Goal: Communication & Community: Share content

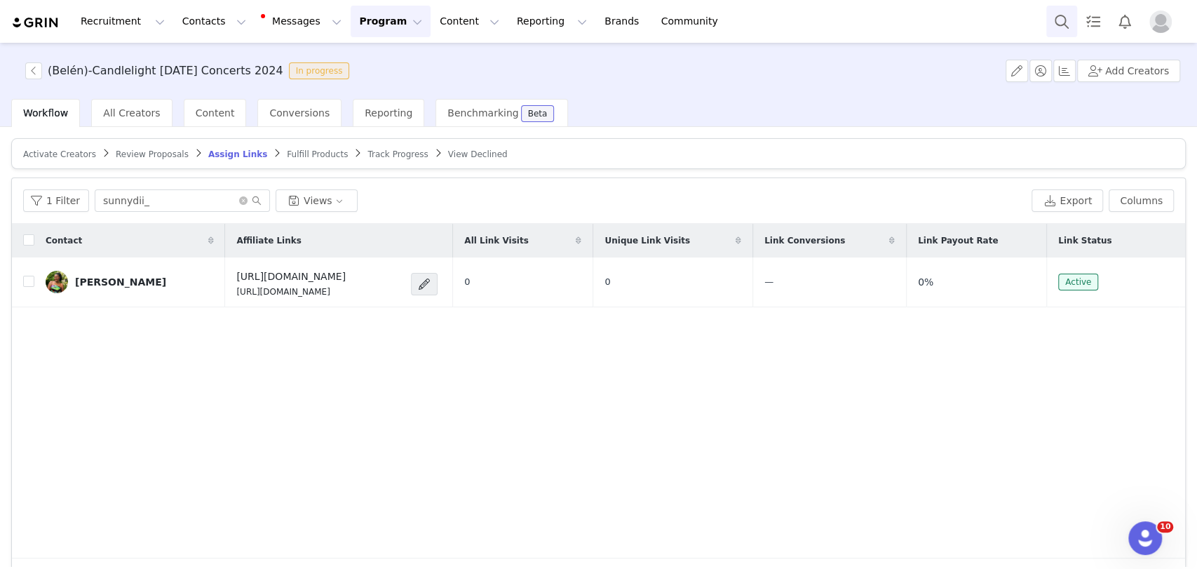
click at [1069, 18] on button "Search" at bounding box center [1061, 22] width 31 height 32
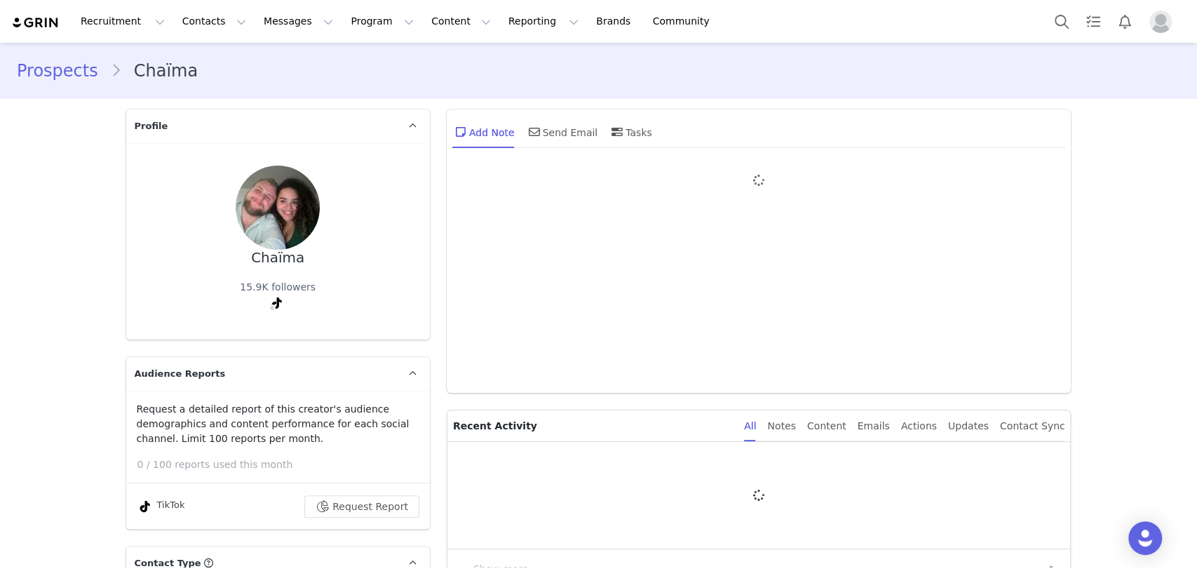
type input "+1 ([GEOGRAPHIC_DATA])"
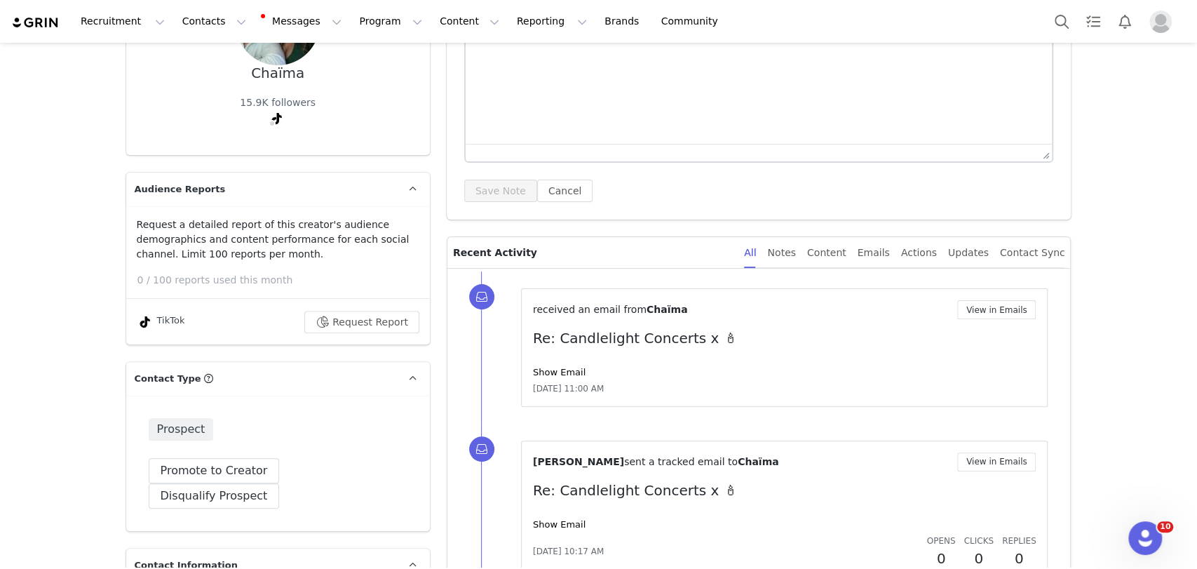
scroll to position [156, 0]
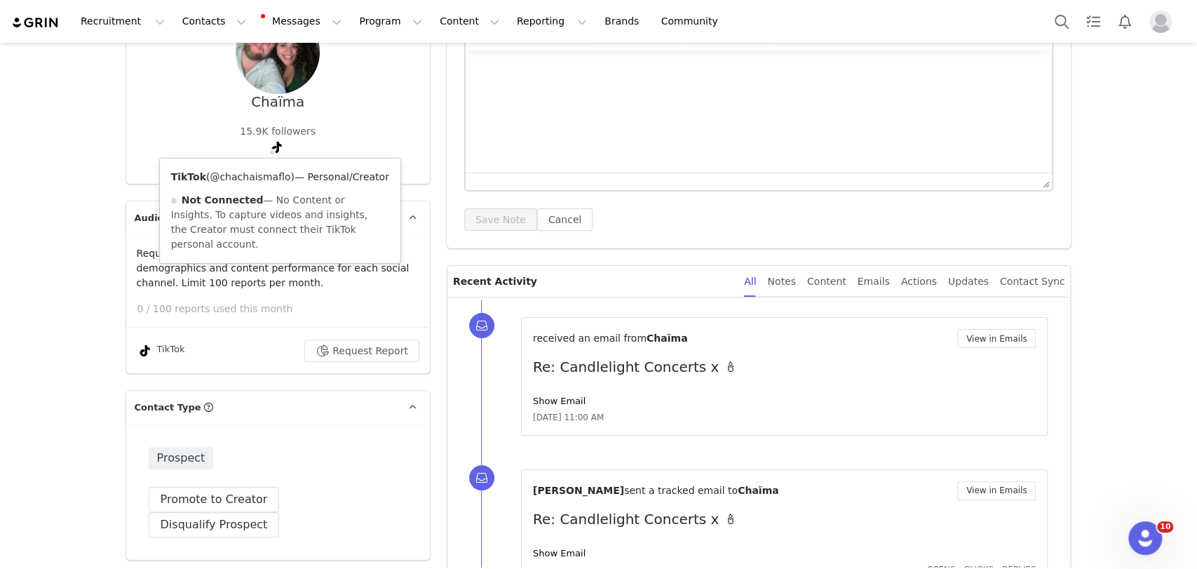
click at [266, 173] on link "@chachaismaflo" at bounding box center [250, 176] width 81 height 11
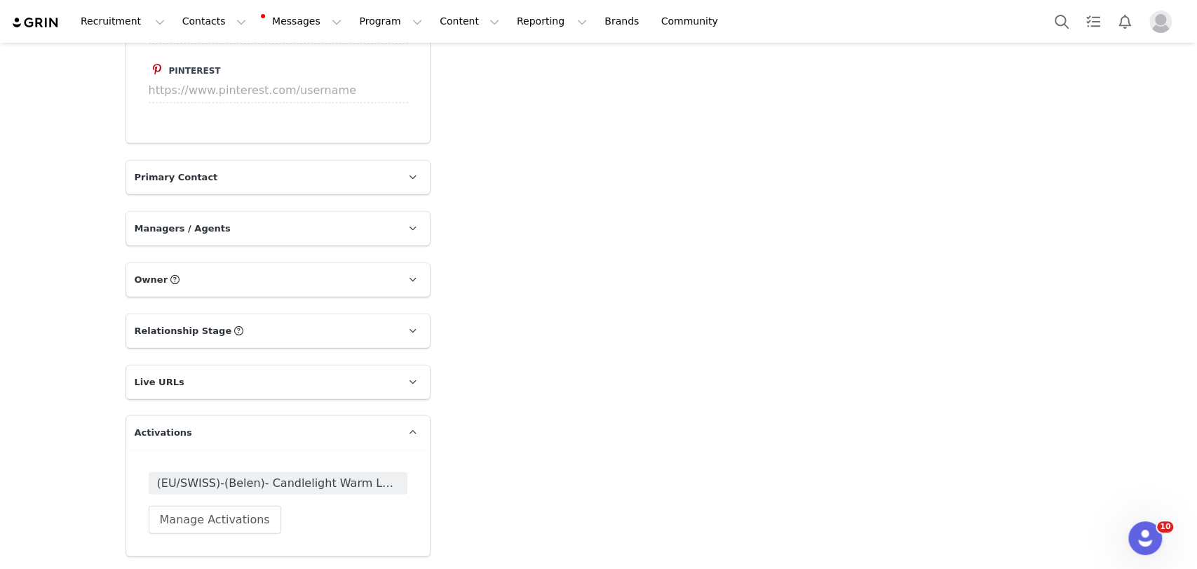
scroll to position [2493, 0]
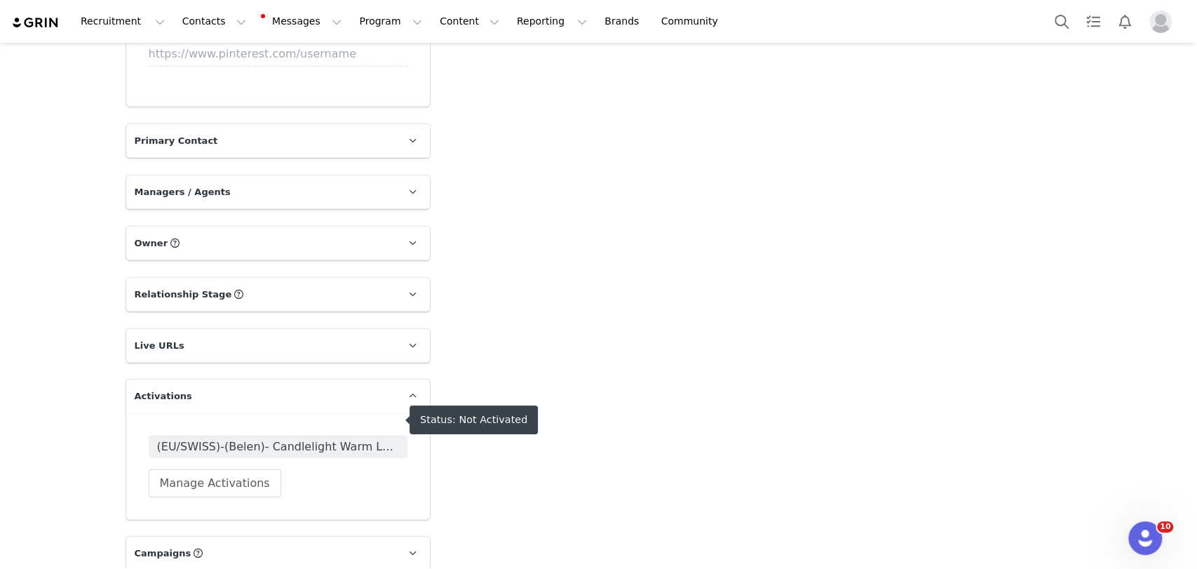
click at [238, 438] on span "(EU/SWISS)-(Belen)- Candlelight Warm Leads" at bounding box center [278, 446] width 242 height 17
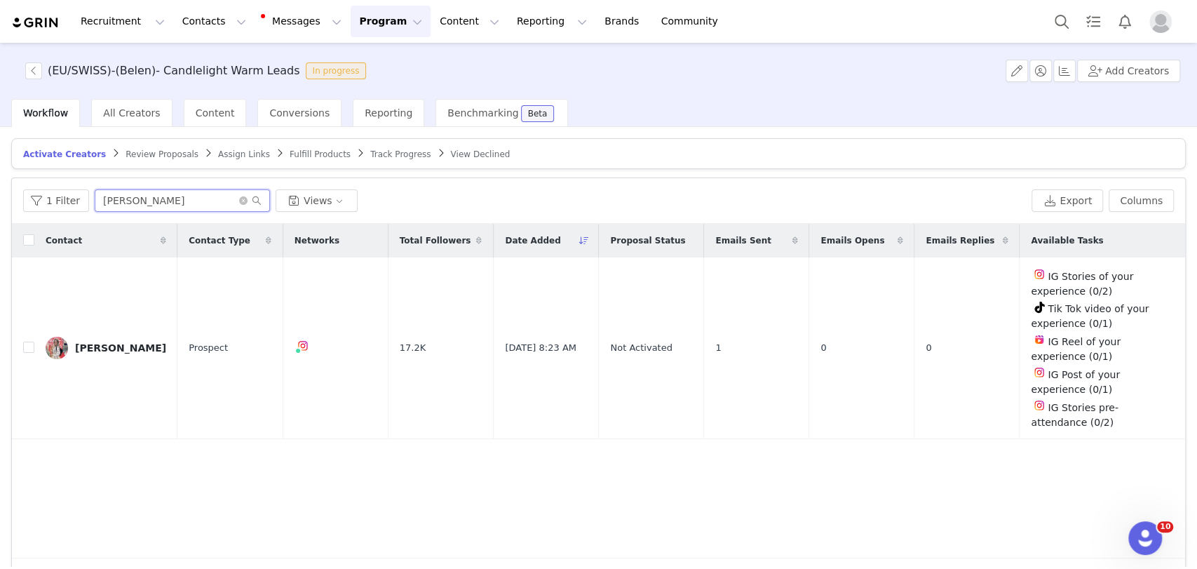
click at [143, 196] on input "cristina_ps_vlc" at bounding box center [182, 200] width 175 height 22
paste input "hachaismaflo"
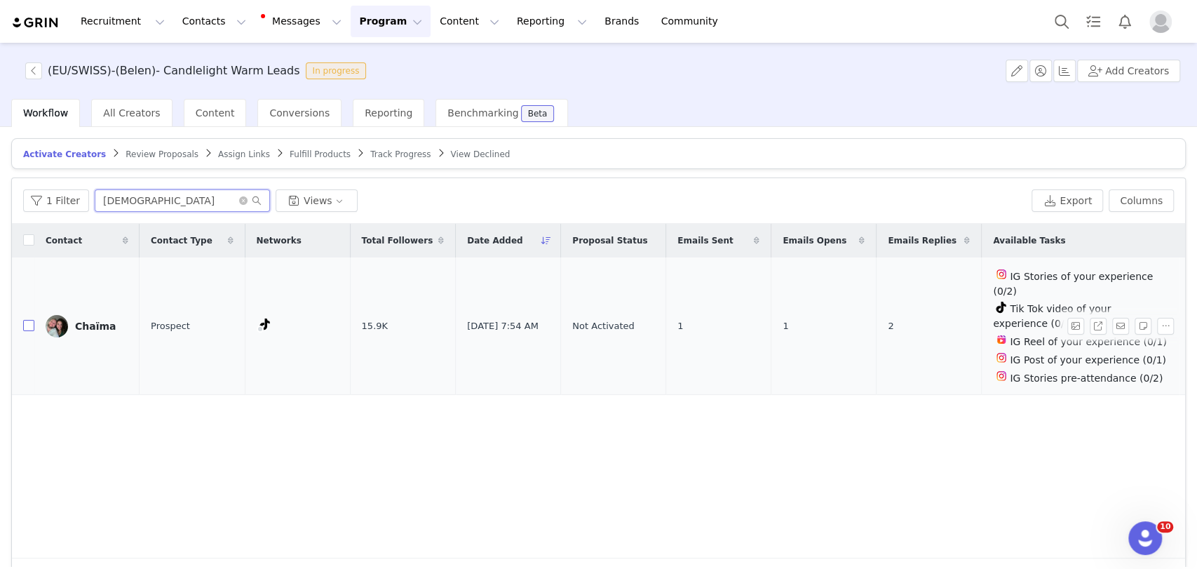
type input "chachaismaflo"
click at [25, 321] on input "checkbox" at bounding box center [28, 325] width 11 height 11
checkbox input "true"
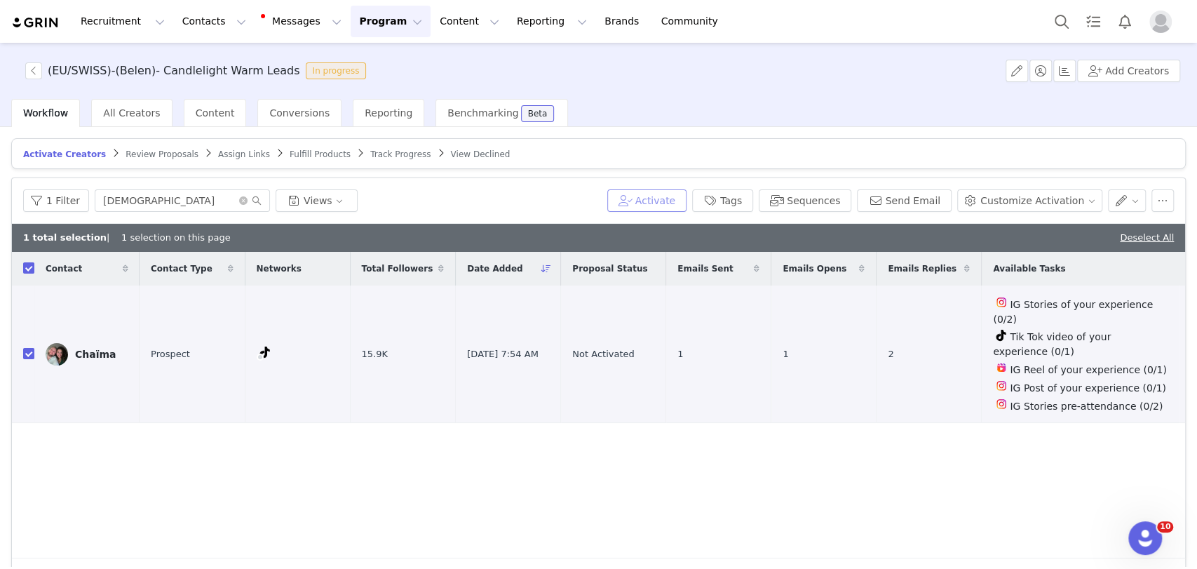
click at [687, 201] on button "Activate" at bounding box center [646, 200] width 79 height 22
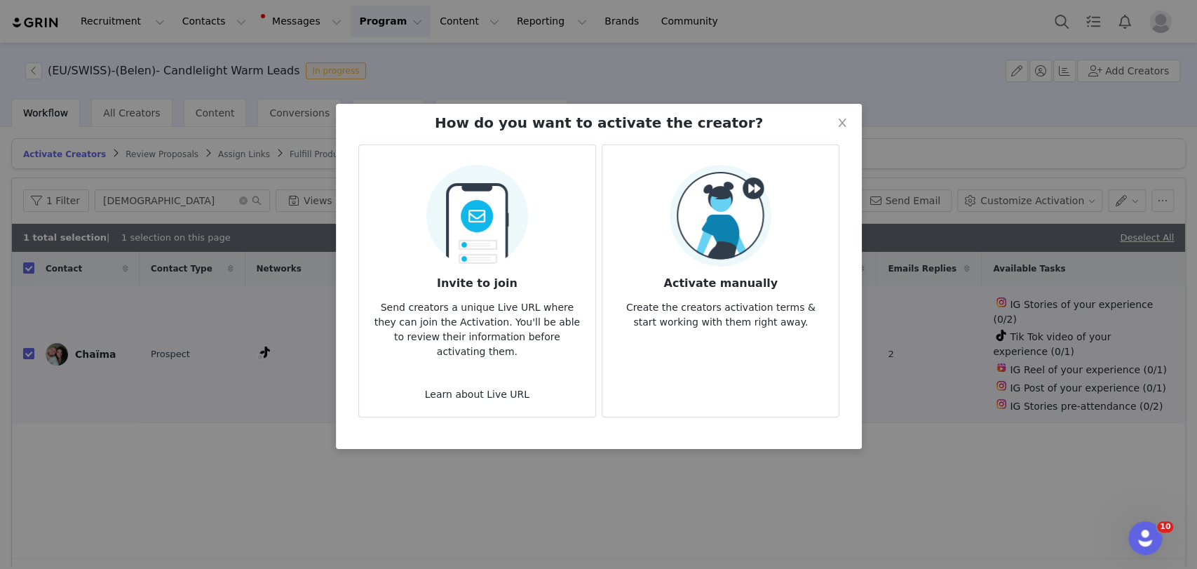
click at [749, 218] on img at bounding box center [721, 216] width 102 height 102
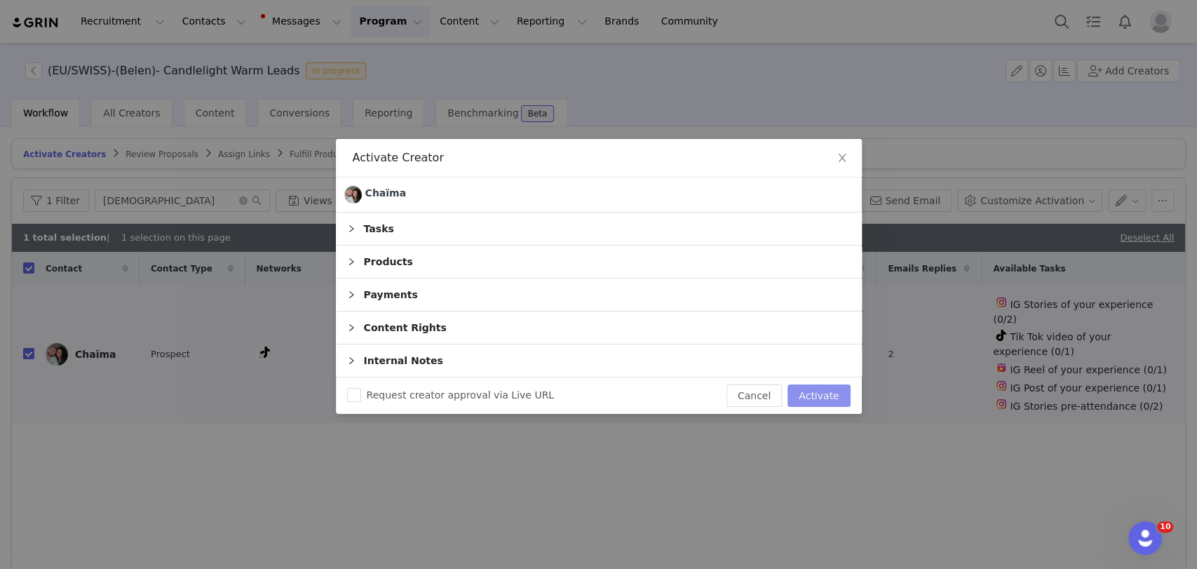
click at [802, 395] on button "Activate" at bounding box center [818, 395] width 62 height 22
checkbox input "false"
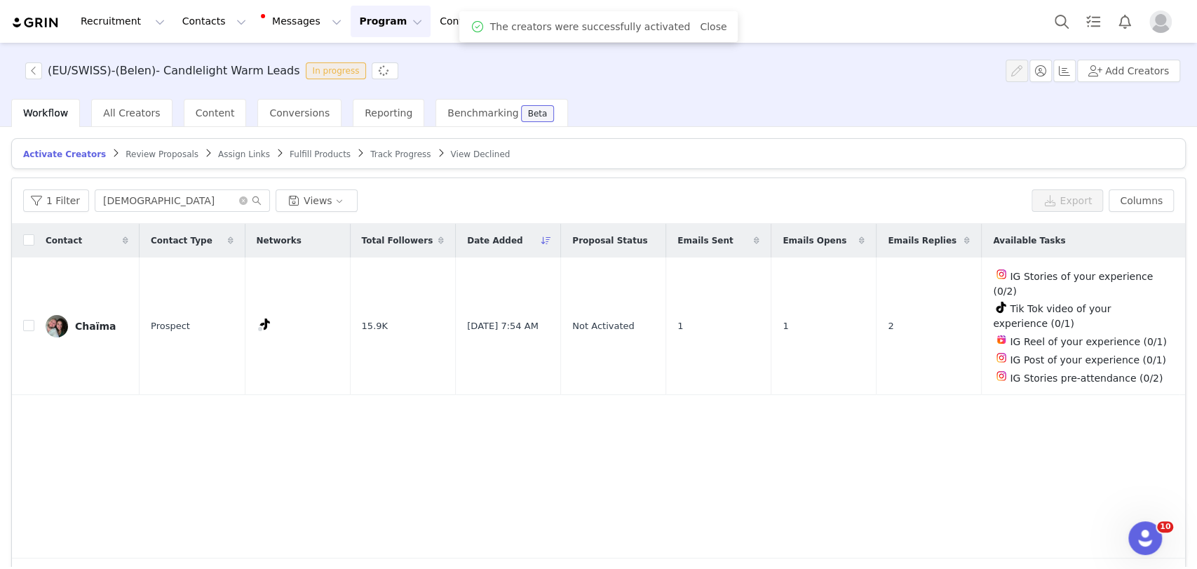
click at [218, 154] on span "Assign Links" at bounding box center [244, 154] width 52 height 10
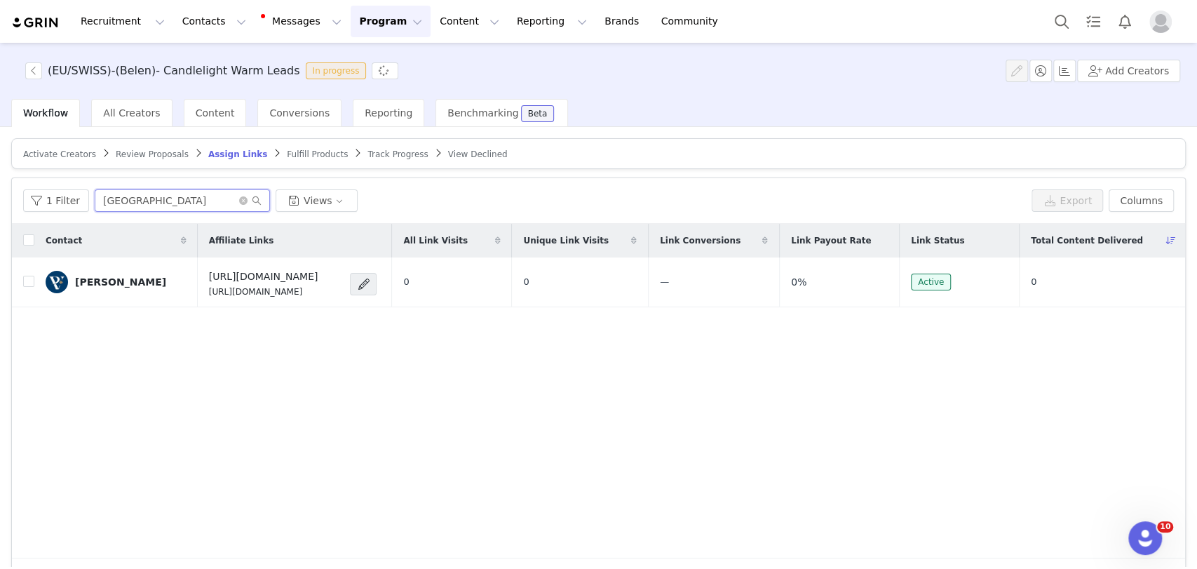
click at [188, 203] on input "puglia" at bounding box center [182, 200] width 175 height 22
click at [188, 202] on input "puglia" at bounding box center [182, 200] width 175 height 22
paste input "chachaismaflo"
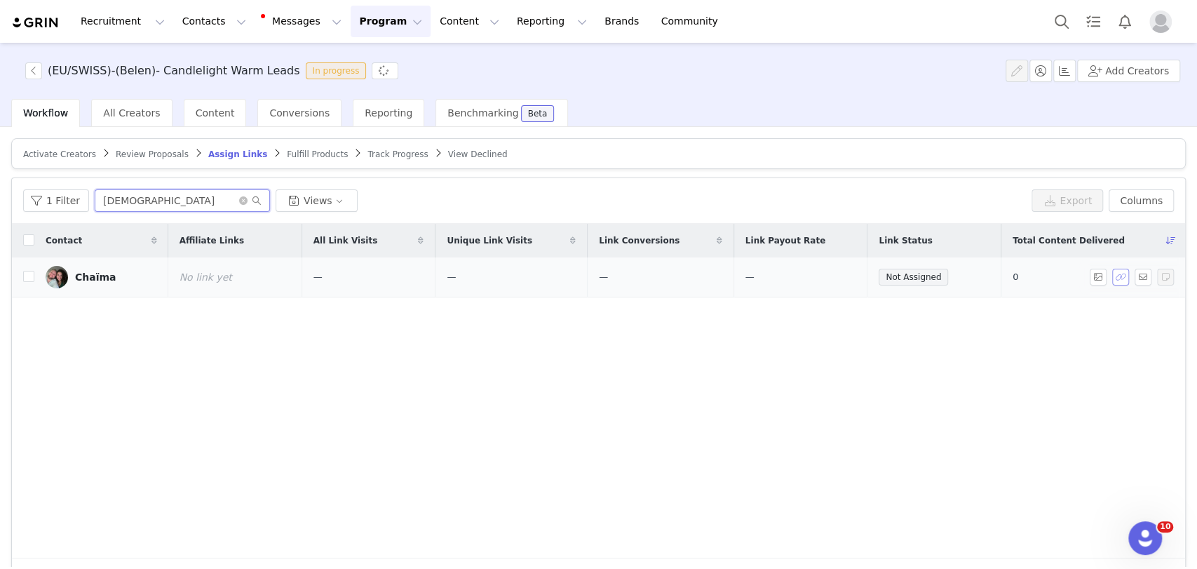
type input "chachaismaflo"
click at [1112, 271] on button "button" at bounding box center [1120, 277] width 17 height 17
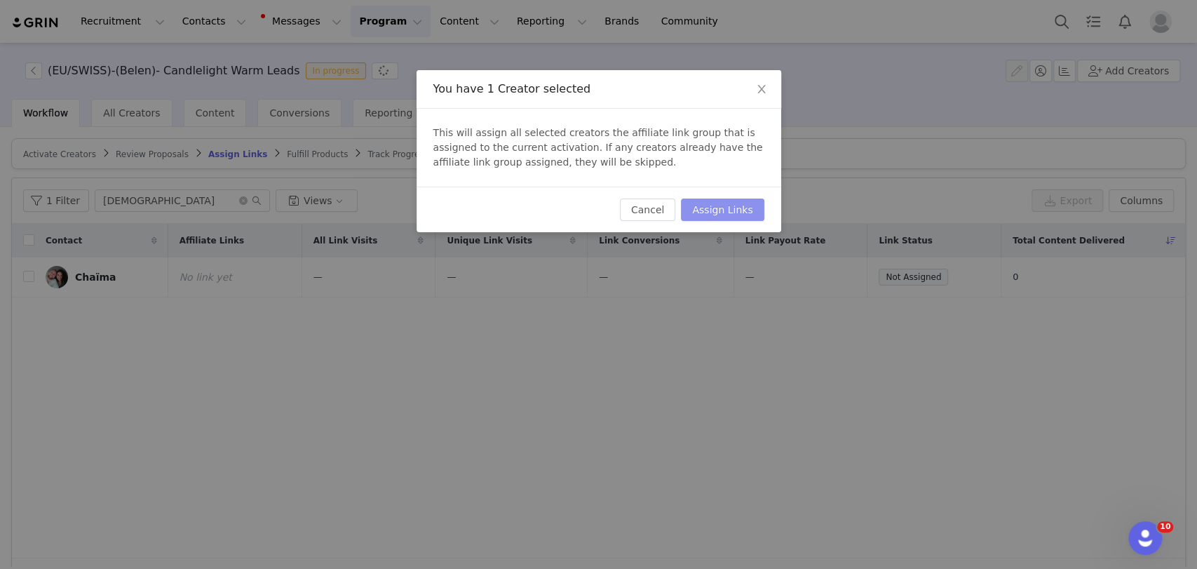
click at [724, 212] on button "Assign Links" at bounding box center [722, 209] width 83 height 22
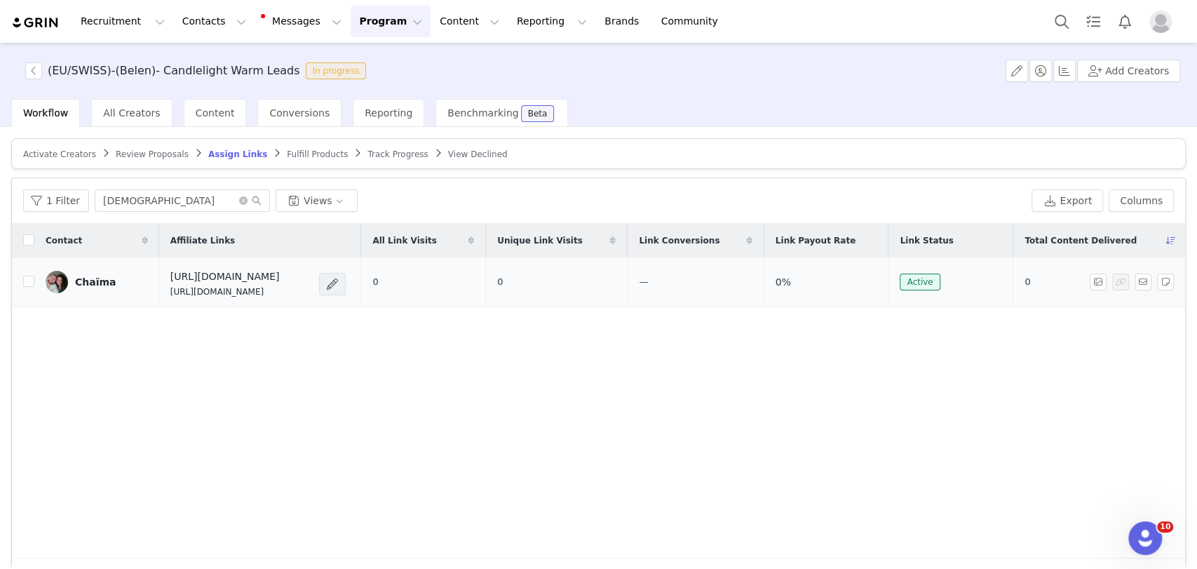
click at [339, 277] on span at bounding box center [332, 284] width 14 height 17
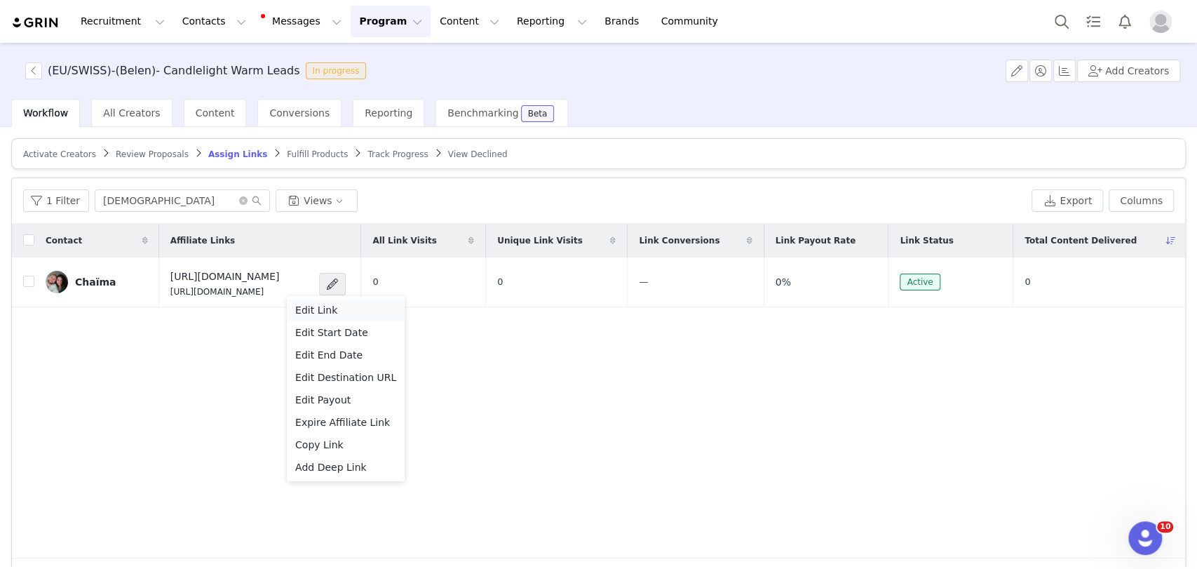
click at [322, 303] on span "Edit Link" at bounding box center [316, 309] width 42 height 15
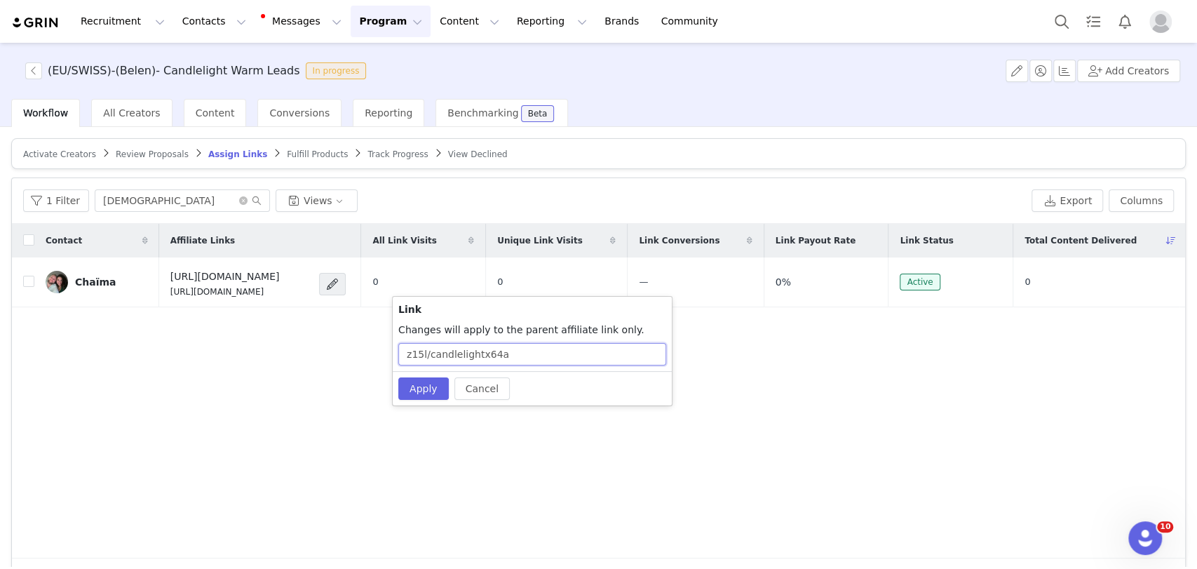
click at [490, 351] on input "z15l/candlelightx64a" at bounding box center [532, 354] width 268 height 22
drag, startPoint x: 482, startPoint y: 356, endPoint x: 567, endPoint y: 361, distance: 84.3
click at [567, 361] on input "z15l/candlelightx64a" at bounding box center [532, 354] width 268 height 22
paste input "chachaismaflo"
type input "z15l/candlelightxchachaismaflo"
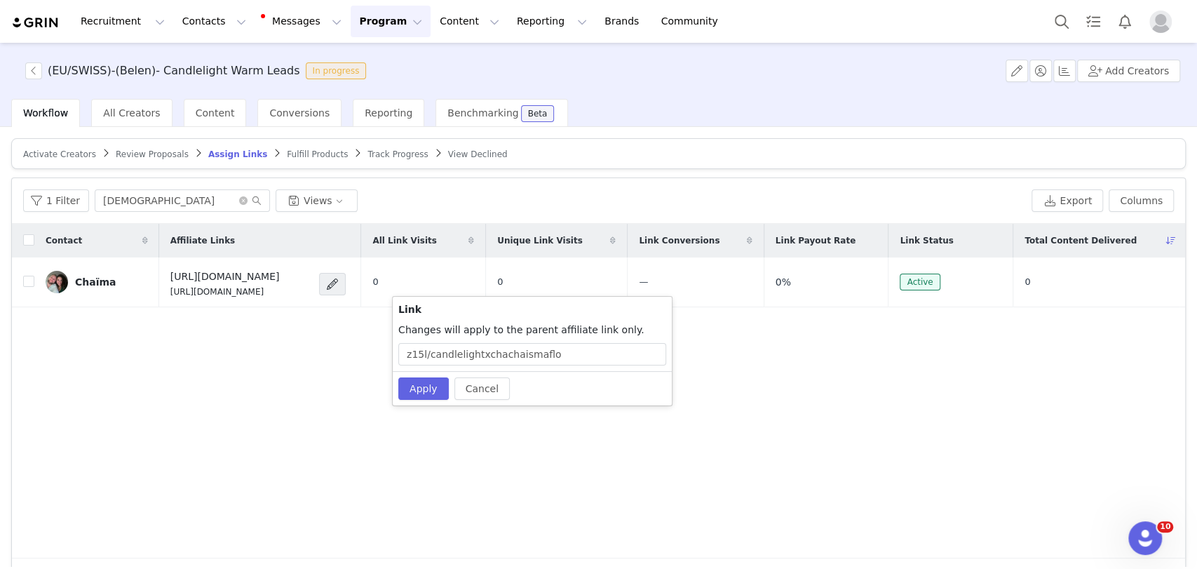
click at [423, 376] on div "Cancel Apply" at bounding box center [532, 388] width 279 height 34
click at [421, 385] on button "Apply" at bounding box center [423, 388] width 50 height 22
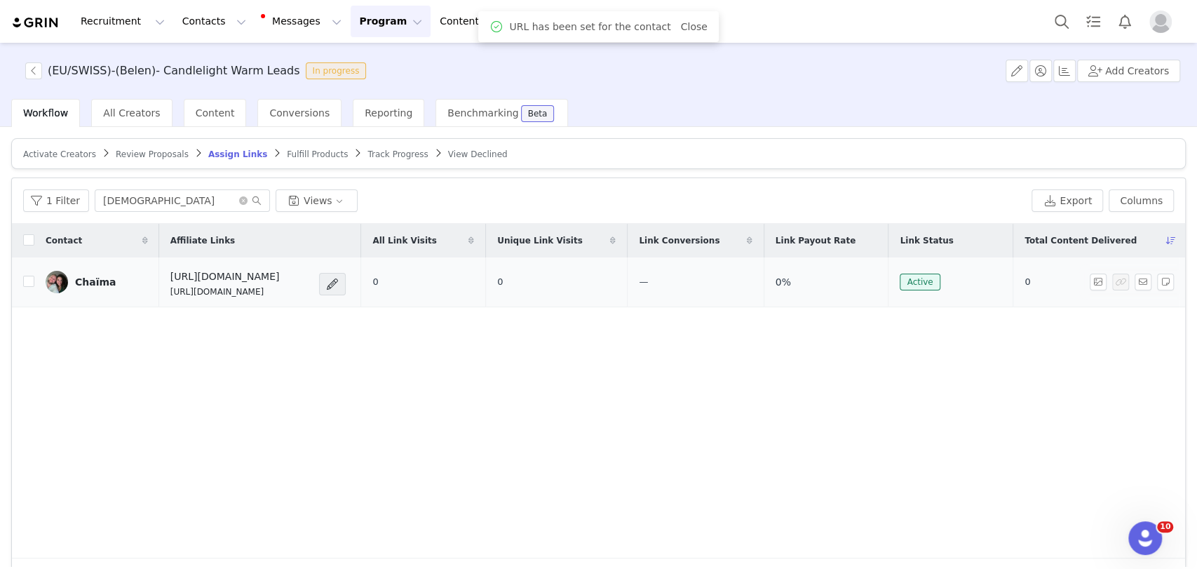
drag, startPoint x: 358, startPoint y: 291, endPoint x: 161, endPoint y: 299, distance: 197.2
click at [161, 299] on td "https://candlelightexperience.com/ https://glnk.io/z15l/candlelightxchachaismaf…" at bounding box center [260, 282] width 202 height 50
copy p "https://glnk.io/z15l/candlelightxchachaismaflo"
click at [1135, 283] on button "button" at bounding box center [1143, 281] width 17 height 17
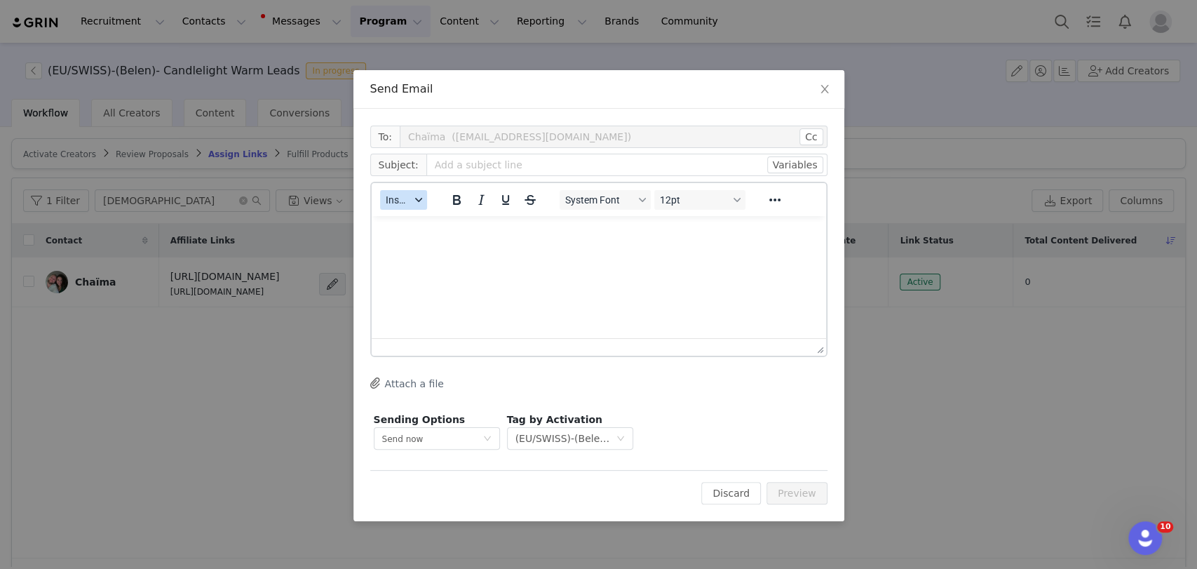
click at [410, 194] on button "Insert" at bounding box center [403, 200] width 47 height 20
click at [424, 224] on div "Insert Template" at bounding box center [454, 224] width 126 height 17
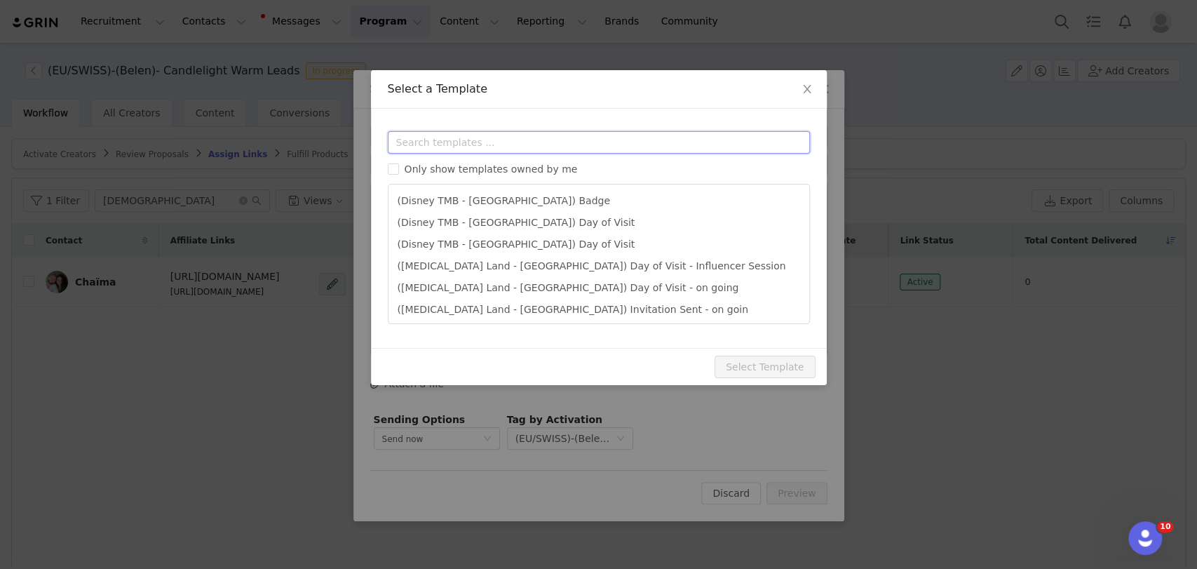
click at [426, 144] on input "text" at bounding box center [599, 142] width 422 height 22
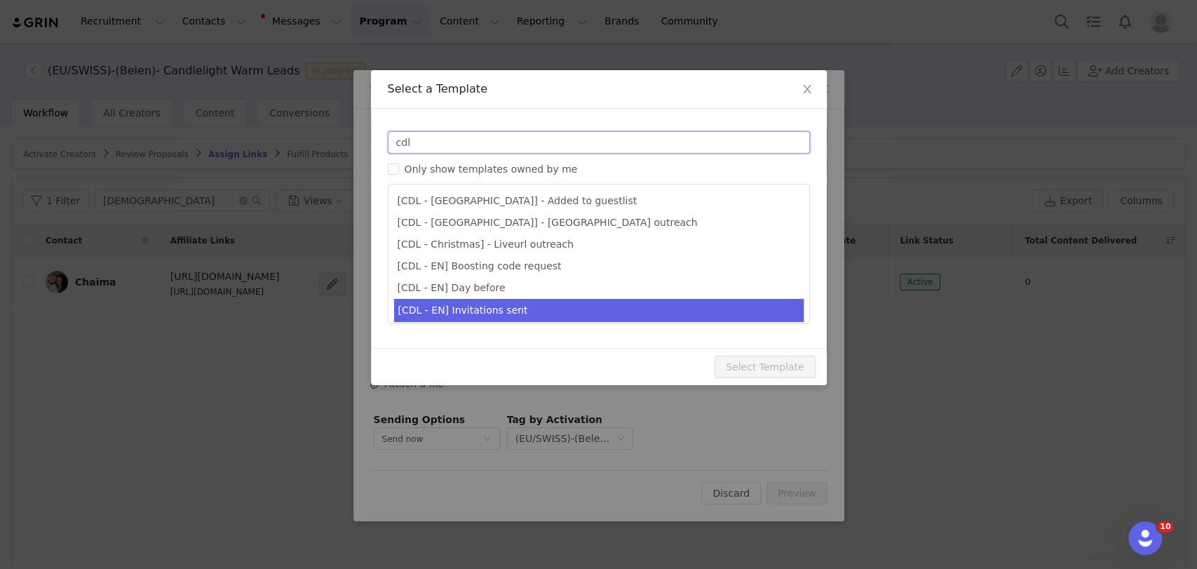
type input "cdl"
click at [473, 312] on li "[CDL - EN] Invitations sent" at bounding box center [599, 310] width 410 height 23
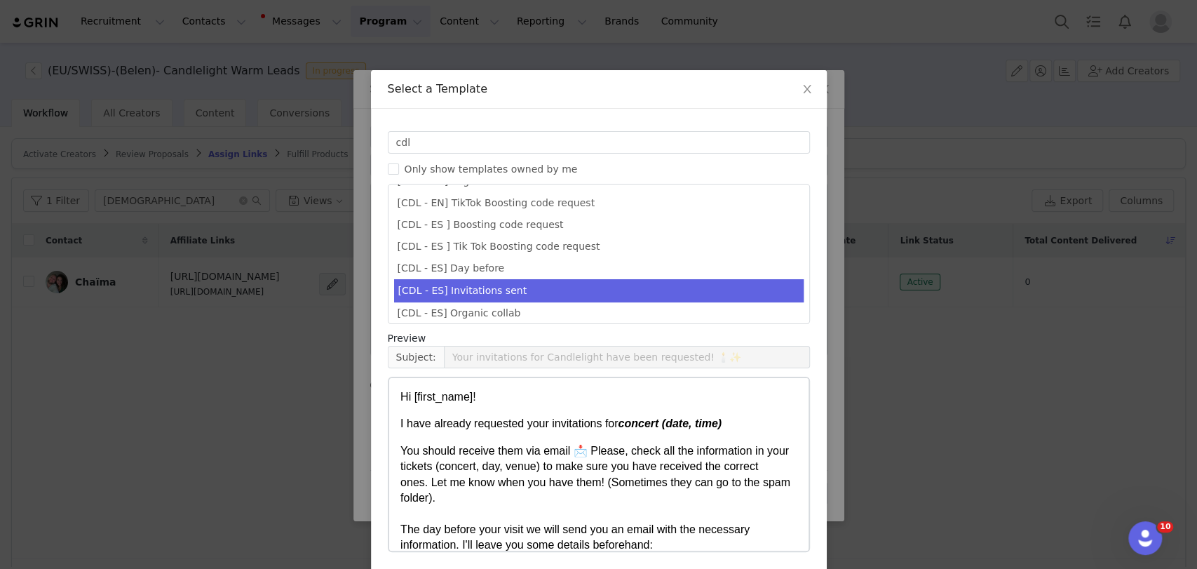
click at [480, 288] on li "[CDL - ES] Invitations sent" at bounding box center [599, 290] width 410 height 23
type input "¡Tus invitaciones a Candlelight han sido solicitadas! 🕯️✨"
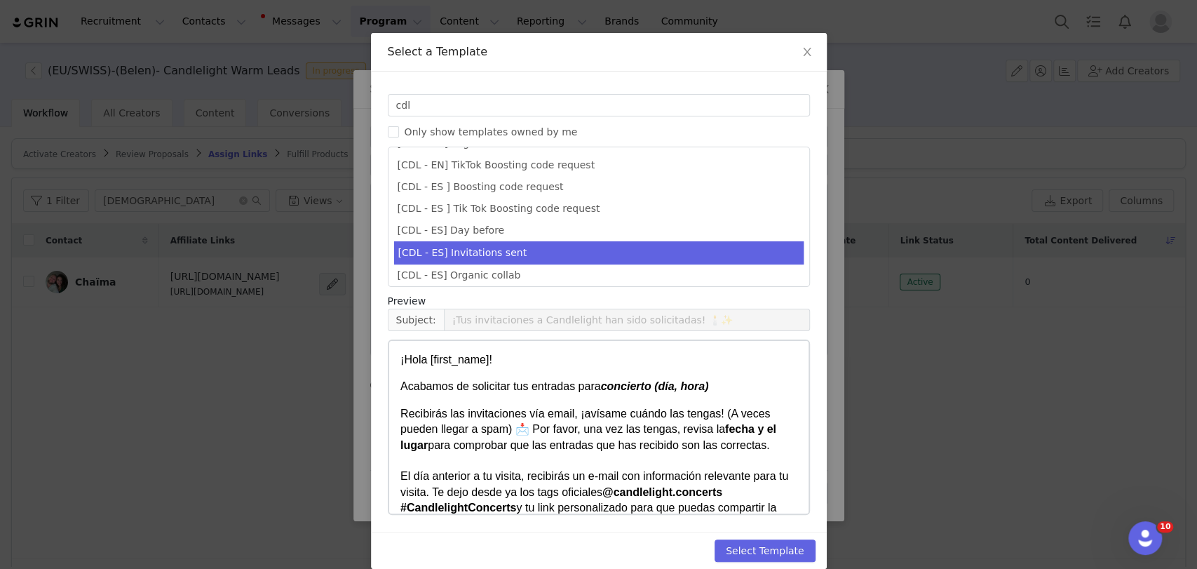
scroll to position [54, 0]
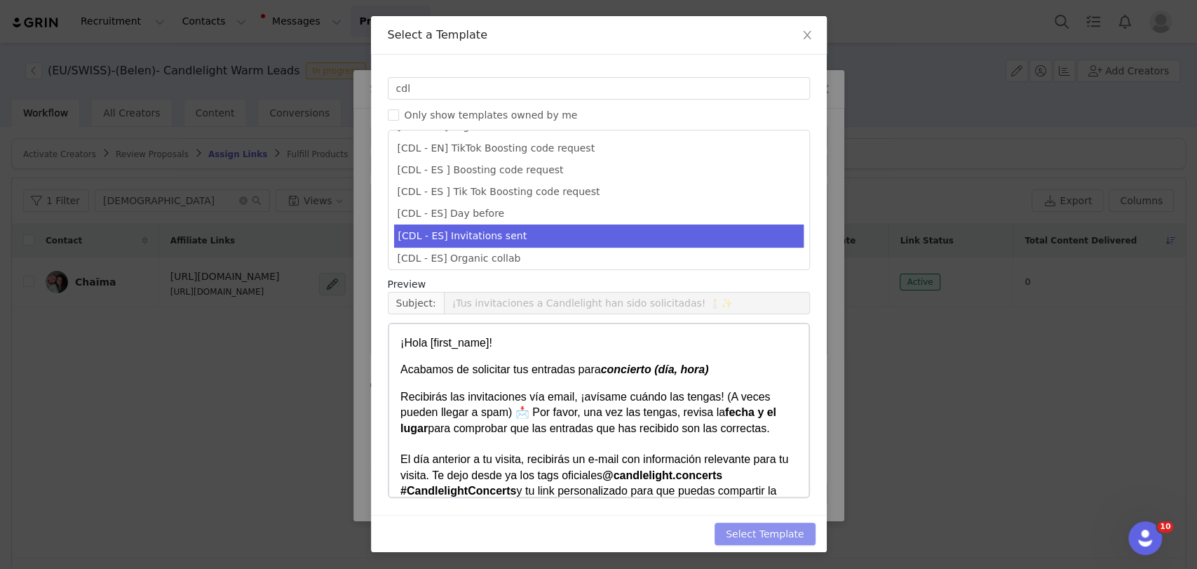
click at [768, 534] on button "Select Template" at bounding box center [765, 533] width 101 height 22
type input "¡Tus invitaciones a Candlelight han sido solicitadas! 🕯️✨"
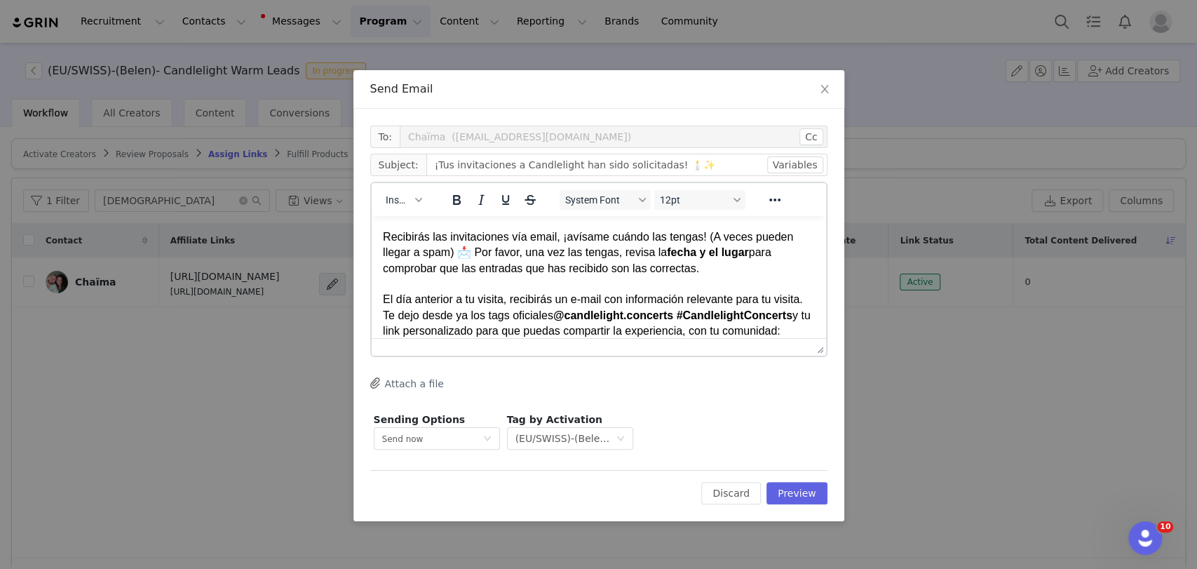
scroll to position [78, 0]
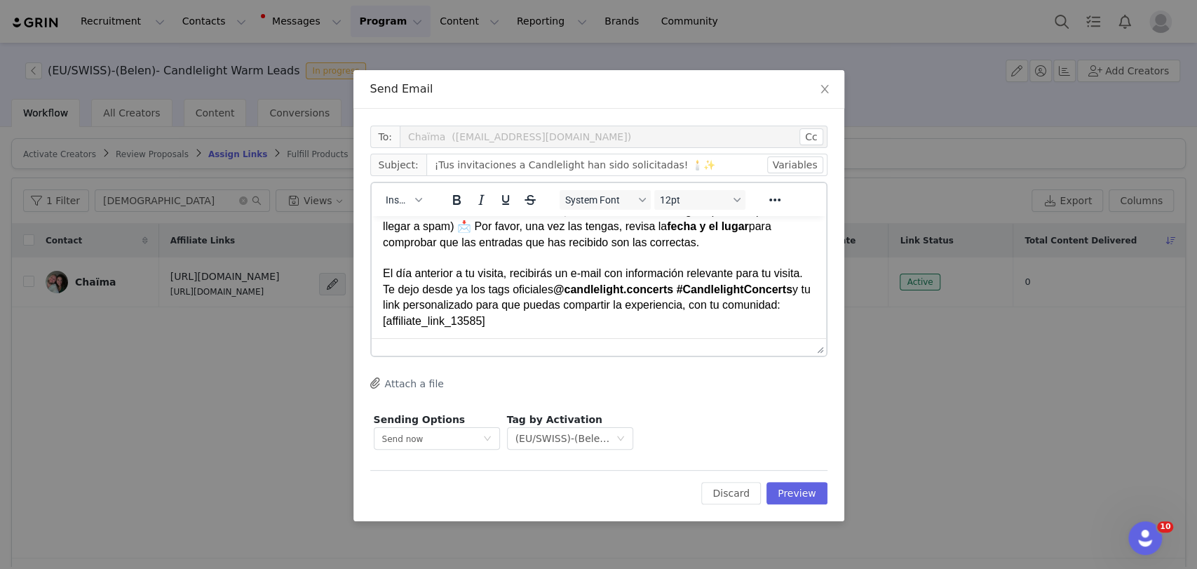
click at [548, 319] on p "Recibirás las invitaciones vía email, ¡avísame cuándo las tengas! (A veces pued…" at bounding box center [598, 266] width 432 height 126
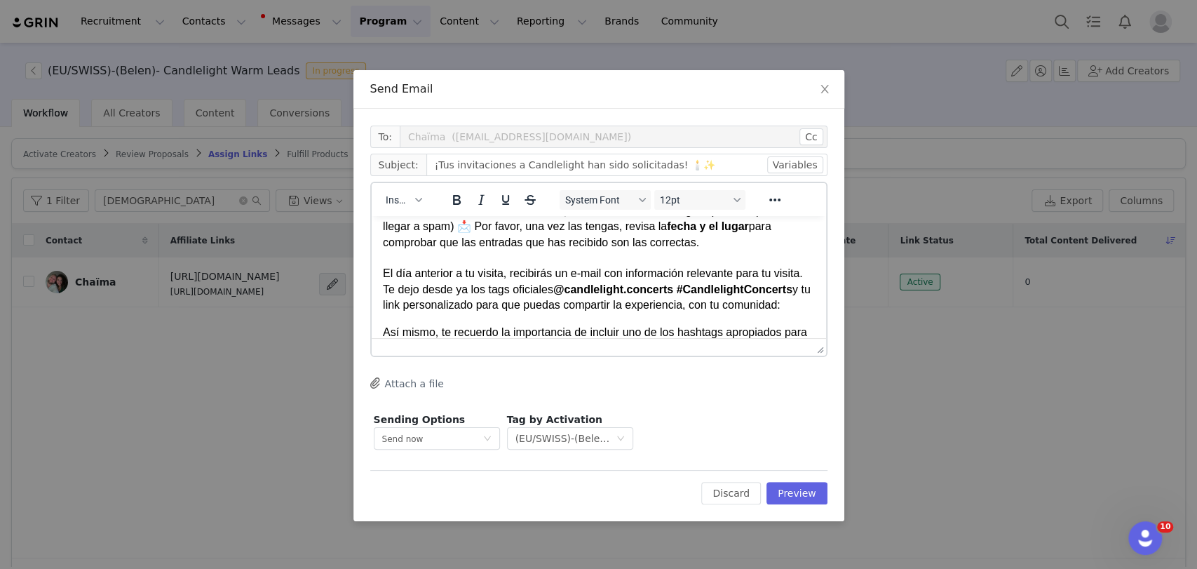
paste body "Rich Text Area. Press ALT-0 for help."
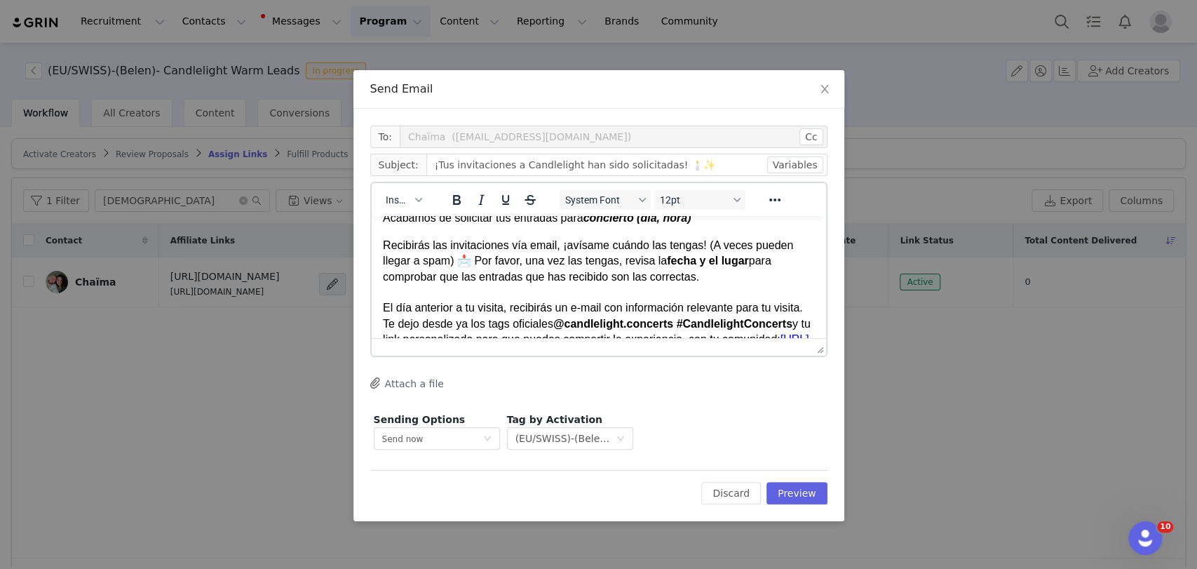
scroll to position [0, 0]
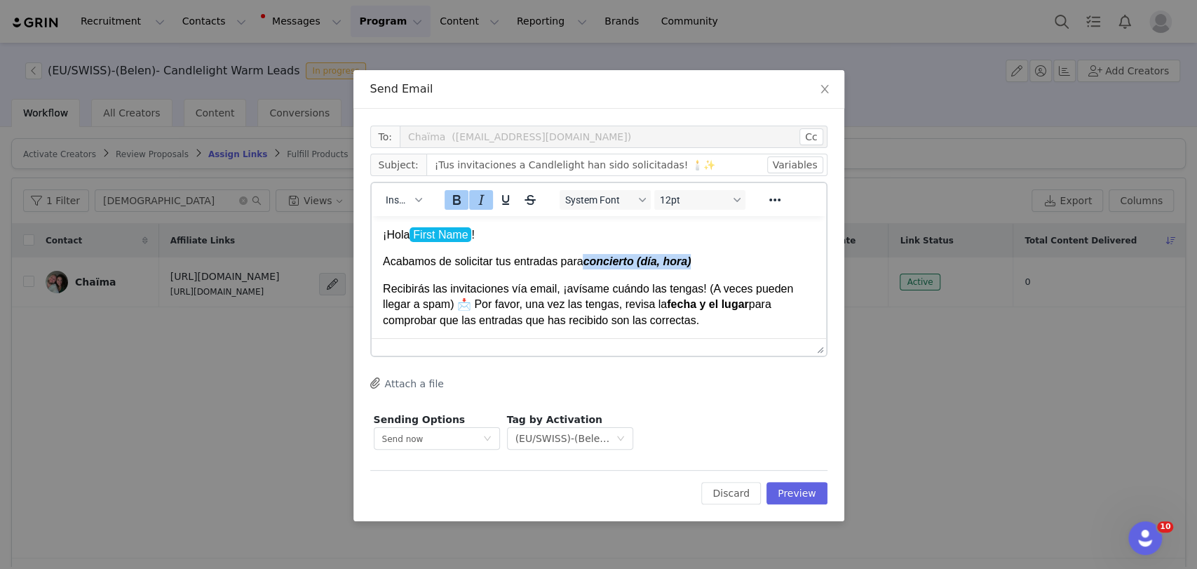
drag, startPoint x: 581, startPoint y: 262, endPoint x: 802, endPoint y: 262, distance: 220.2
click at [804, 264] on html "¡Hola First Name ! Acabamos de solicitar tus entradas para concierto (día, hora…" at bounding box center [598, 386] width 454 height 341
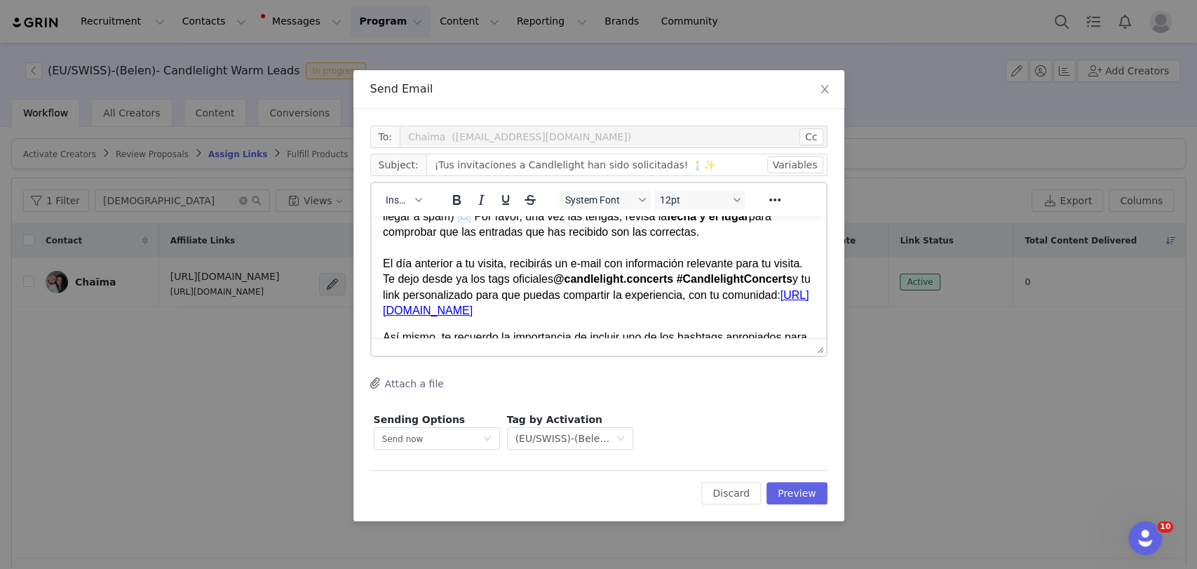
scroll to position [234, 0]
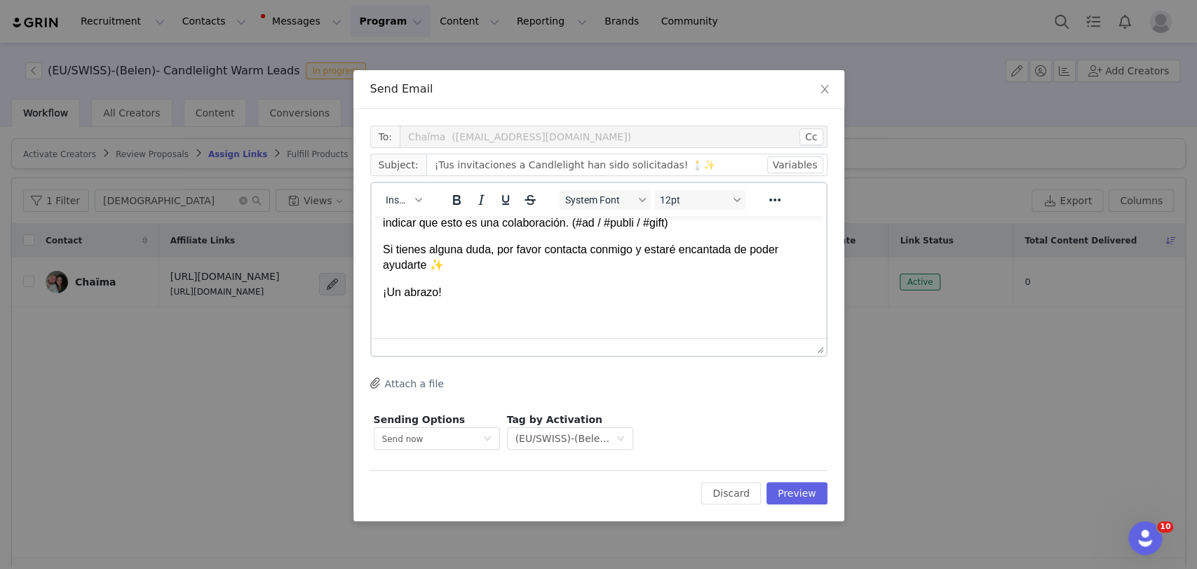
click at [487, 312] on p "Rich Text Area. Press ALT-0 for help." at bounding box center [598, 318] width 432 height 15
click at [400, 201] on span "Insert" at bounding box center [398, 199] width 25 height 11
click at [434, 265] on div "Insert Signature" at bounding box center [454, 269] width 126 height 17
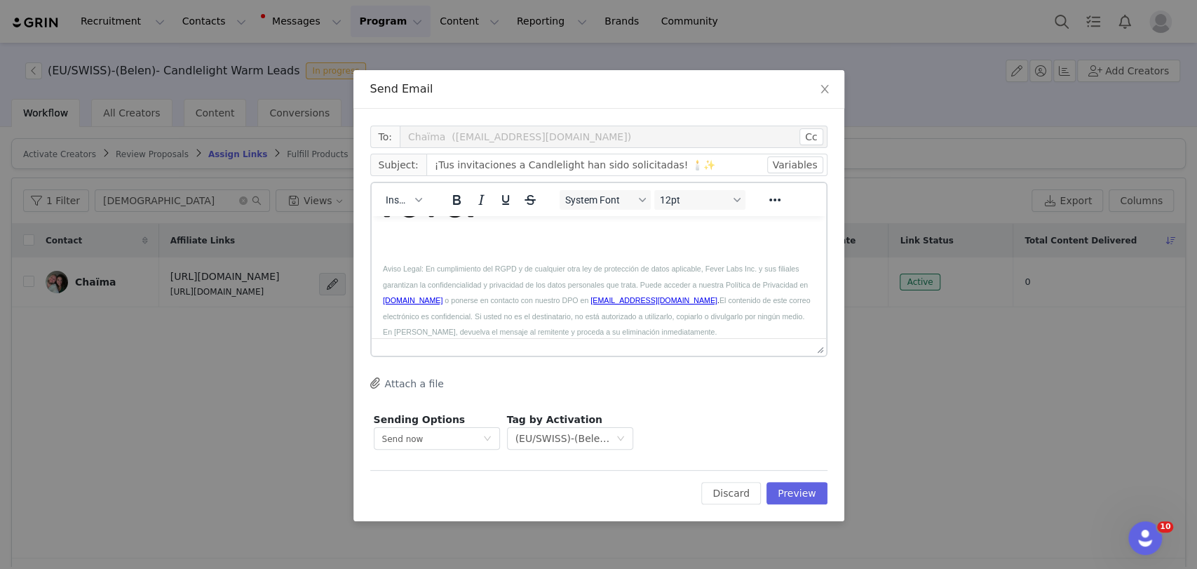
click at [801, 504] on div "To: Chaïma (lesdoudou010325@gmail.com) Cc Cc: Subject: ¡Tus invitaciones a Cand…" at bounding box center [598, 315] width 491 height 412
click at [802, 492] on button "Preview" at bounding box center [796, 493] width 61 height 22
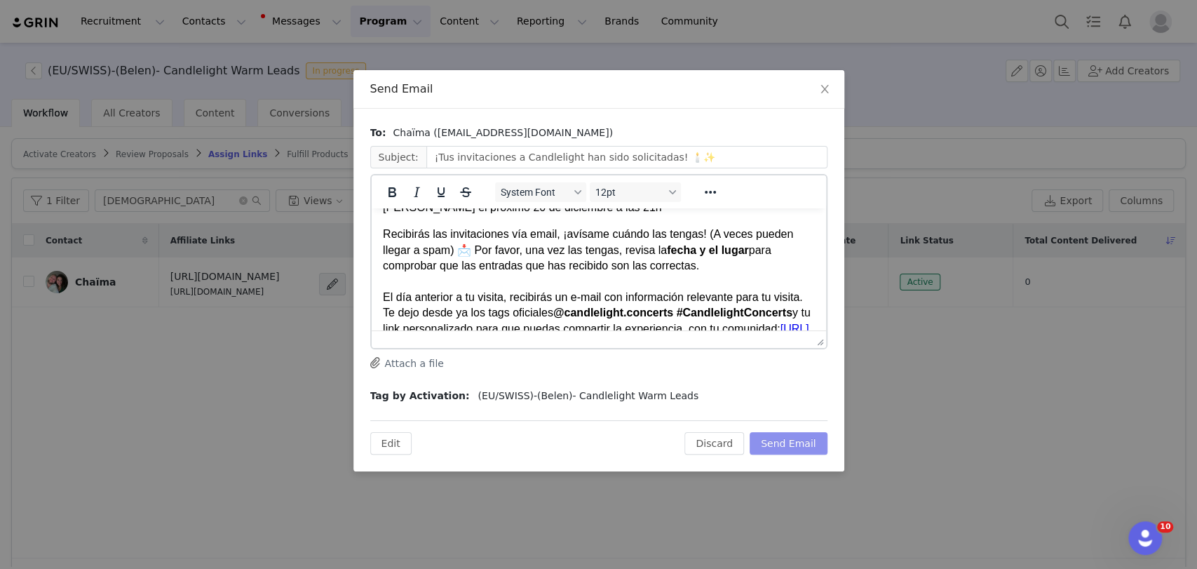
scroll to position [311, 0]
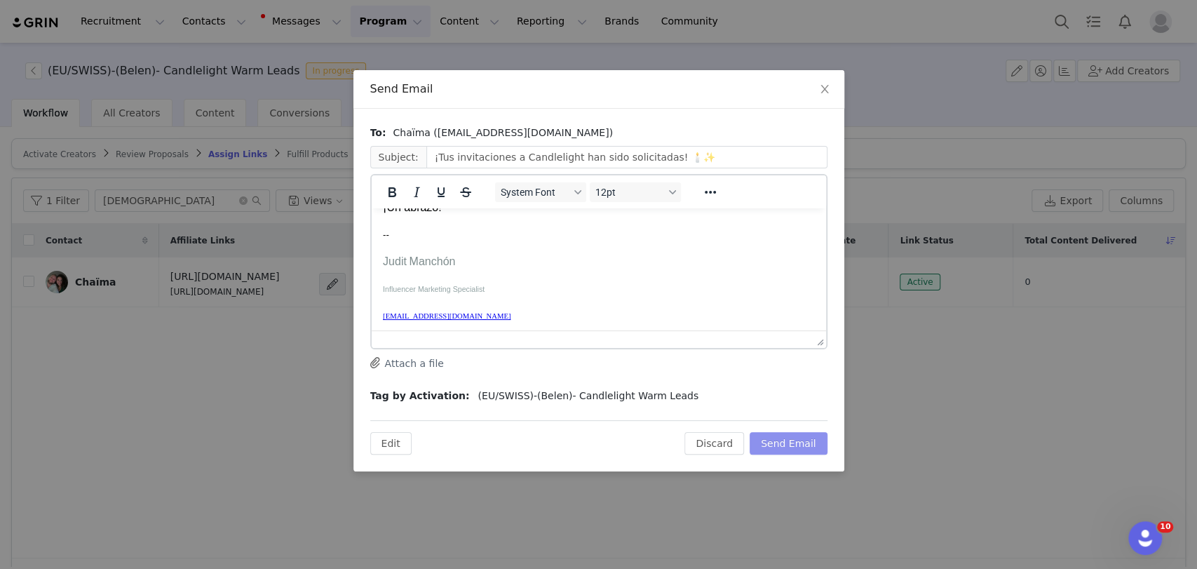
click at [777, 432] on button "Send Email" at bounding box center [789, 443] width 78 height 22
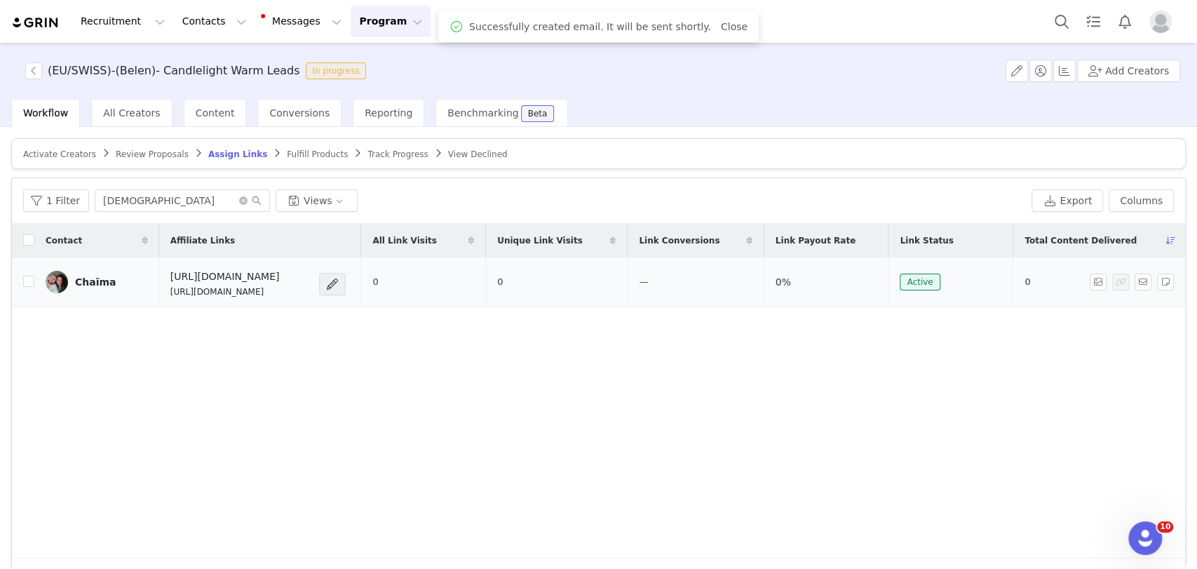
scroll to position [0, 0]
drag, startPoint x: 327, startPoint y: 292, endPoint x: 152, endPoint y: 290, distance: 175.3
click at [152, 290] on tr "Chaïma https://candlelightexperience.com/ https://glnk.io/z15l/candlelightxchac…" at bounding box center [598, 282] width 1173 height 50
click at [153, 290] on td "Chaïma" at bounding box center [96, 282] width 125 height 50
click at [217, 338] on div "Contact Affiliate Links All Link Visits Unique Link Visits Link Conversions Lin…" at bounding box center [598, 391] width 1173 height 334
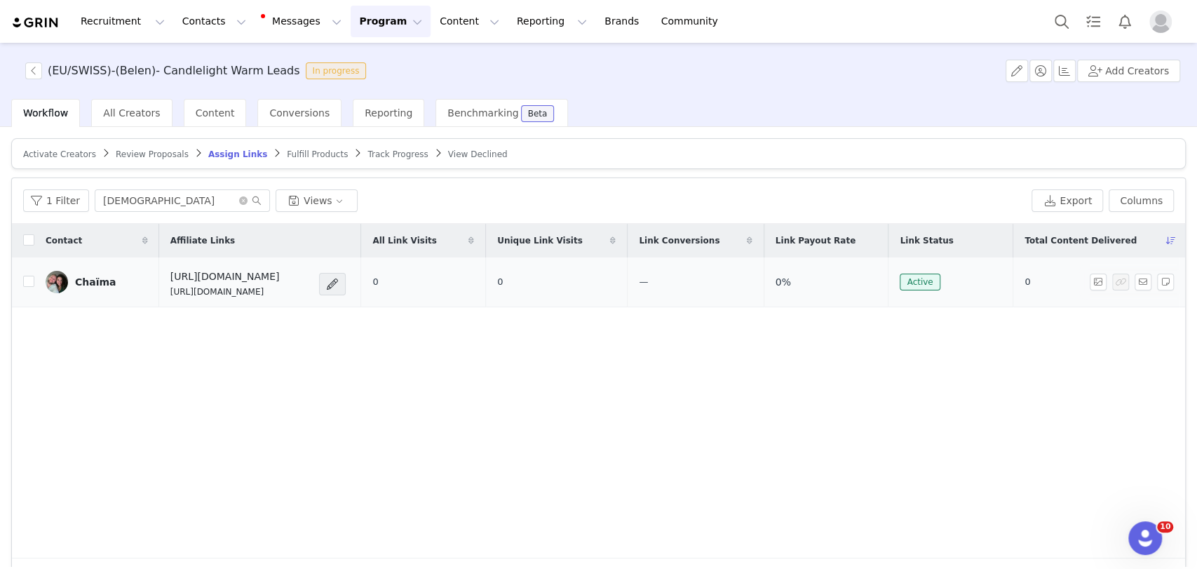
drag, startPoint x: 353, startPoint y: 291, endPoint x: 161, endPoint y: 288, distance: 192.9
click at [161, 288] on td "https://candlelightexperience.com/ https://glnk.io/z15l/candlelightxchachaismaf…" at bounding box center [260, 282] width 202 height 50
copy p "https://glnk.io/z15l/candlelightxchachaismaflo"
click at [1135, 283] on button "button" at bounding box center [1143, 281] width 17 height 17
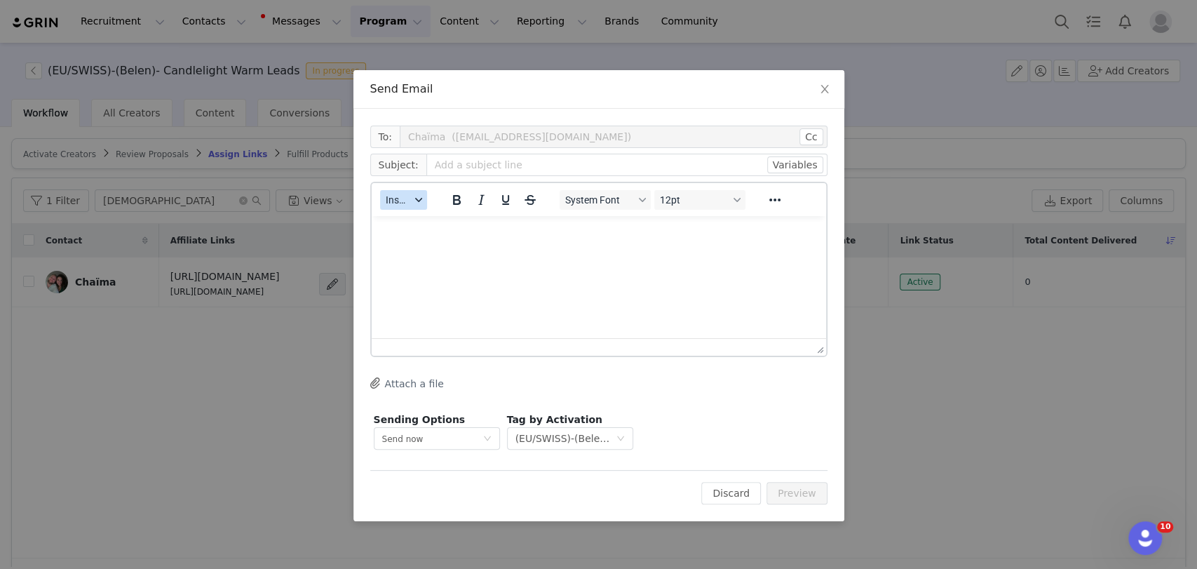
click at [386, 206] on button "Insert" at bounding box center [403, 200] width 47 height 20
click at [401, 217] on div "Insert Template" at bounding box center [454, 224] width 126 height 17
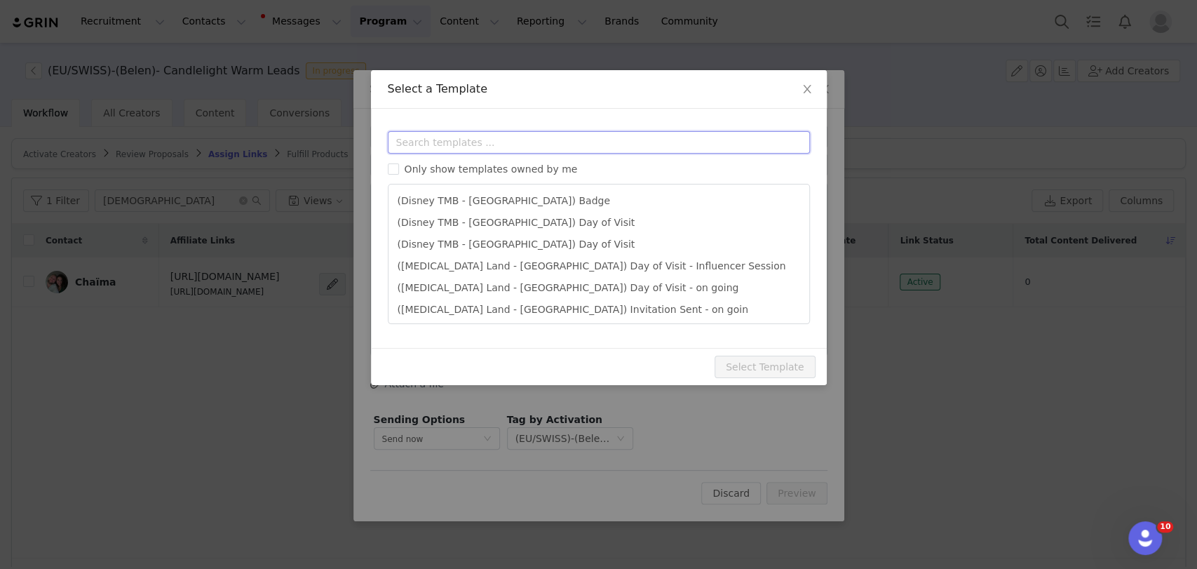
click at [421, 142] on input "text" at bounding box center [599, 142] width 422 height 22
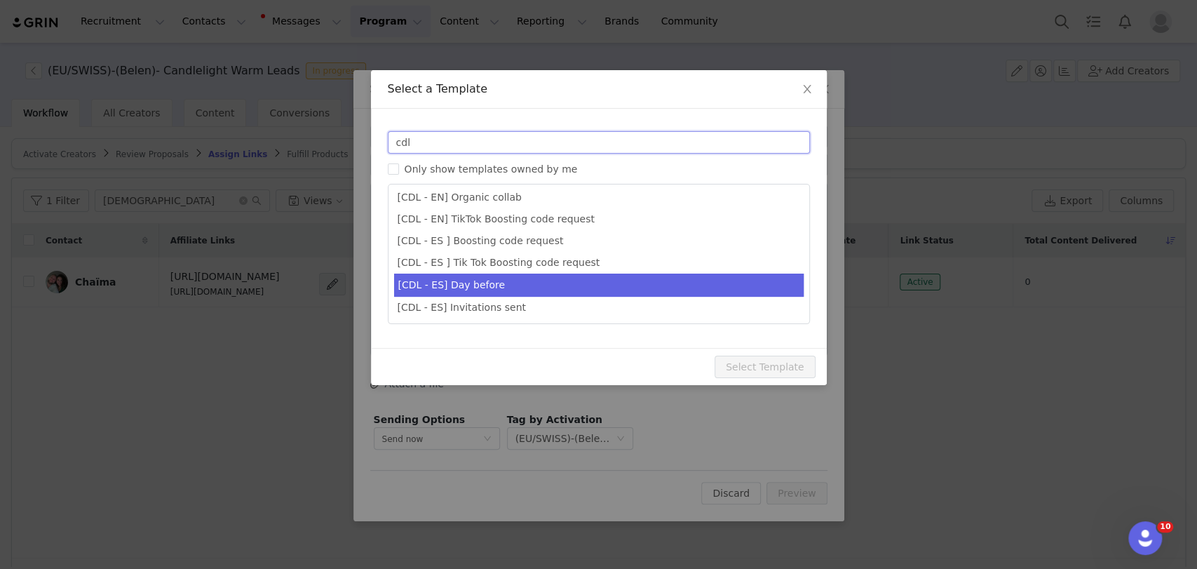
scroll to position [168, 0]
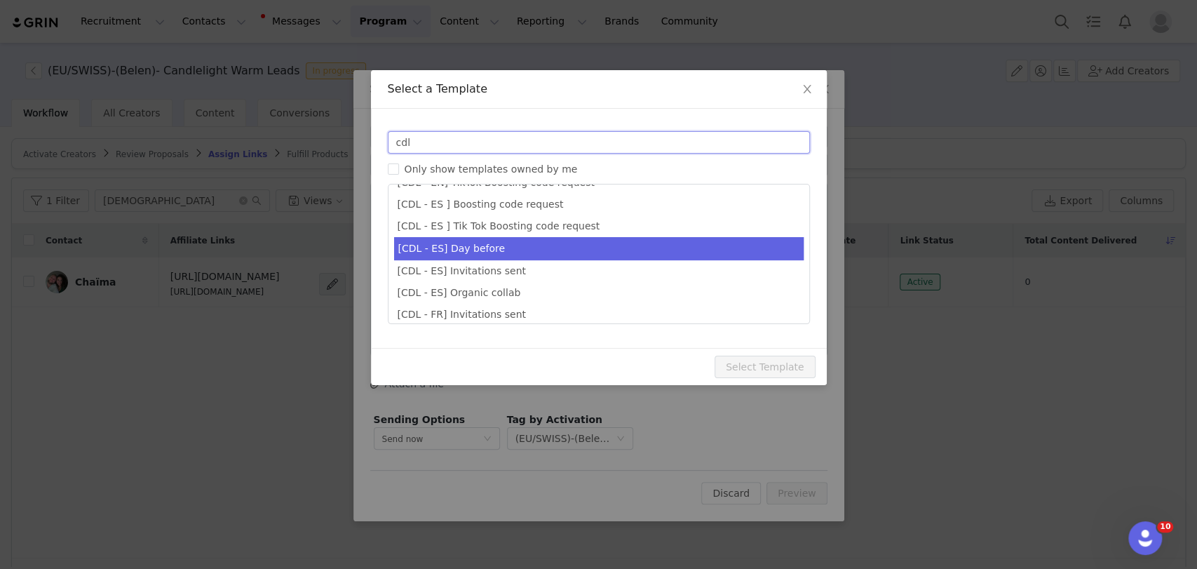
type input "cdl"
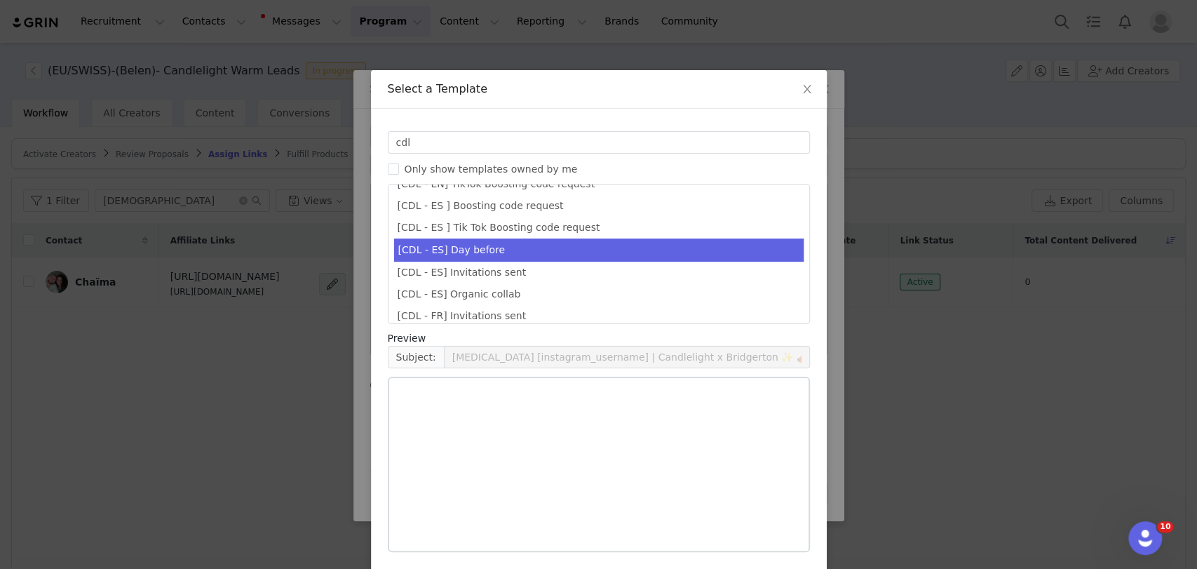
click at [442, 242] on li "[CDL - ES] Day before" at bounding box center [599, 249] width 410 height 23
type input "¡Tu concierto de Candlelight ya está aquí! 🕯️"
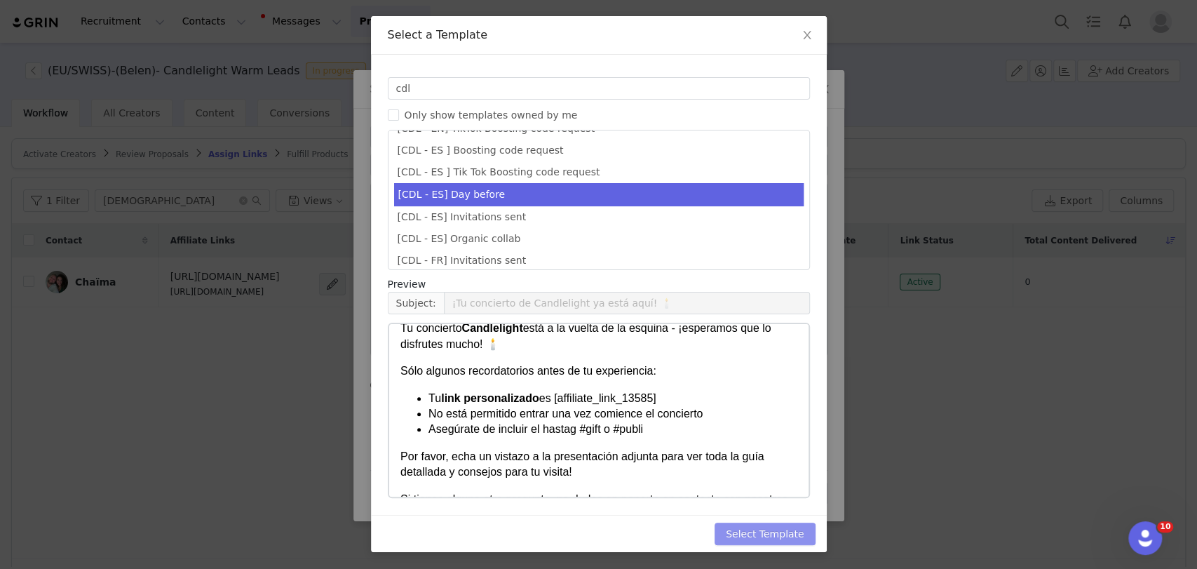
scroll to position [78, 0]
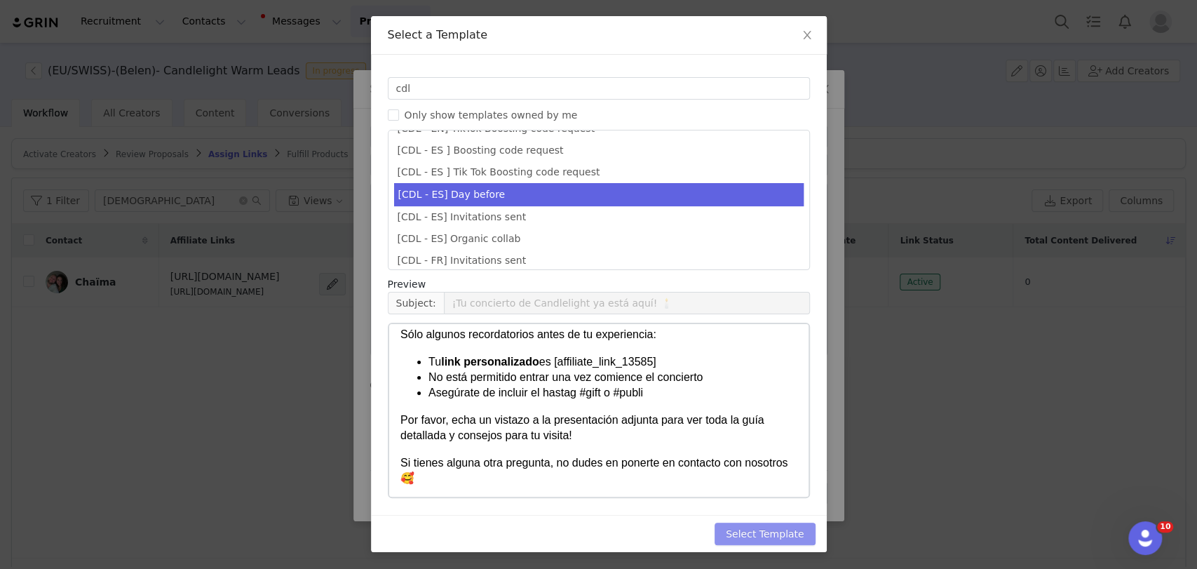
click at [759, 527] on button "Select Template" at bounding box center [765, 533] width 101 height 22
type input "¡Tu concierto de Candlelight ya está aquí! 🕯️"
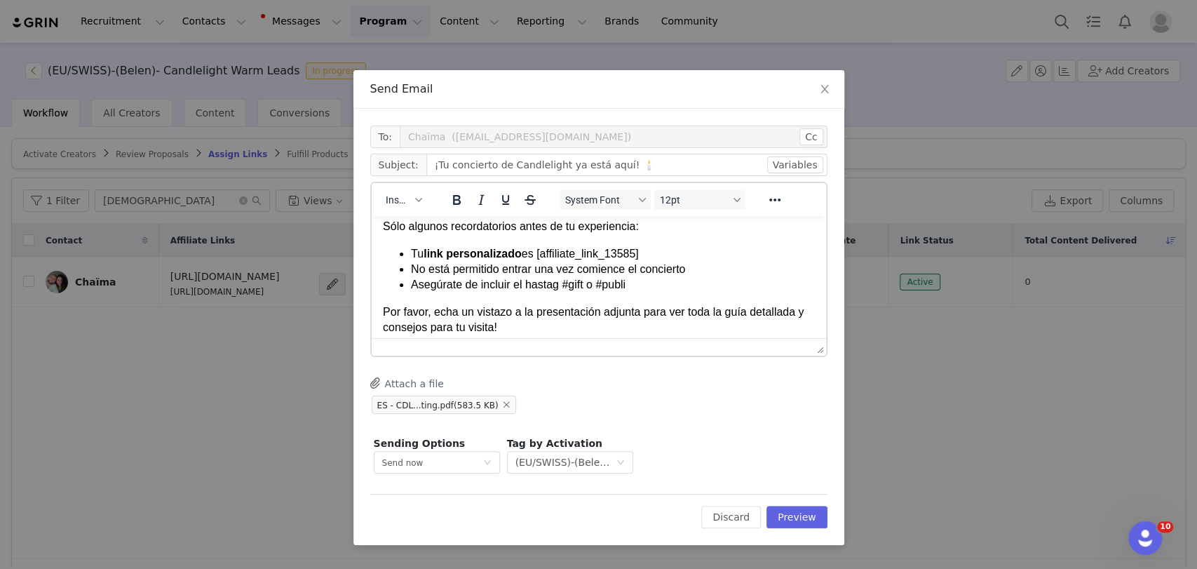
click at [650, 257] on li "Tu link personalizado es [affiliate_link_13585]" at bounding box center [612, 253] width 404 height 15
paste body "Rich Text Area. Press ALT-0 for help."
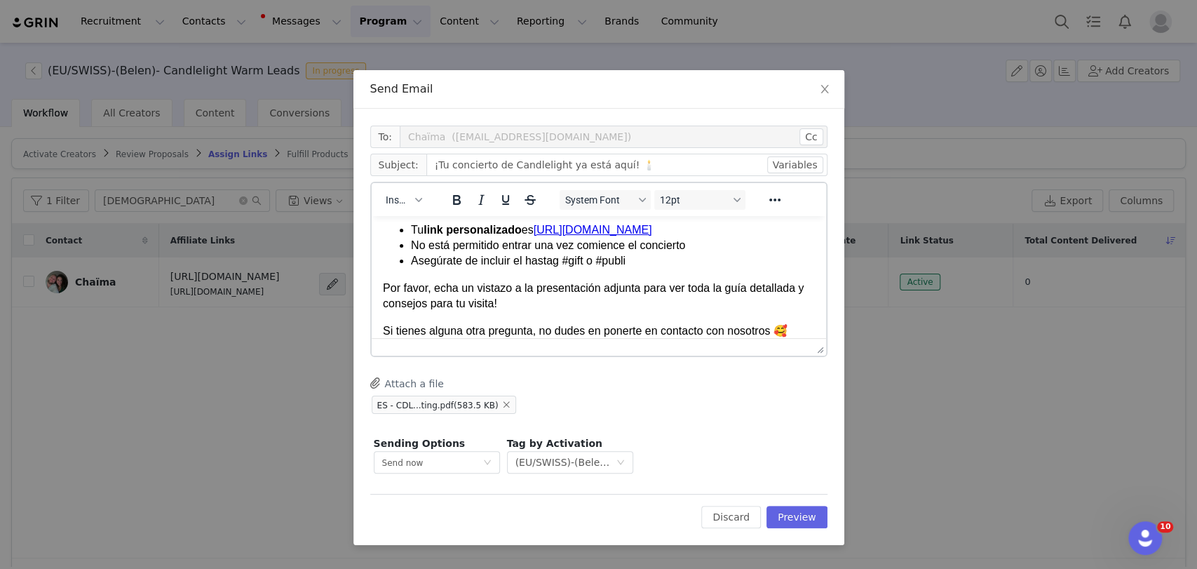
scroll to position [140, 0]
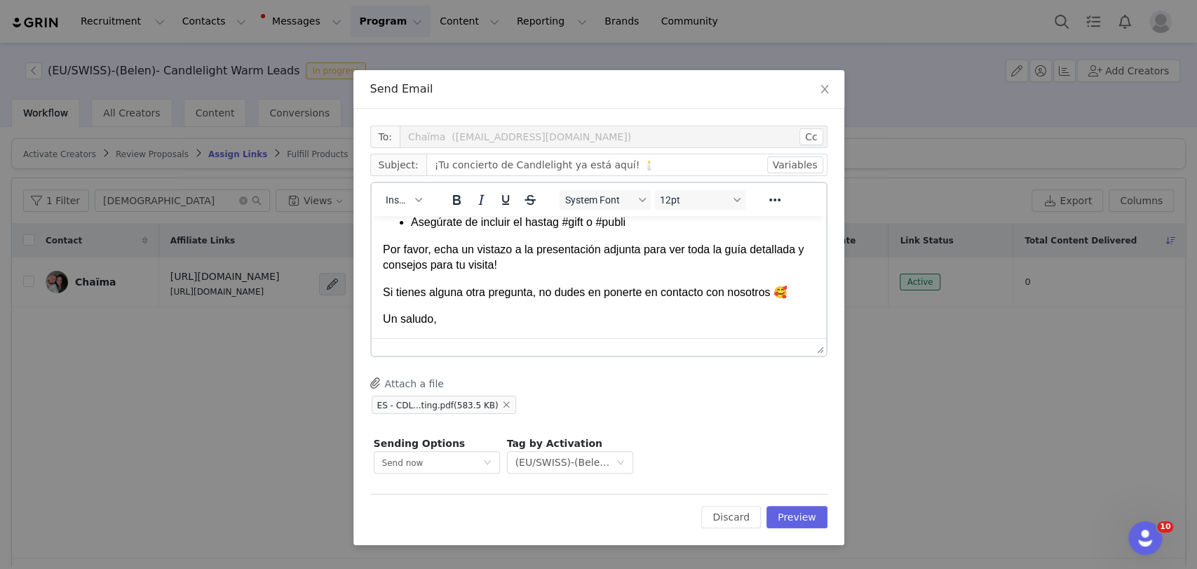
click at [527, 321] on p "Un saludo," at bounding box center [598, 318] width 432 height 15
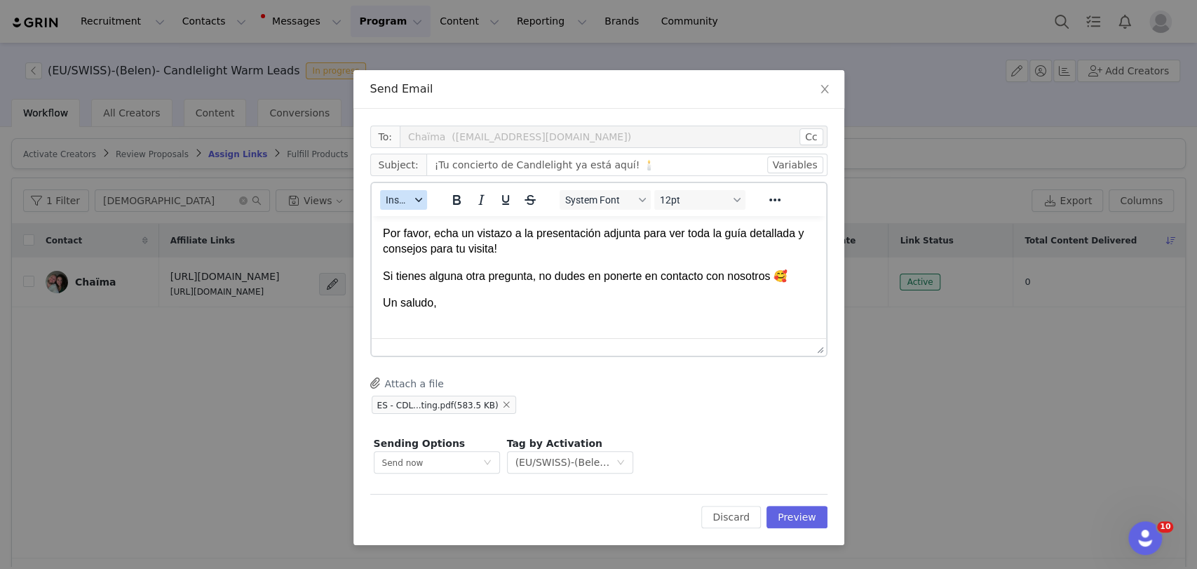
click at [386, 203] on span "Insert" at bounding box center [398, 199] width 25 height 11
click at [420, 267] on div "Insert Signature" at bounding box center [454, 269] width 126 height 17
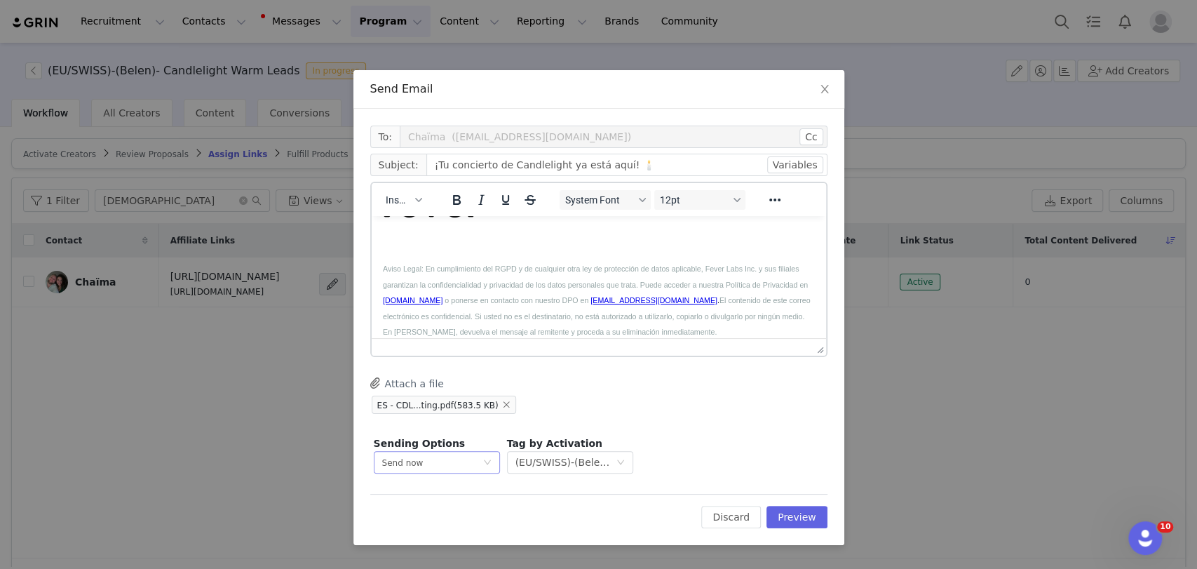
click at [401, 455] on div "Send now" at bounding box center [402, 463] width 41 height 22
click at [419, 515] on span "Schedule for later" at bounding box center [418, 514] width 75 height 10
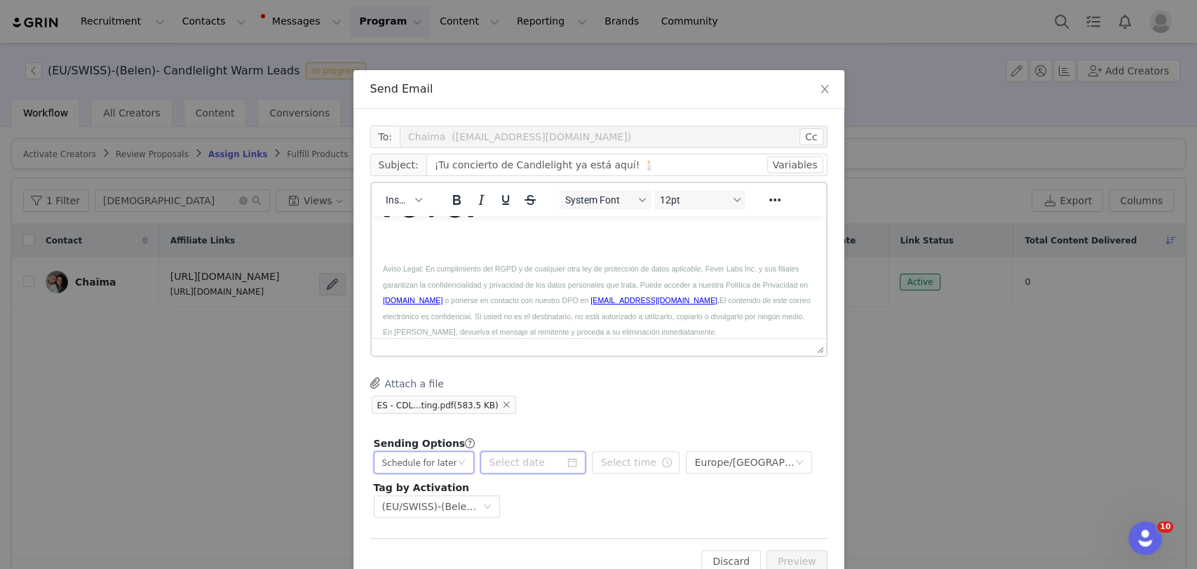
click at [510, 461] on input at bounding box center [532, 462] width 105 height 22
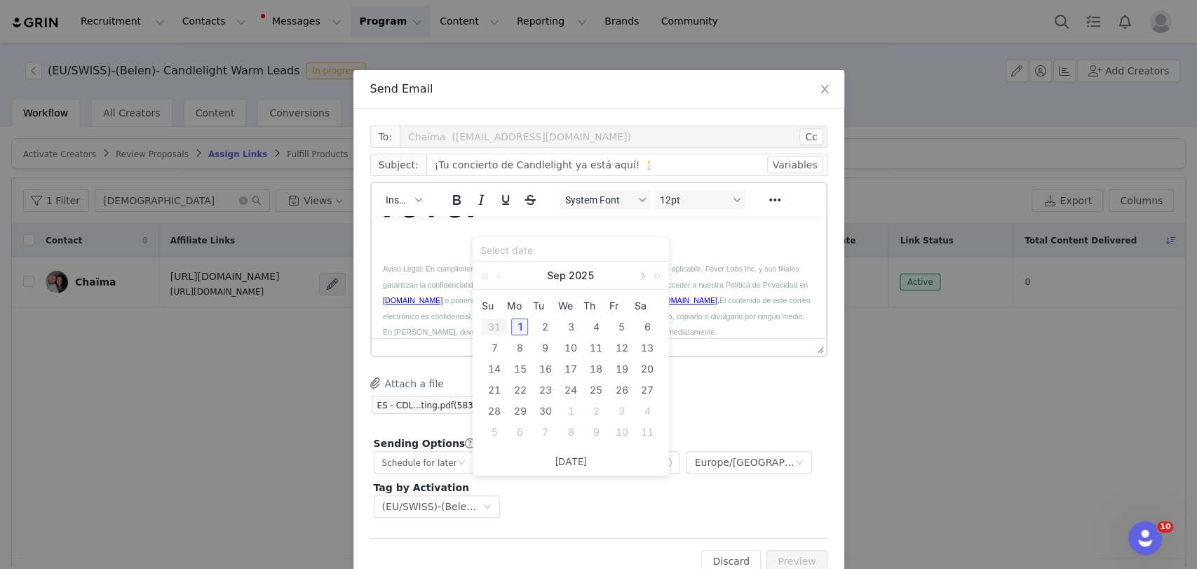
click at [644, 280] on link at bounding box center [641, 276] width 13 height 28
click at [621, 365] on div "19" at bounding box center [622, 368] width 17 height 17
type input "2025-12-19"
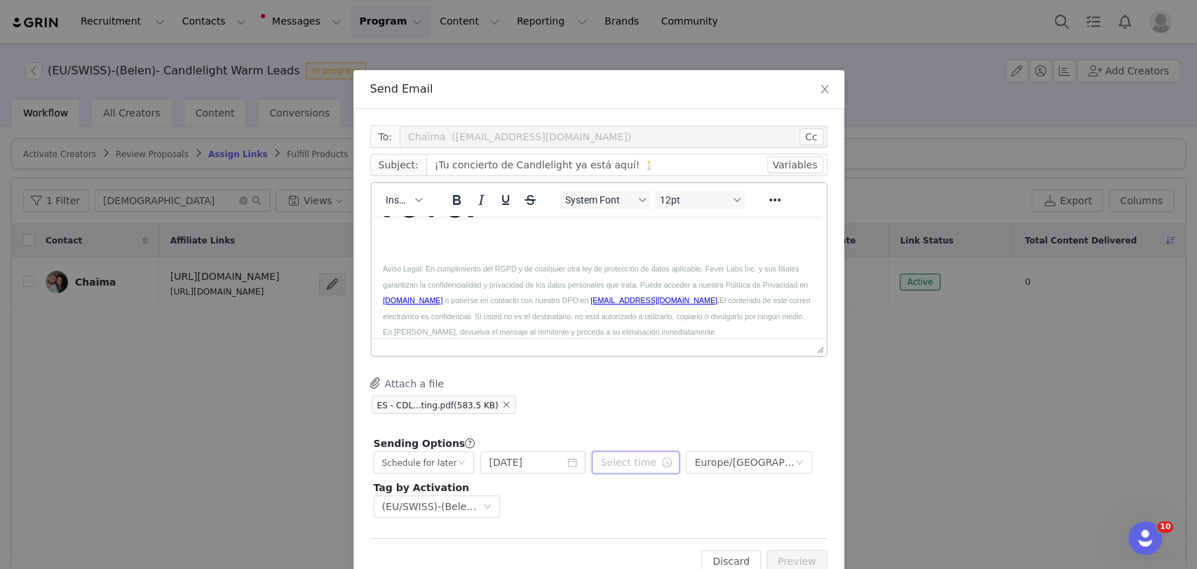
click at [629, 467] on input "text" at bounding box center [636, 462] width 88 height 22
click at [682, 347] on li "pm" at bounding box center [682, 351] width 39 height 22
type input "12:50 pm"
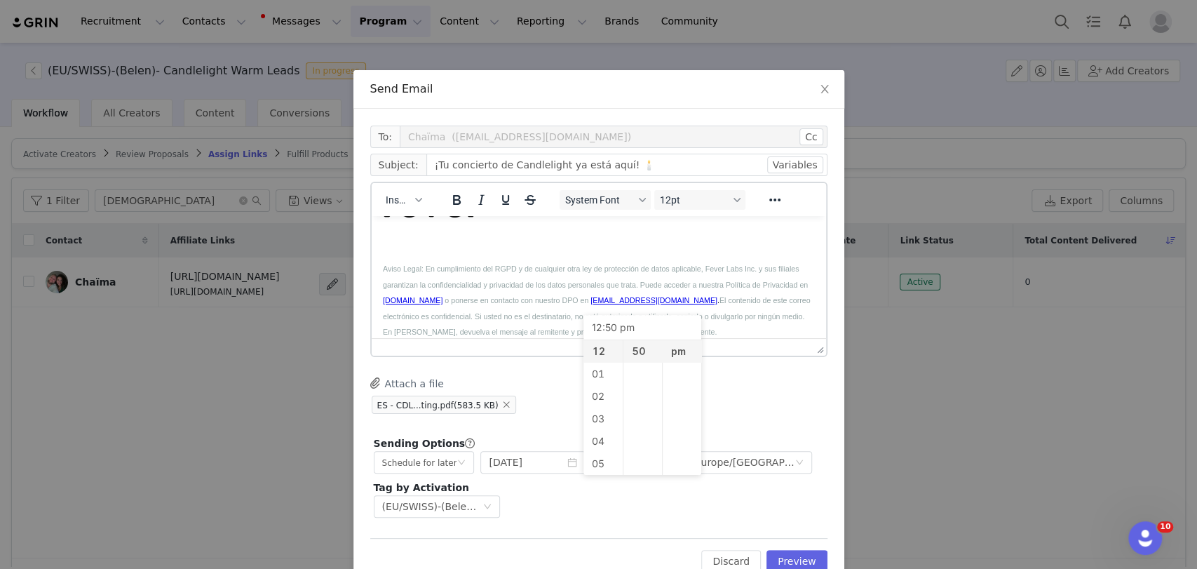
click at [729, 374] on div "To: Chaïma (lesdoudou010325@gmail.com) Cc Cc: Subject: ¡Tu concierto de Candlel…" at bounding box center [598, 323] width 457 height 395
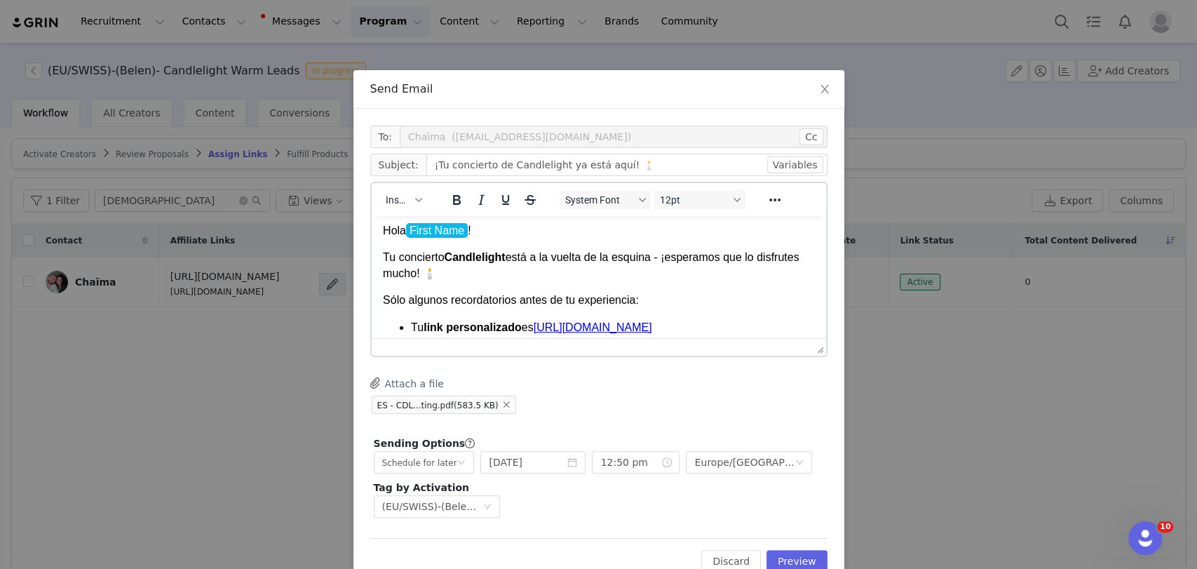
scroll to position [0, 0]
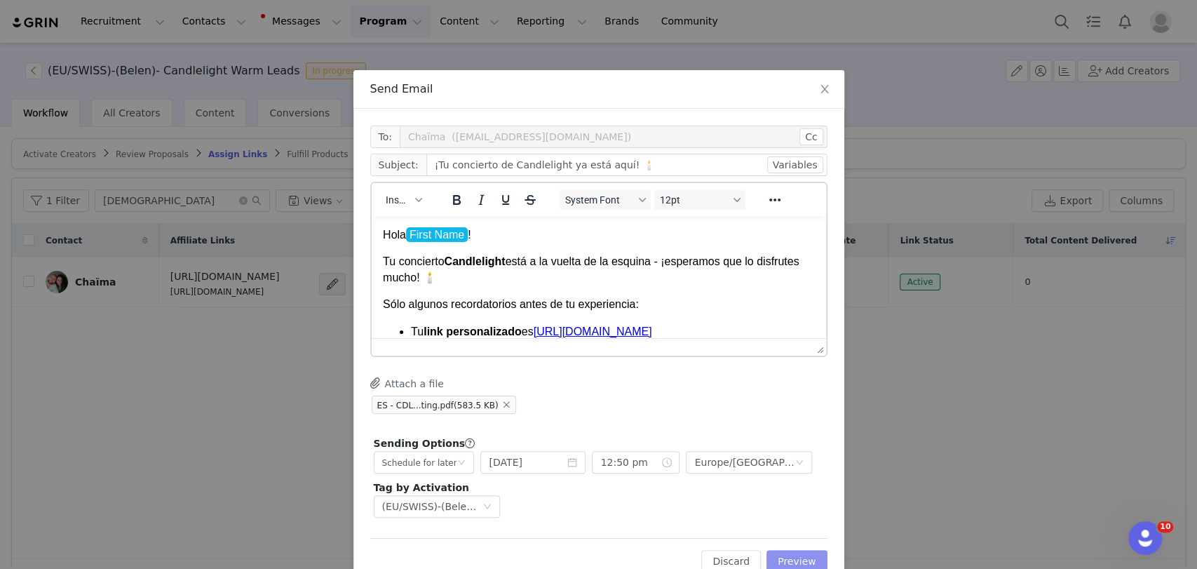
click at [800, 557] on button "Preview" at bounding box center [796, 561] width 61 height 22
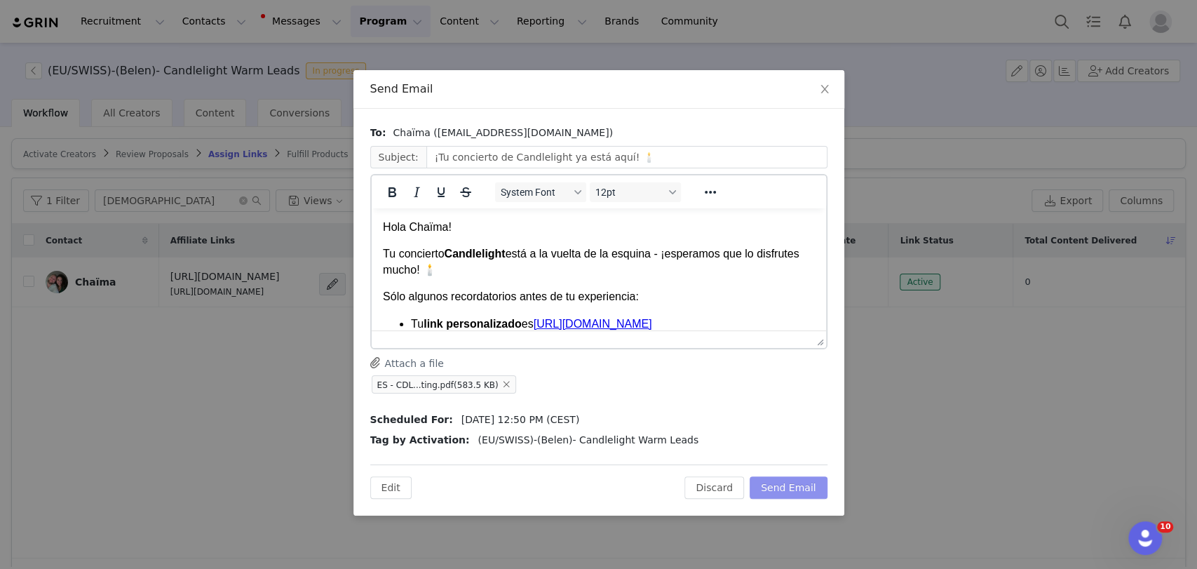
click at [776, 479] on button "Send Email" at bounding box center [789, 487] width 78 height 22
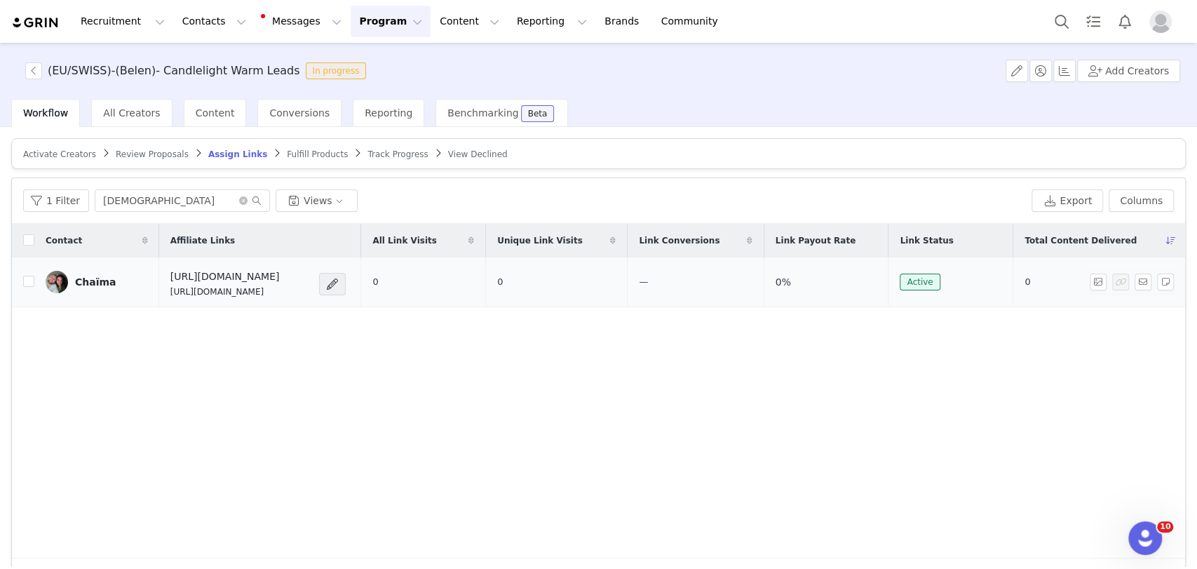
drag, startPoint x: 346, startPoint y: 291, endPoint x: 167, endPoint y: 290, distance: 178.8
click at [170, 290] on div "https://candlelightexperience.com/ https://glnk.io/z15l/candlelightxchachaismaf…" at bounding box center [240, 283] width 141 height 29
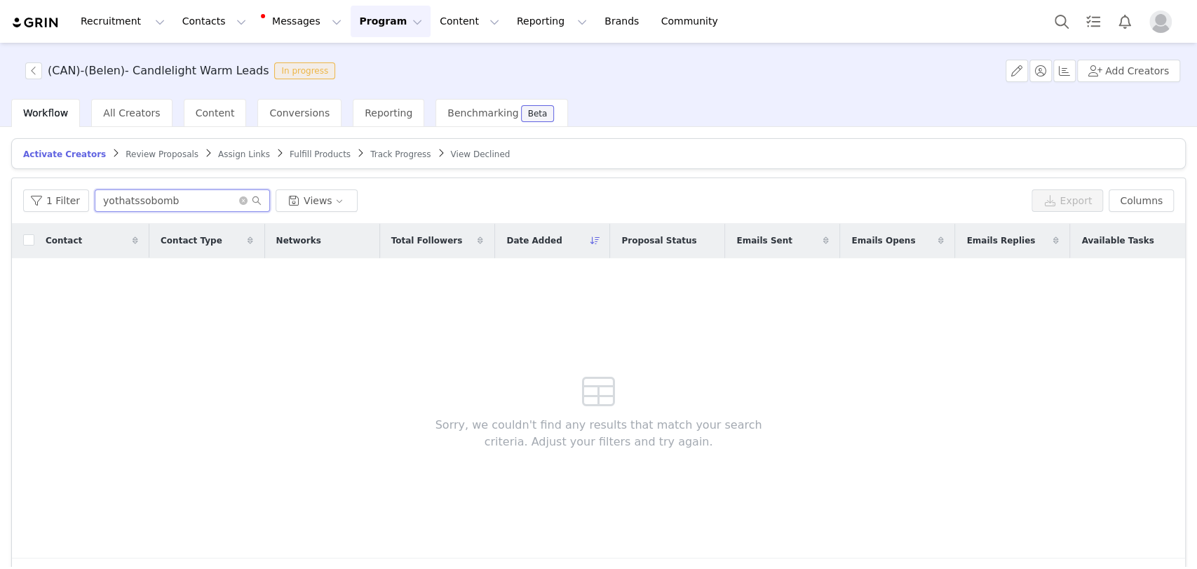
click at [129, 195] on input "yothatssobomb" at bounding box center [182, 200] width 175 height 22
paste input "colormebeige"
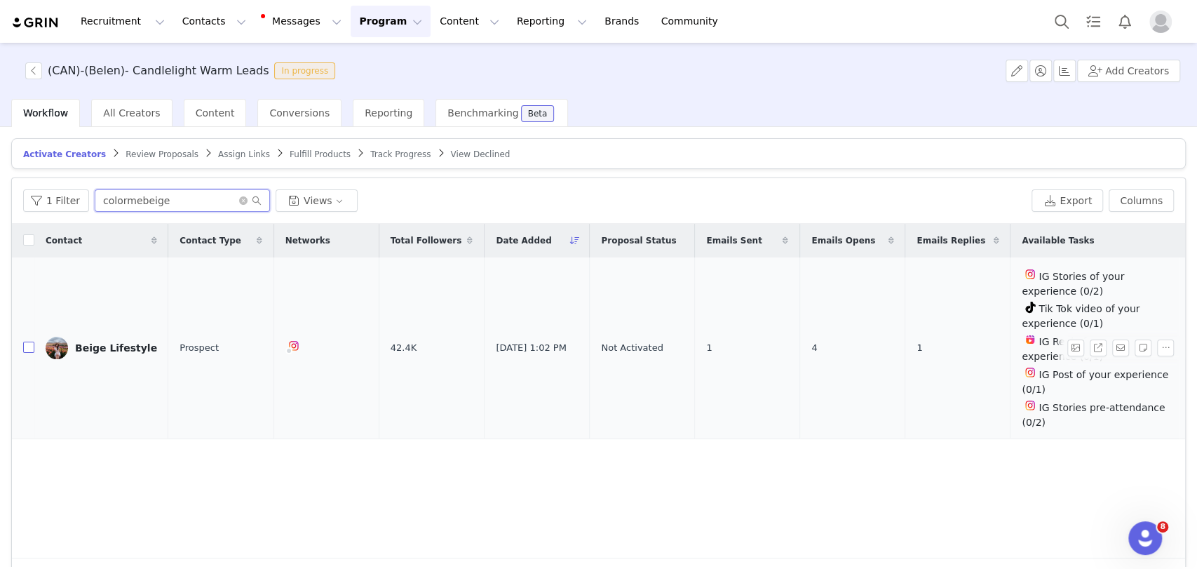
type input "colormebeige"
click at [26, 347] on input "checkbox" at bounding box center [28, 346] width 11 height 11
checkbox input "true"
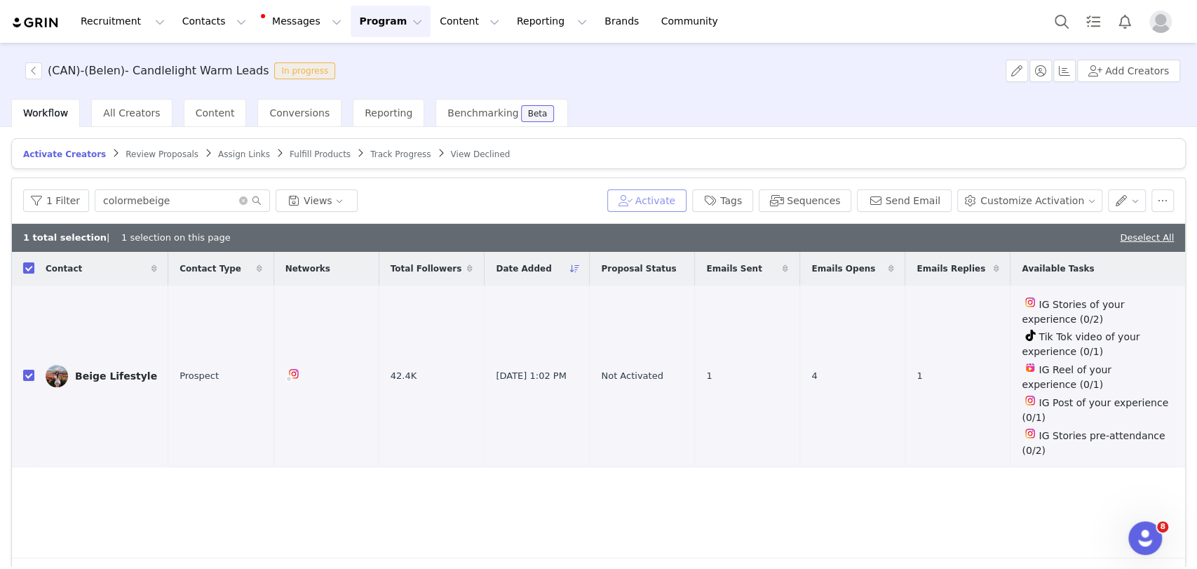
click at [677, 203] on button "Activate" at bounding box center [646, 200] width 79 height 22
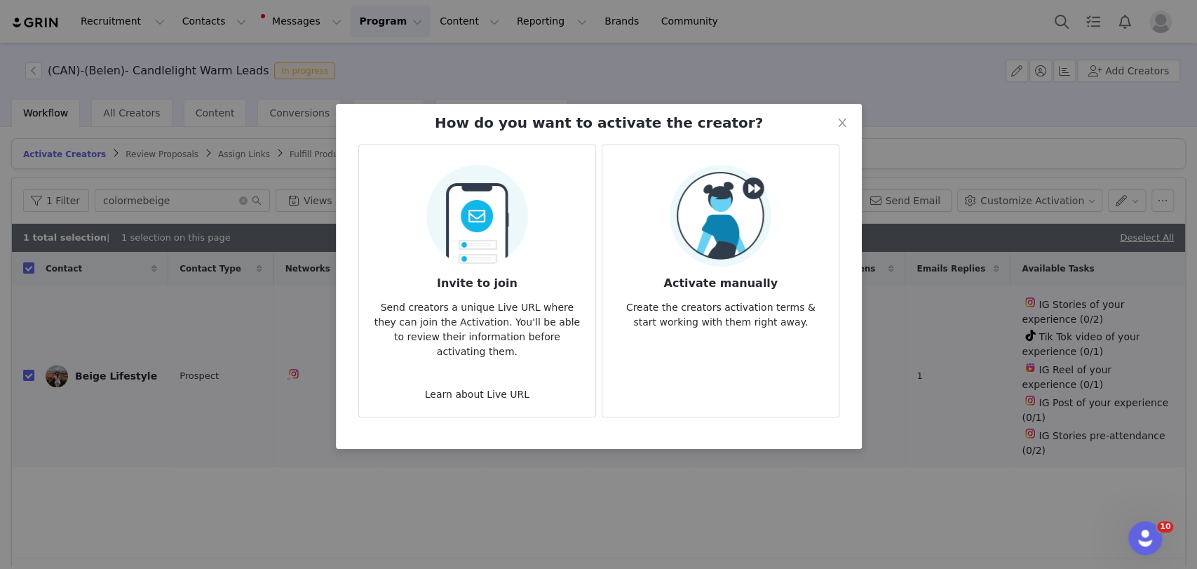
click at [707, 214] on img at bounding box center [721, 216] width 102 height 102
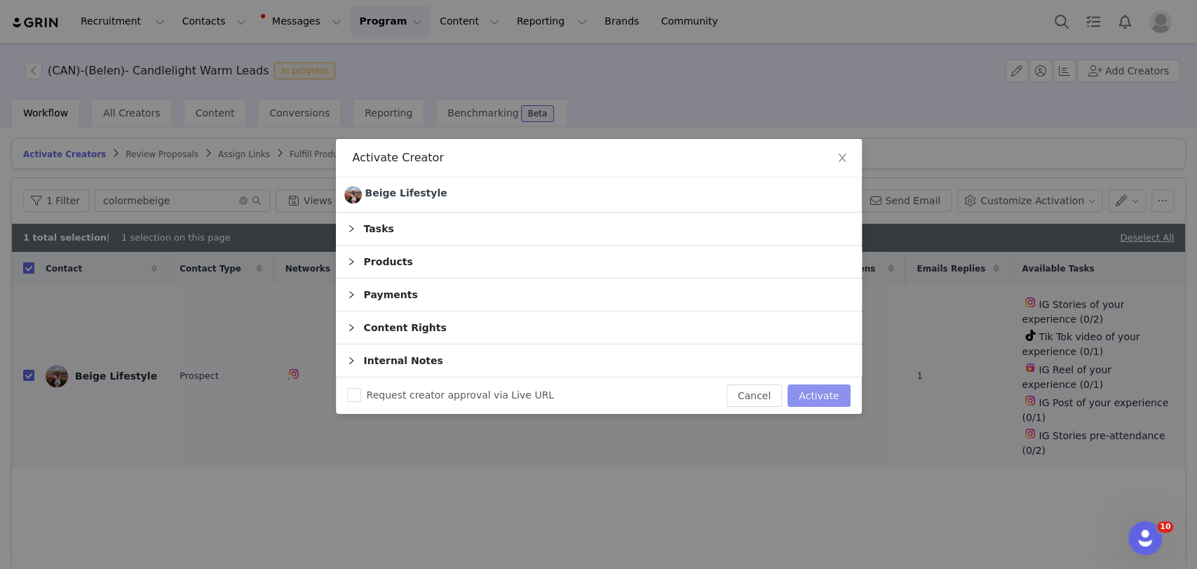
click at [822, 405] on button "Activate" at bounding box center [818, 395] width 62 height 22
checkbox input "false"
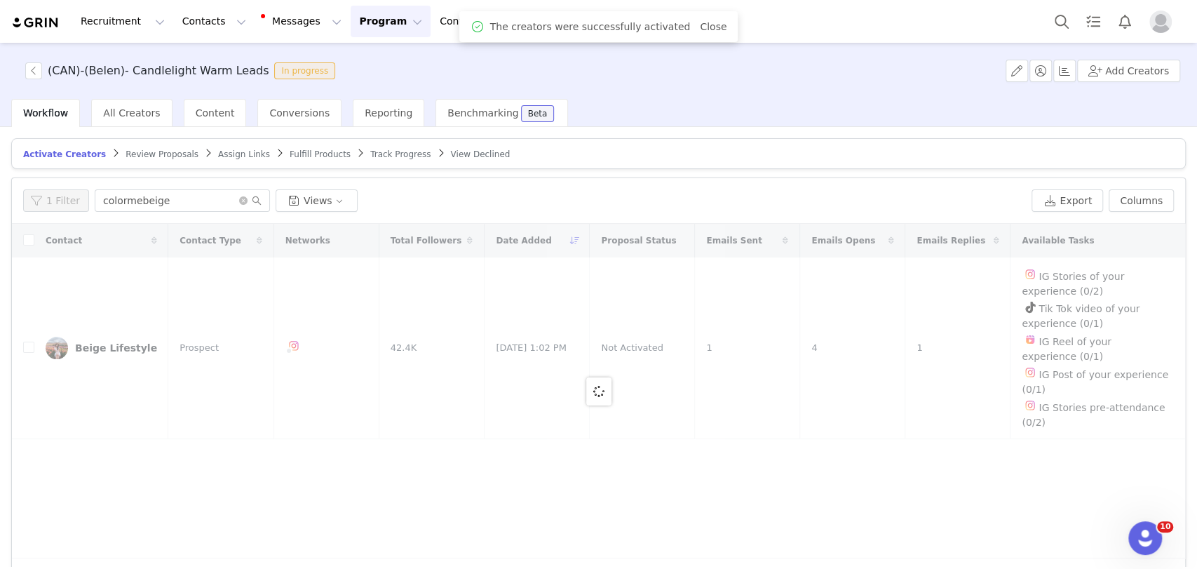
click at [218, 149] on span "Assign Links" at bounding box center [244, 154] width 52 height 10
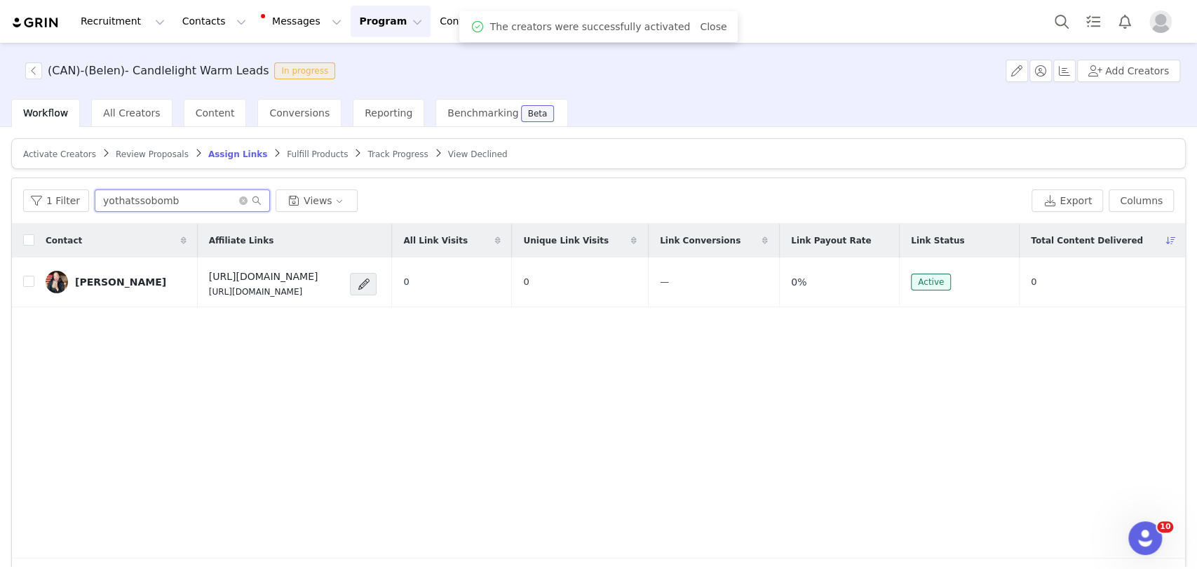
click at [224, 196] on input "yothatssobomb" at bounding box center [182, 200] width 175 height 22
paste input "colormebeige"
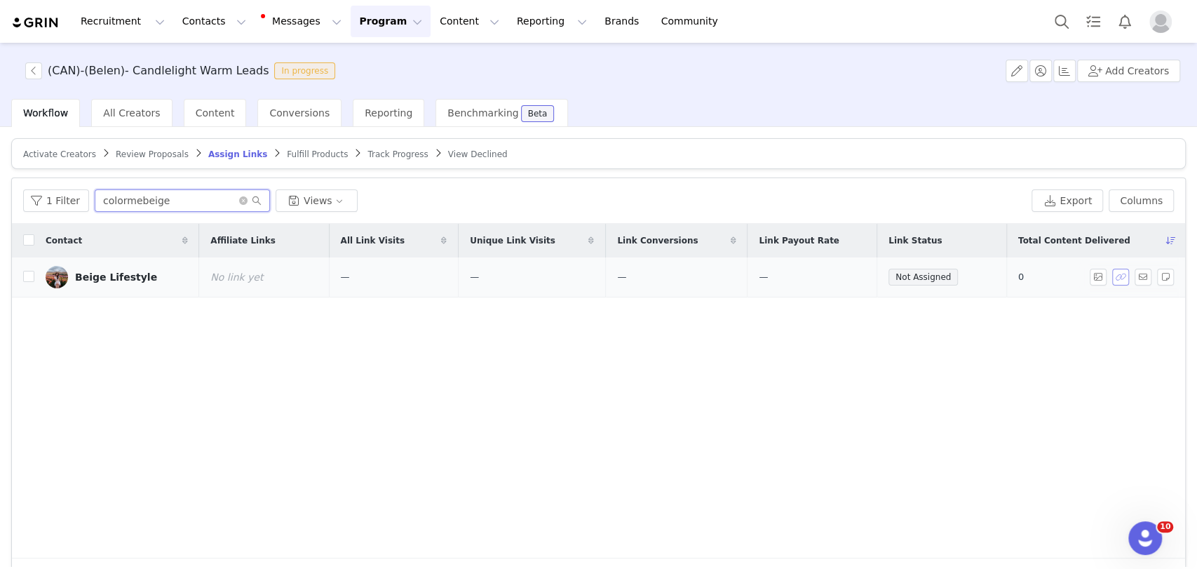
type input "colormebeige"
click at [1112, 276] on button "button" at bounding box center [1120, 277] width 17 height 17
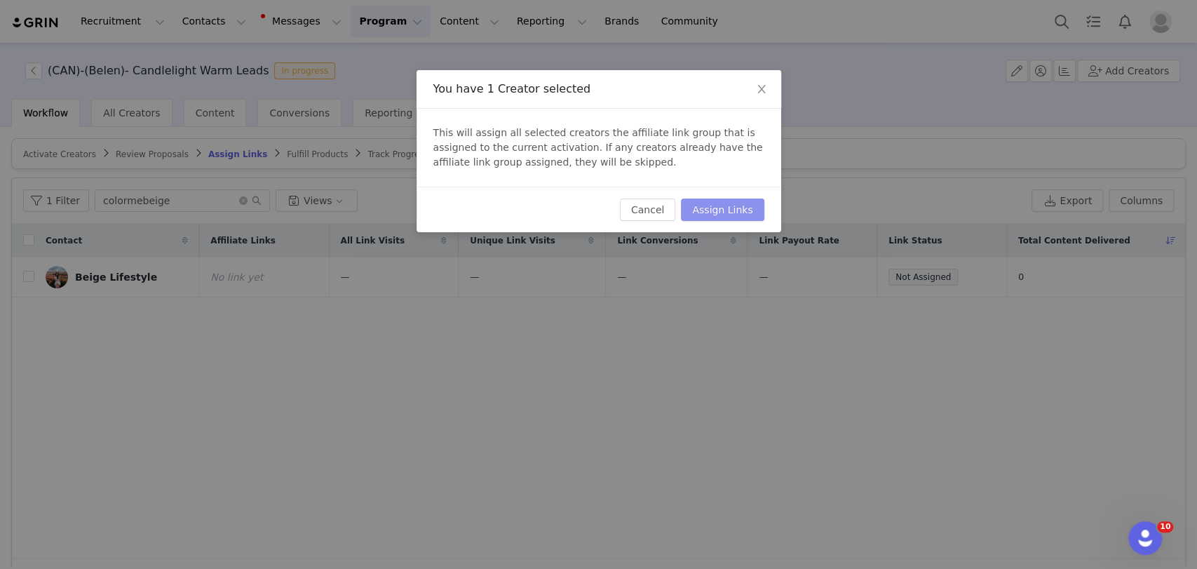
click at [723, 217] on button "Assign Links" at bounding box center [722, 209] width 83 height 22
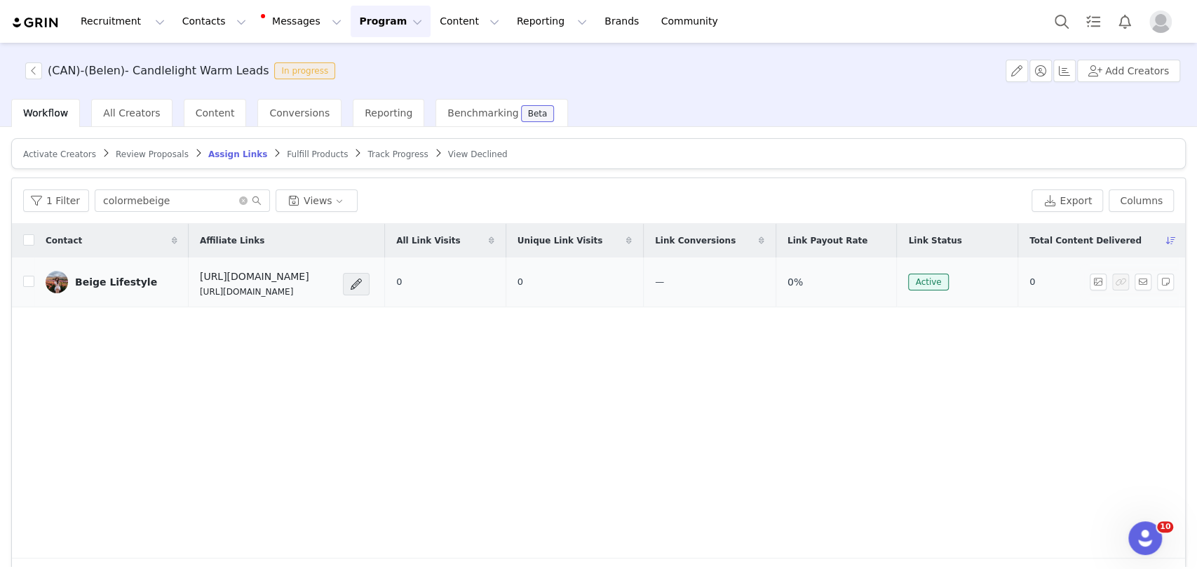
drag, startPoint x: 357, startPoint y: 292, endPoint x: 168, endPoint y: 290, distance: 189.3
click at [189, 290] on td "https://candlelightexperience.com/ https://glnk.io/z15l/candlelightxcolormebeige" at bounding box center [287, 282] width 196 height 50
copy p "https://glnk.io/z15l/candlelightxcolormebeige"
click at [1135, 279] on button "button" at bounding box center [1143, 281] width 17 height 17
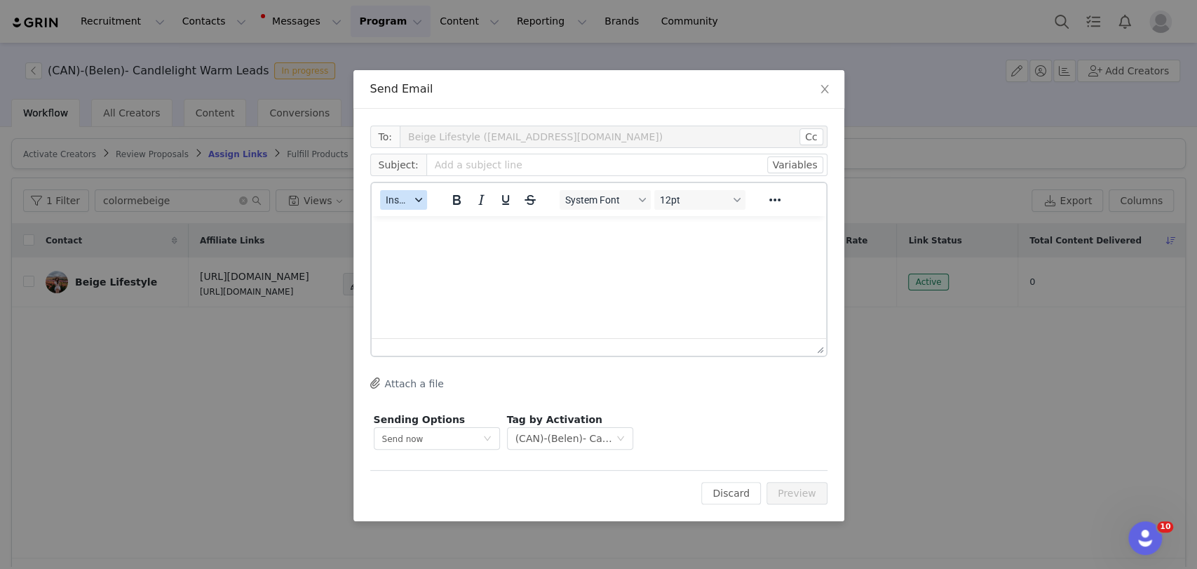
click at [393, 204] on span "Insert" at bounding box center [398, 199] width 25 height 11
click at [410, 226] on div "Insert Template" at bounding box center [454, 224] width 126 height 17
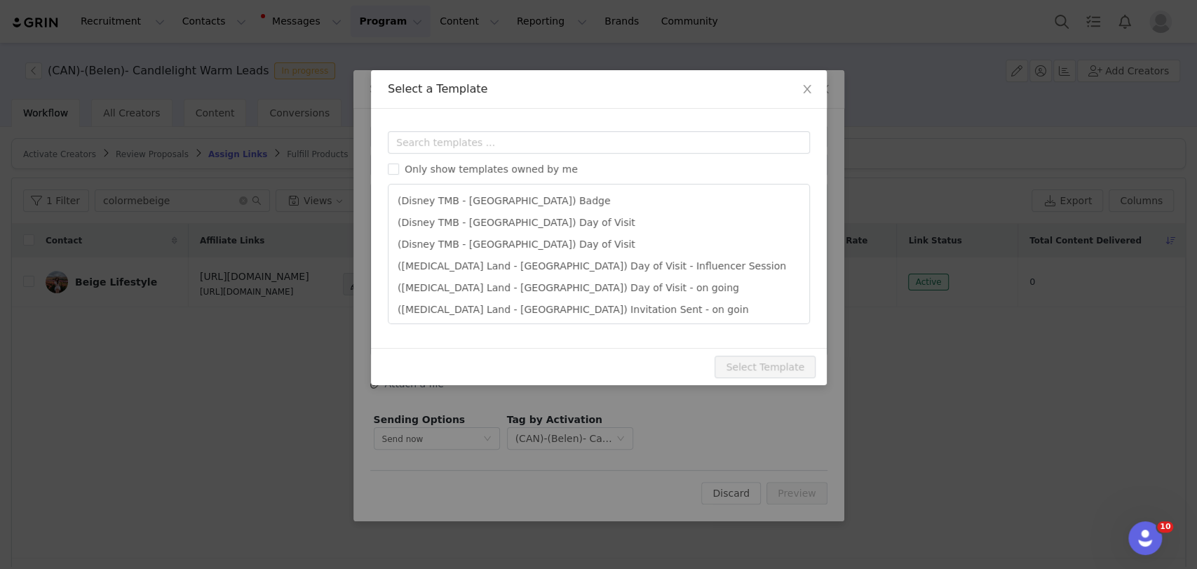
click at [430, 129] on div "Templates Only show templates owned by me (Disney TMB - Abu Dhabi) Badge (Disne…" at bounding box center [599, 228] width 456 height 239
click at [429, 144] on input "text" at bounding box center [599, 142] width 422 height 22
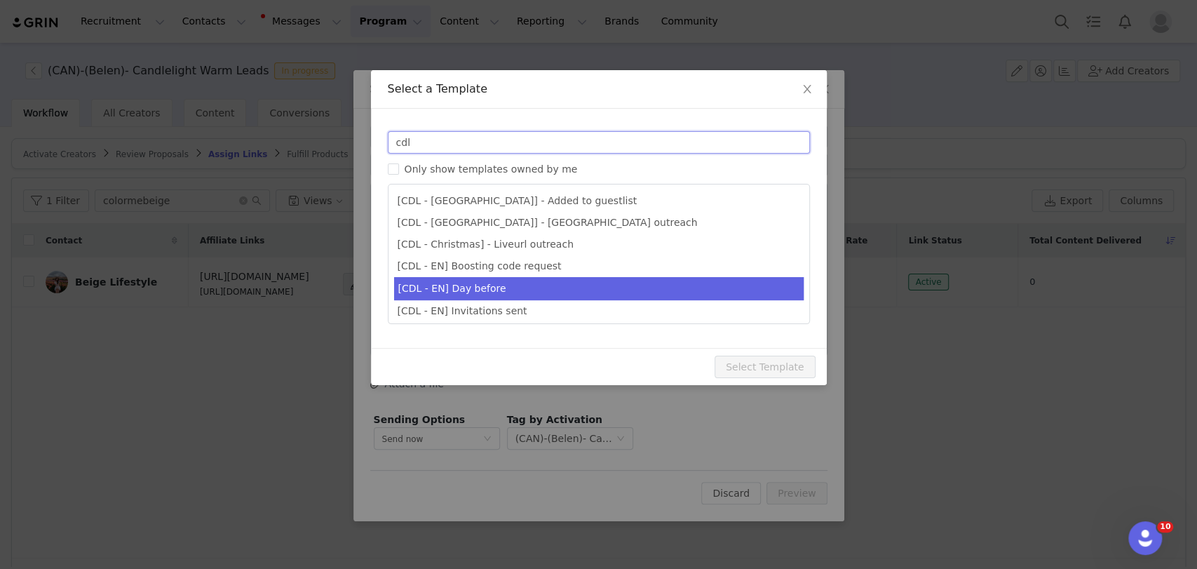
type input "cdl"
click at [438, 292] on li "[CDL - EN] Day before" at bounding box center [599, 288] width 410 height 23
type input "Your Candlelight Concert is almost here! 🕯️"
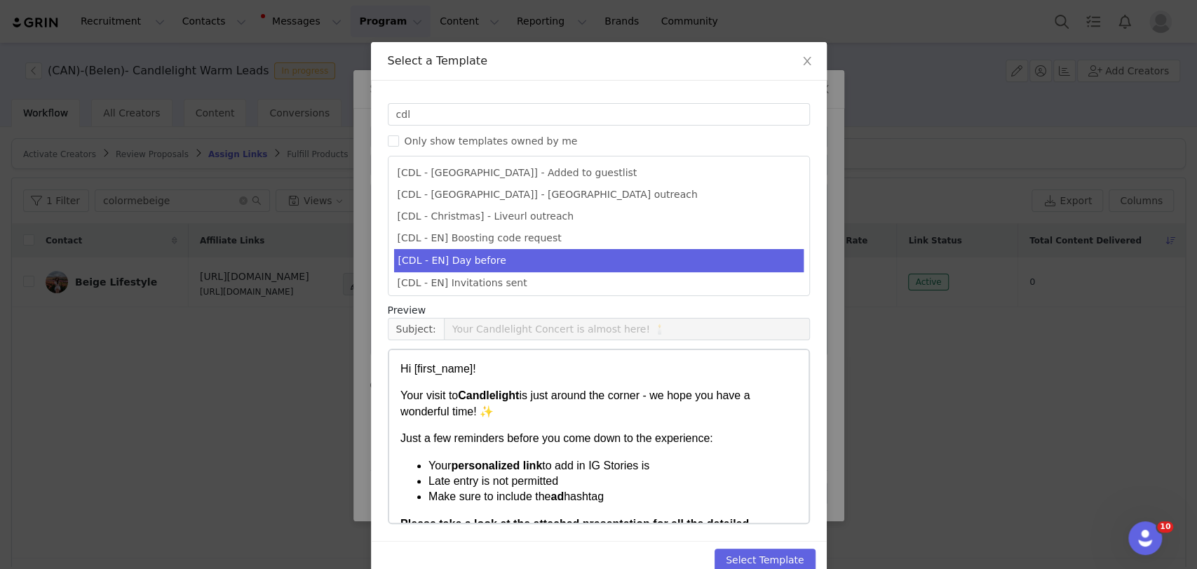
scroll to position [54, 0]
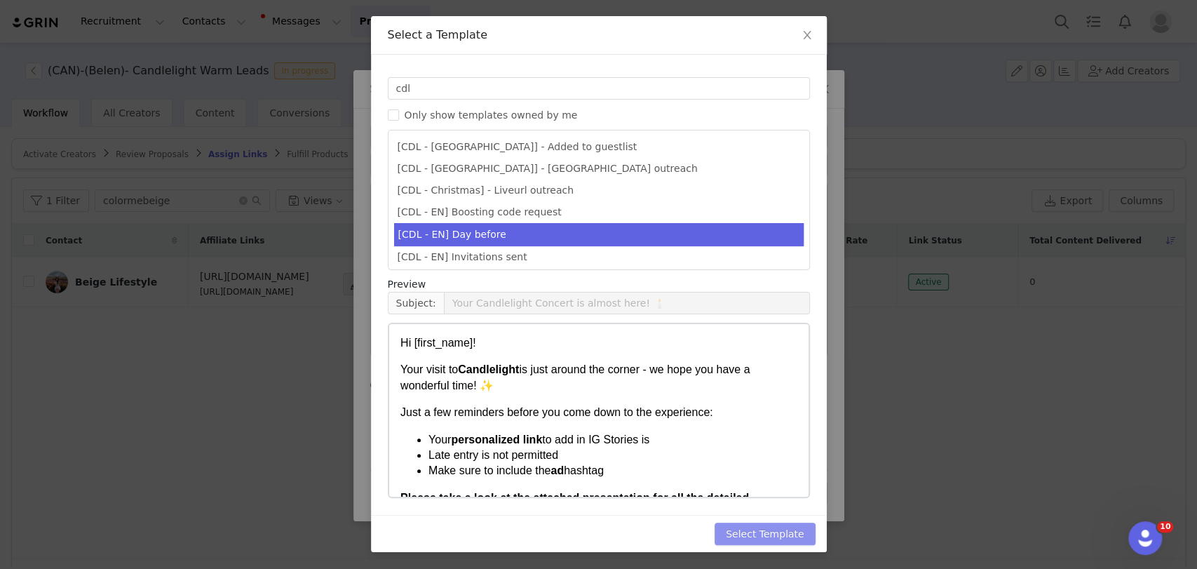
click at [769, 532] on button "Select Template" at bounding box center [765, 533] width 101 height 22
type input "Your Candlelight Concert is almost here! 🕯️"
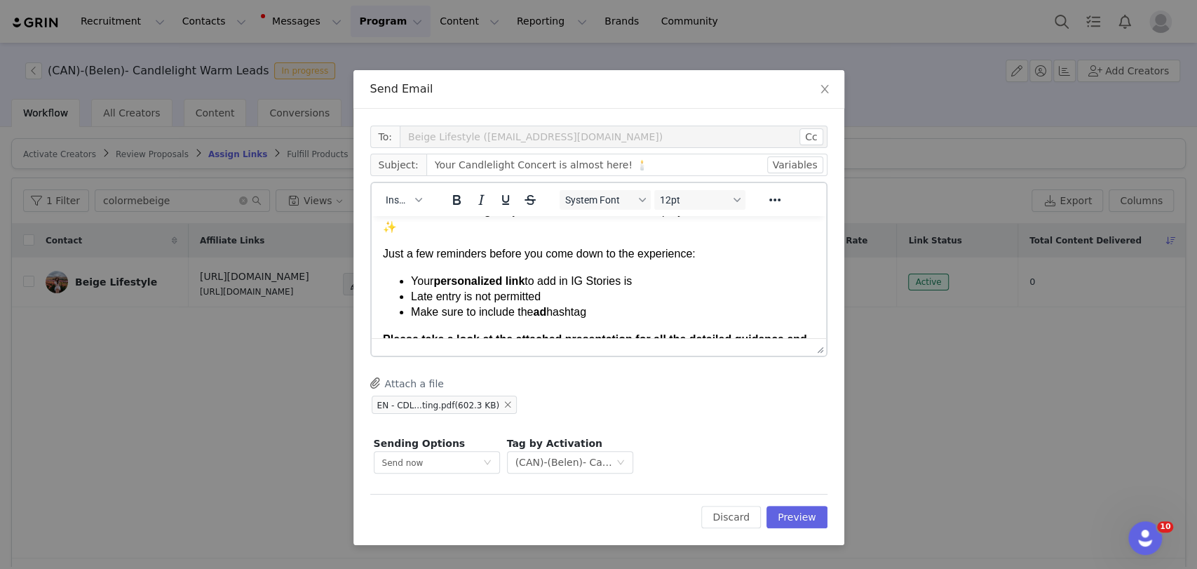
scroll to position [78, 0]
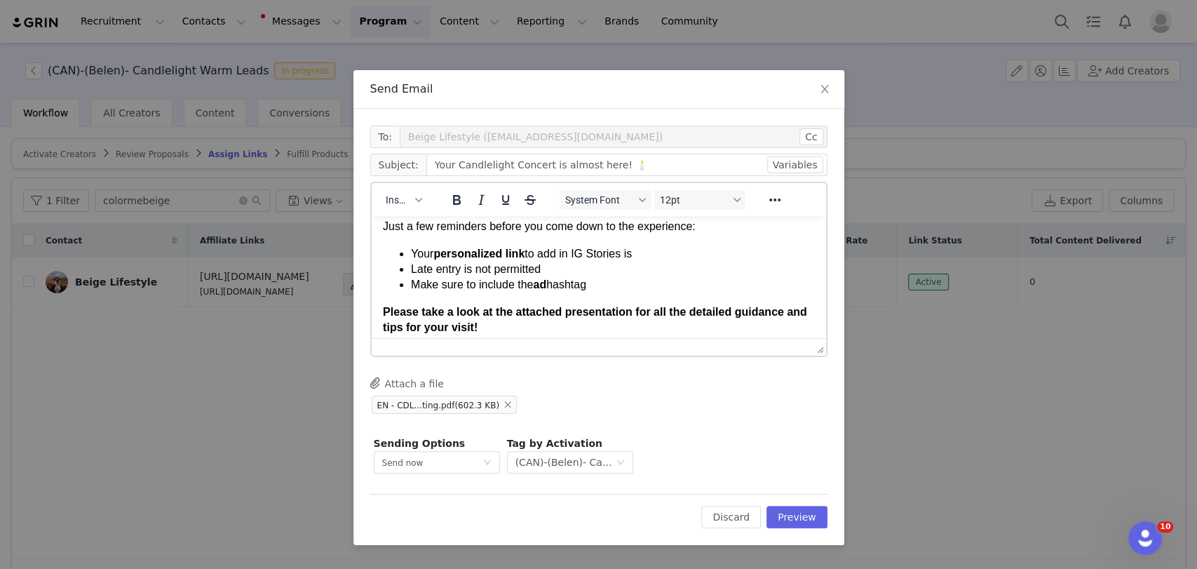
click at [644, 259] on li "Your personalized link to add in IG Stories is" at bounding box center [612, 253] width 404 height 15
click at [640, 253] on li "Your personalized link to add in IG Stories is" at bounding box center [612, 253] width 404 height 15
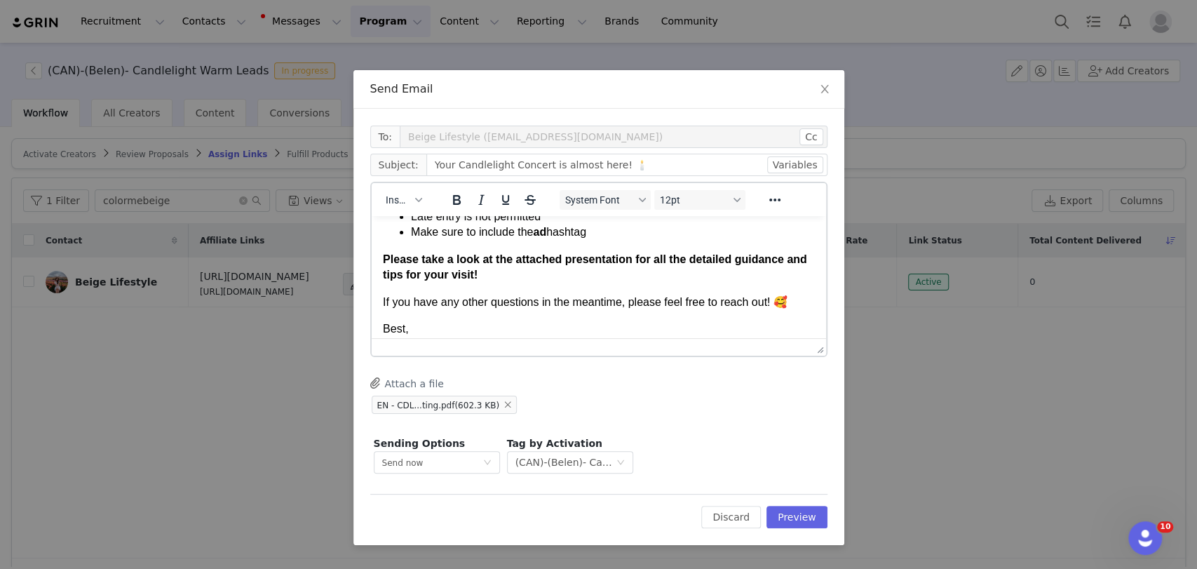
scroll to position [156, 0]
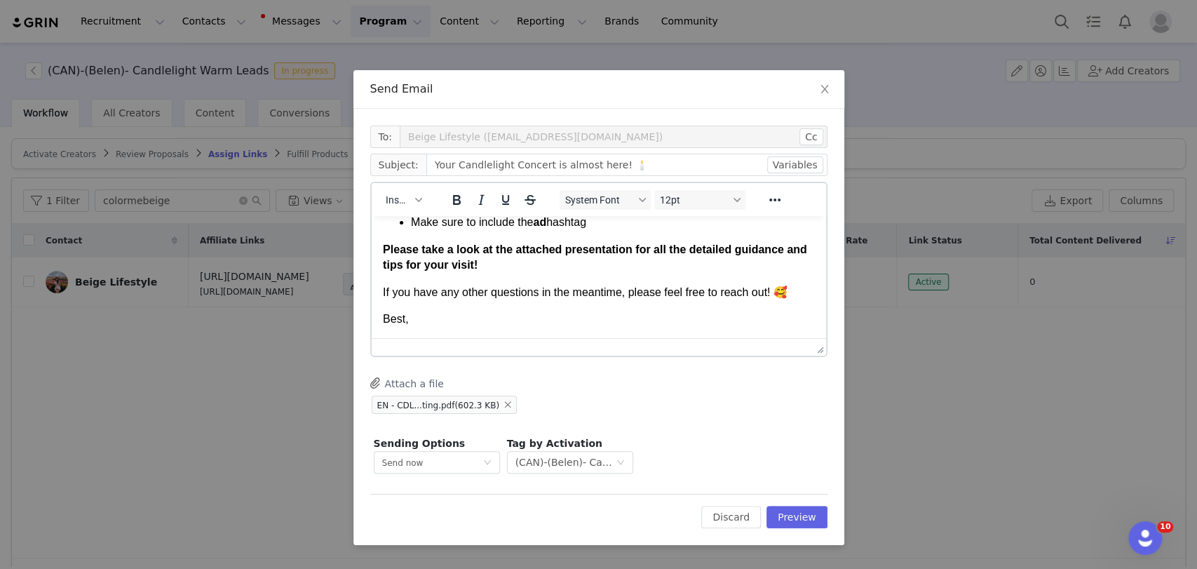
click at [442, 328] on html "Hi First Name ! Your visit to Candlelight is just around the corner - we hope y…" at bounding box center [598, 207] width 454 height 262
click at [431, 318] on p "Best," at bounding box center [598, 318] width 432 height 15
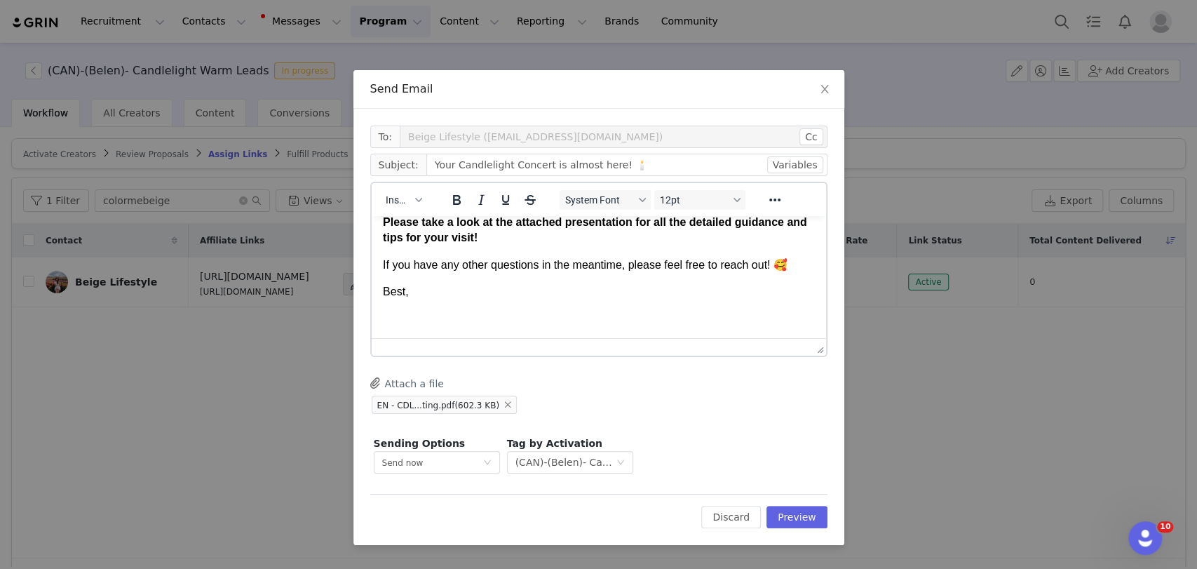
click at [411, 210] on div "Insert" at bounding box center [404, 199] width 65 height 27
click at [419, 326] on p "Rich Text Area. Press ALT-0 for help." at bounding box center [598, 318] width 432 height 15
click at [399, 203] on span "Insert" at bounding box center [398, 199] width 25 height 11
click at [423, 278] on div "Insert Signature" at bounding box center [453, 269] width 140 height 22
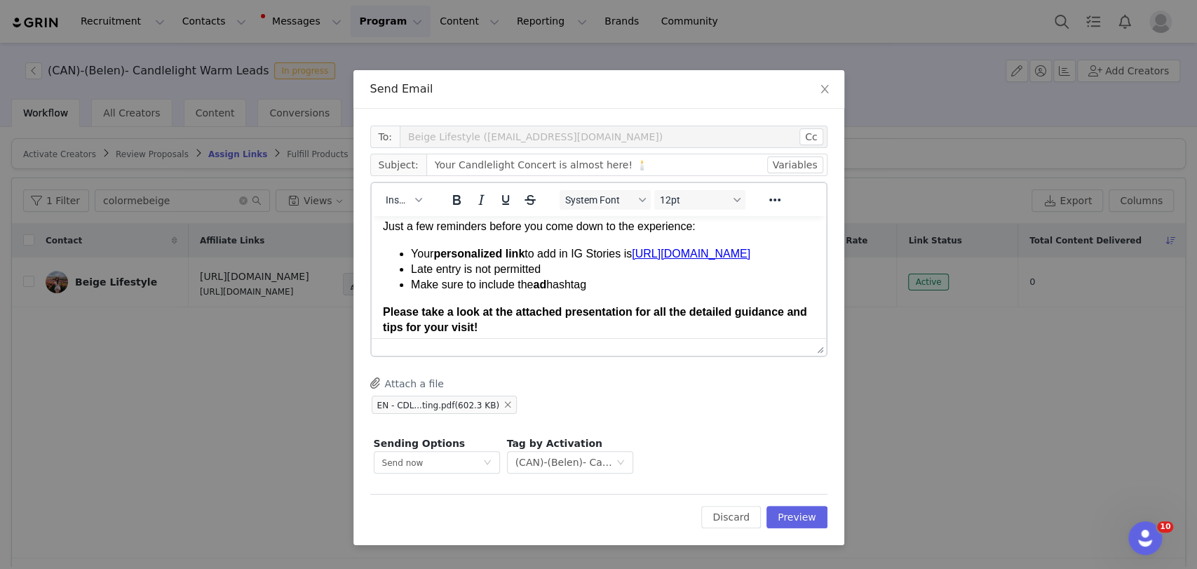
scroll to position [0, 0]
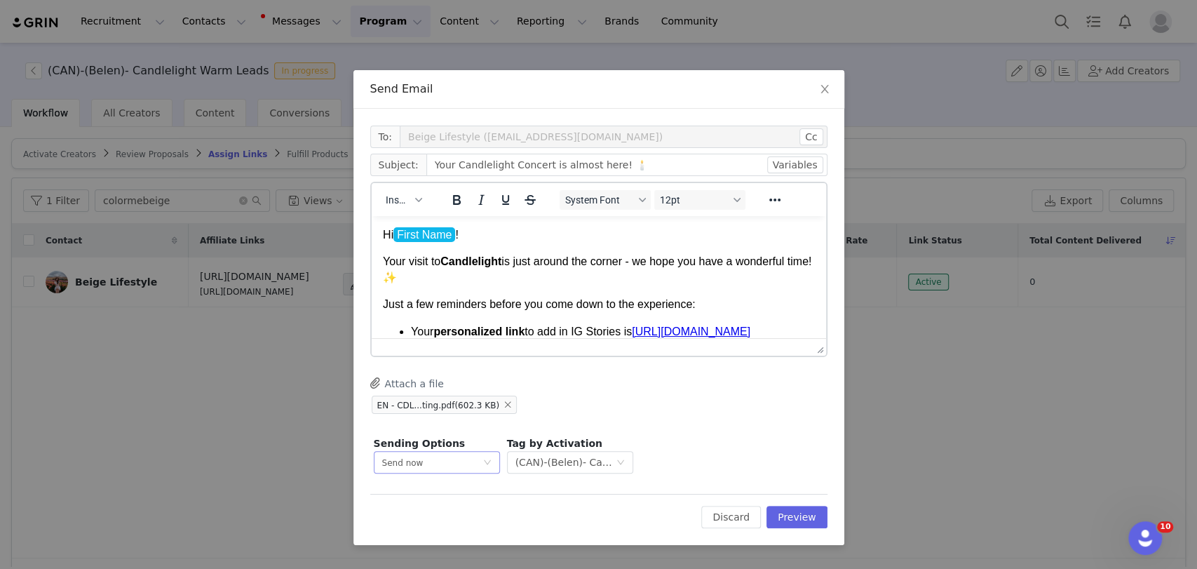
click at [433, 466] on div "Send now" at bounding box center [432, 462] width 100 height 21
click at [430, 509] on span "Schedule for later" at bounding box center [418, 514] width 75 height 10
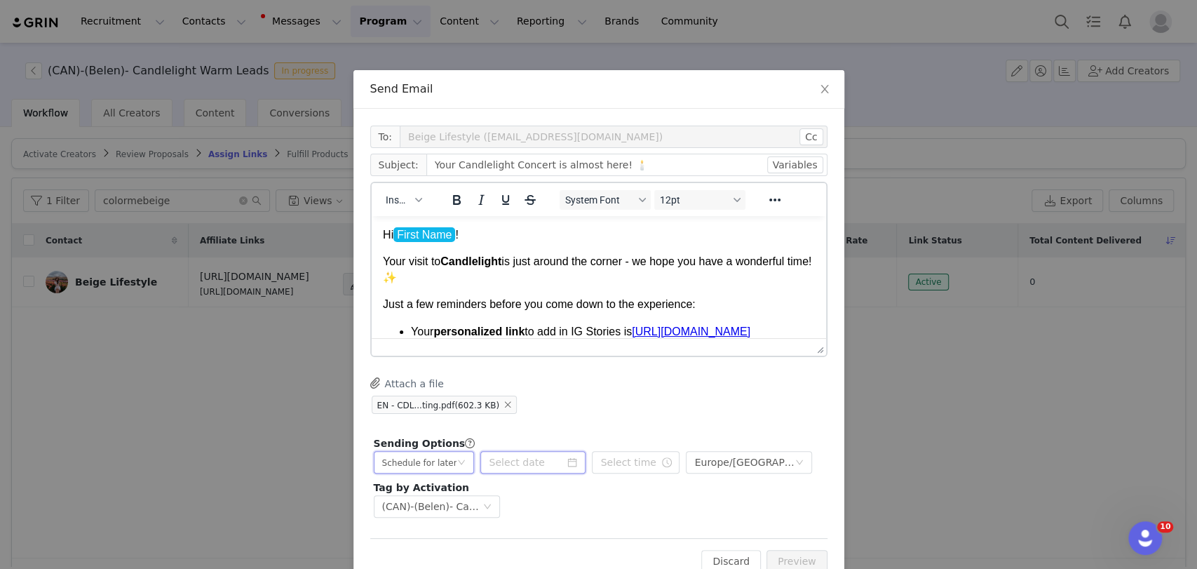
click at [508, 466] on input at bounding box center [532, 462] width 105 height 22
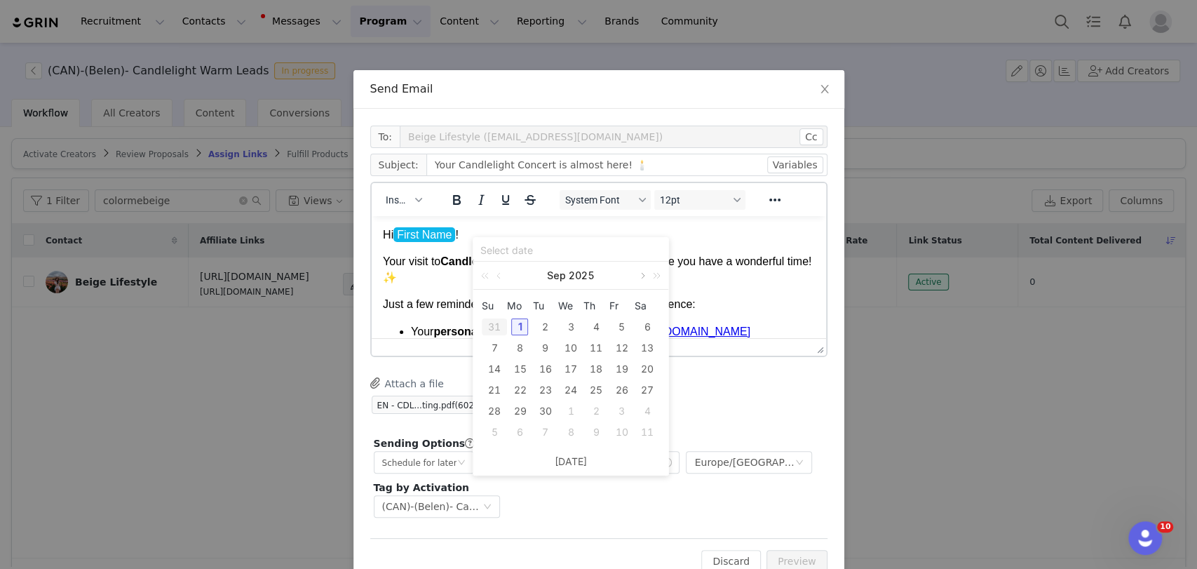
click at [640, 276] on link at bounding box center [641, 276] width 13 height 28
click at [595, 370] on div "13" at bounding box center [596, 368] width 17 height 17
type input "2025-11-13"
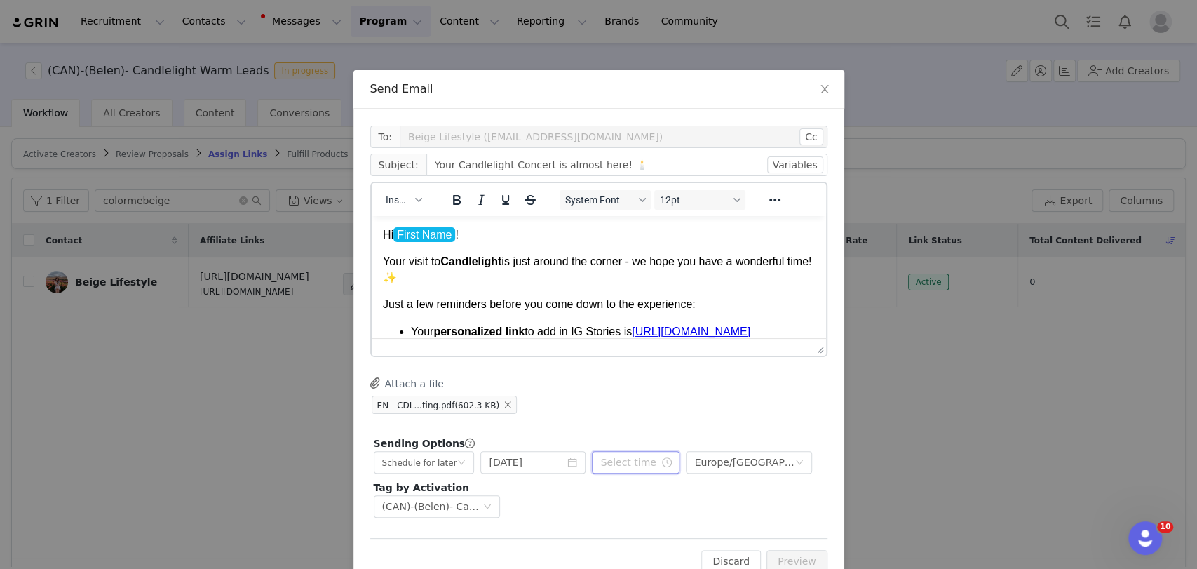
click at [605, 460] on input "text" at bounding box center [636, 462] width 88 height 22
click at [672, 350] on li "pm" at bounding box center [682, 351] width 39 height 22
type input "12:50 pm"
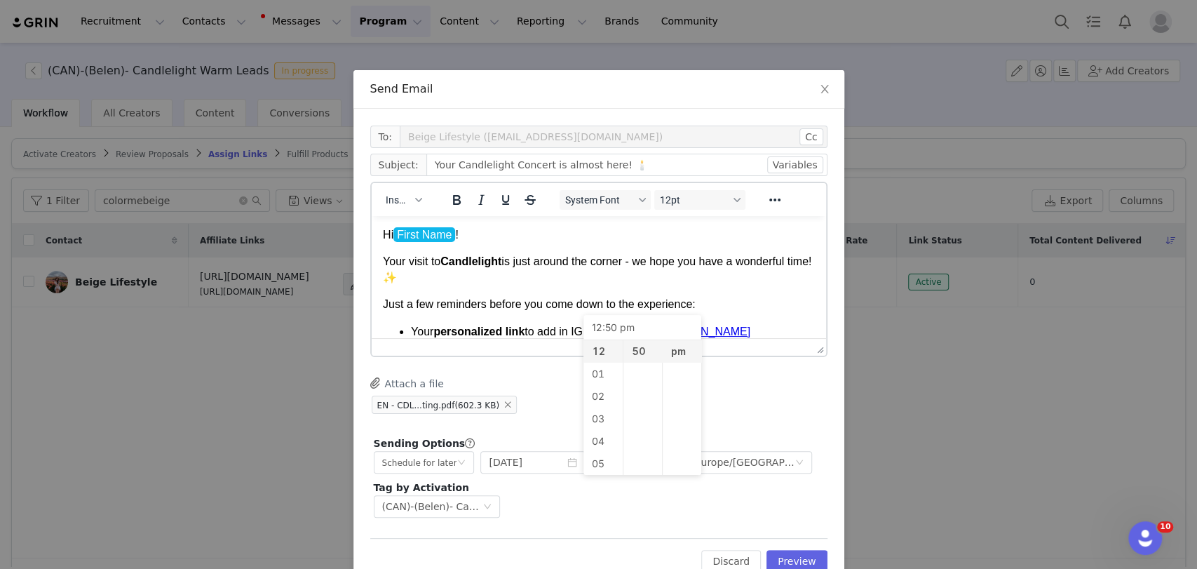
click at [731, 400] on div "EN - CDL...ting.pdf (602.3 KB)" at bounding box center [598, 404] width 457 height 21
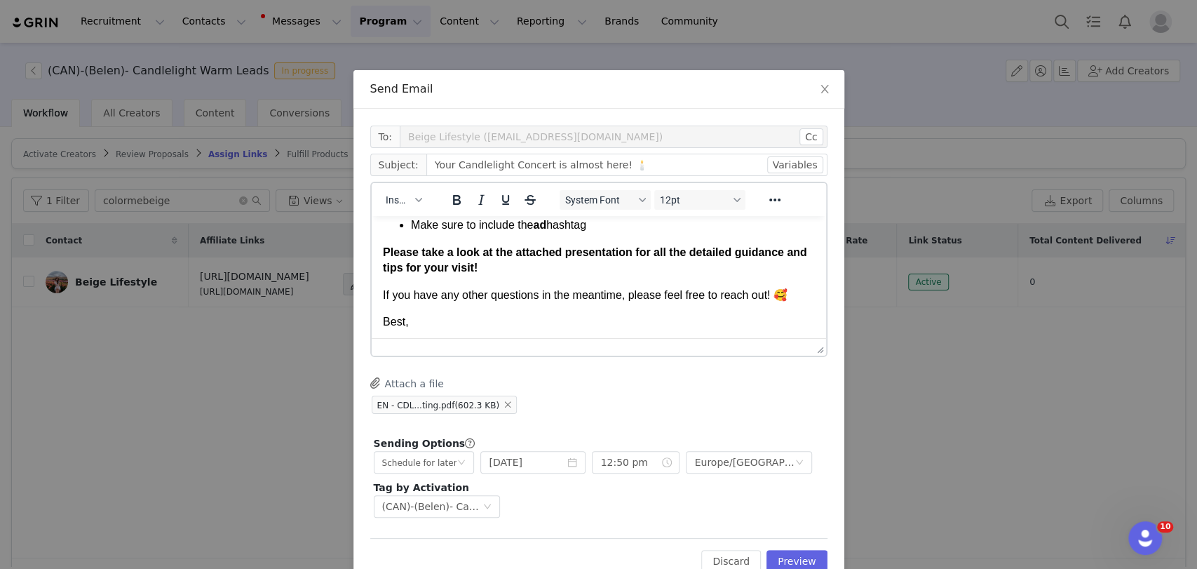
scroll to position [467, 0]
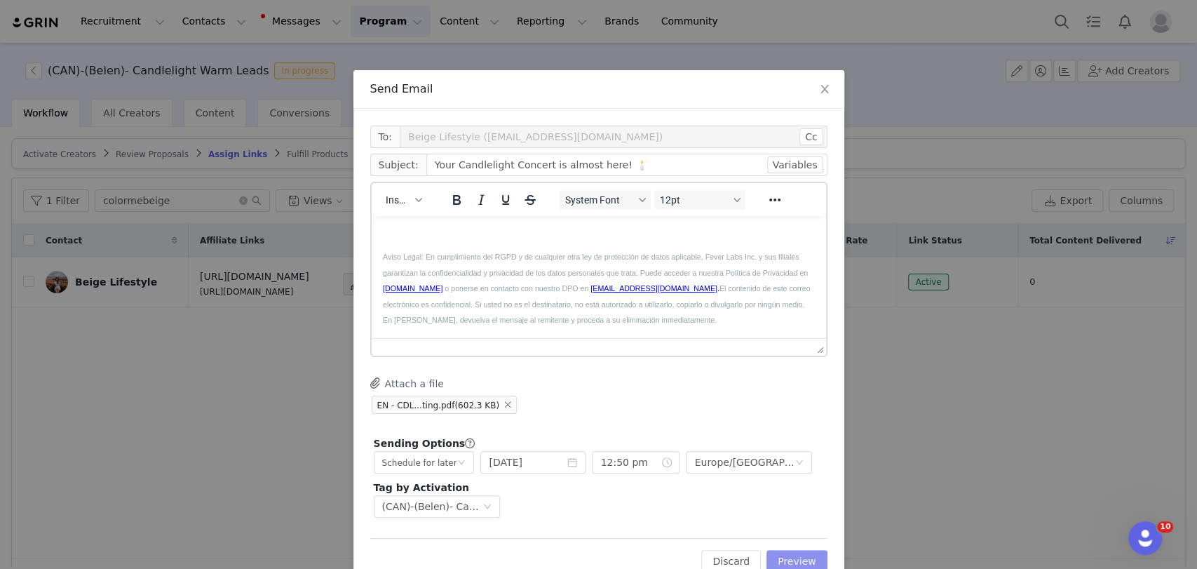
click at [797, 557] on button "Preview" at bounding box center [796, 561] width 61 height 22
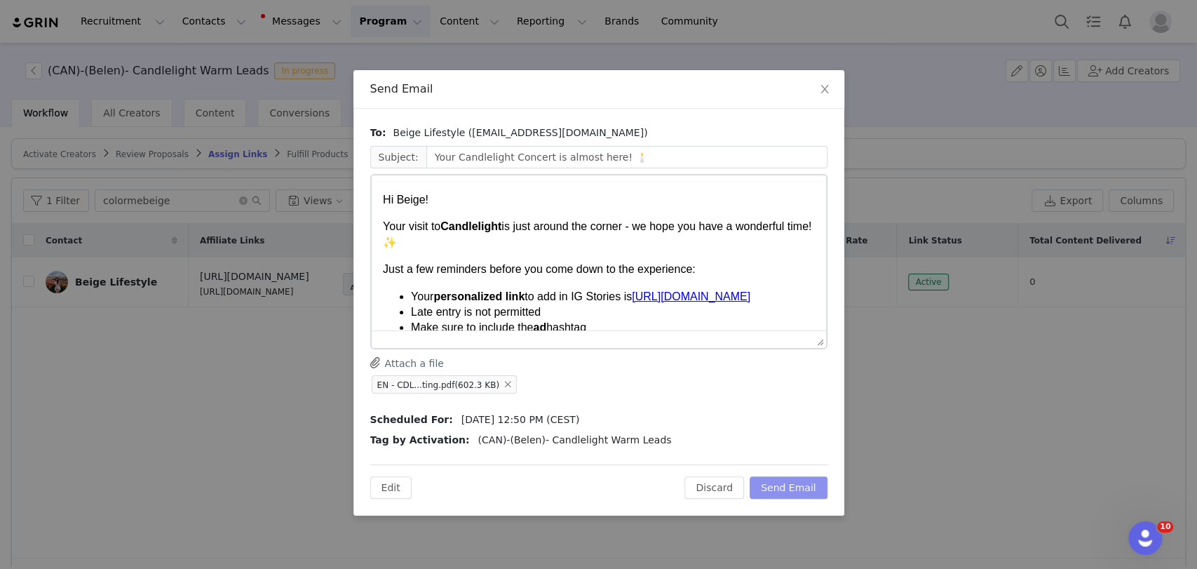
scroll to position [0, 0]
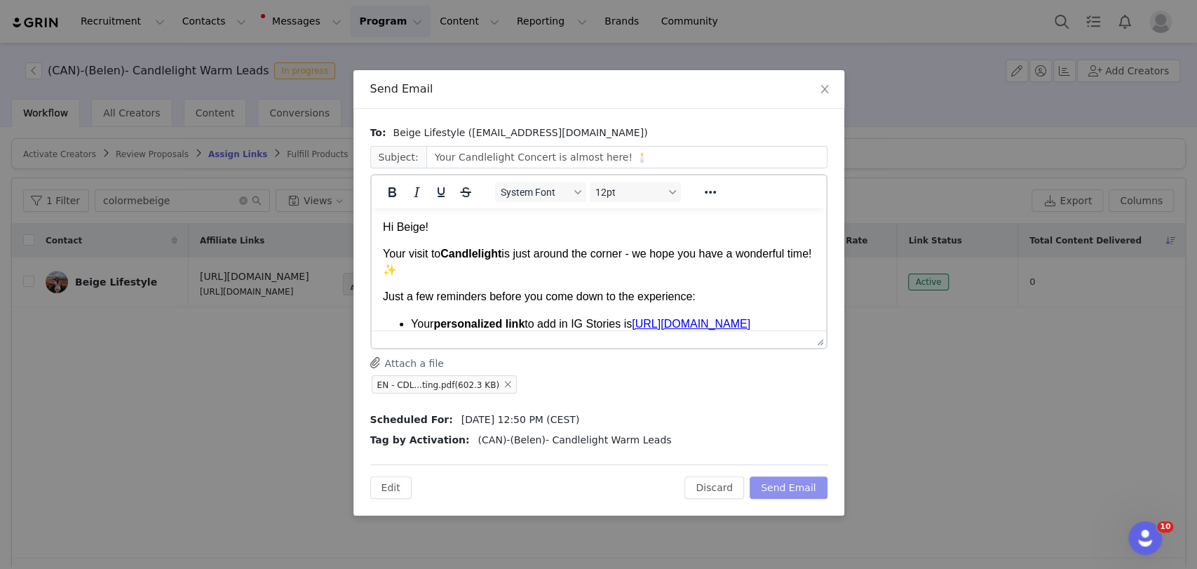
click at [785, 487] on button "Send Email" at bounding box center [789, 487] width 78 height 22
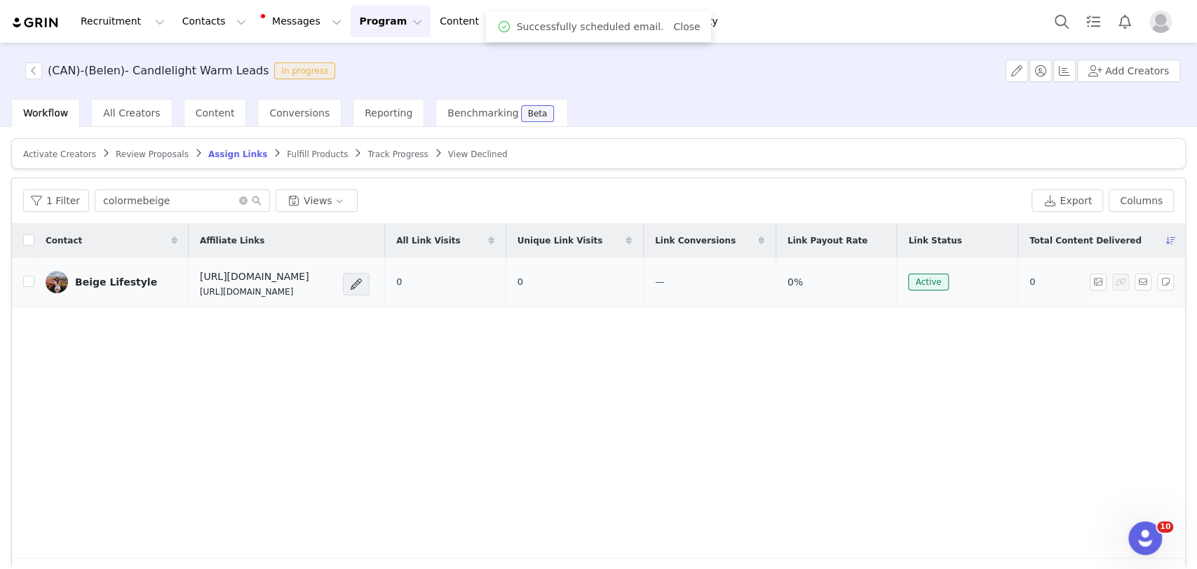
drag, startPoint x: 349, startPoint y: 294, endPoint x: 173, endPoint y: 287, distance: 176.1
click at [189, 287] on td "https://candlelightexperience.com/ https://glnk.io/z15l/candlelightxcolormebeige" at bounding box center [287, 282] width 196 height 50
copy p "https://glnk.io/z15l/candlelightxcolormebeige"
click at [1135, 278] on button "button" at bounding box center [1143, 281] width 17 height 17
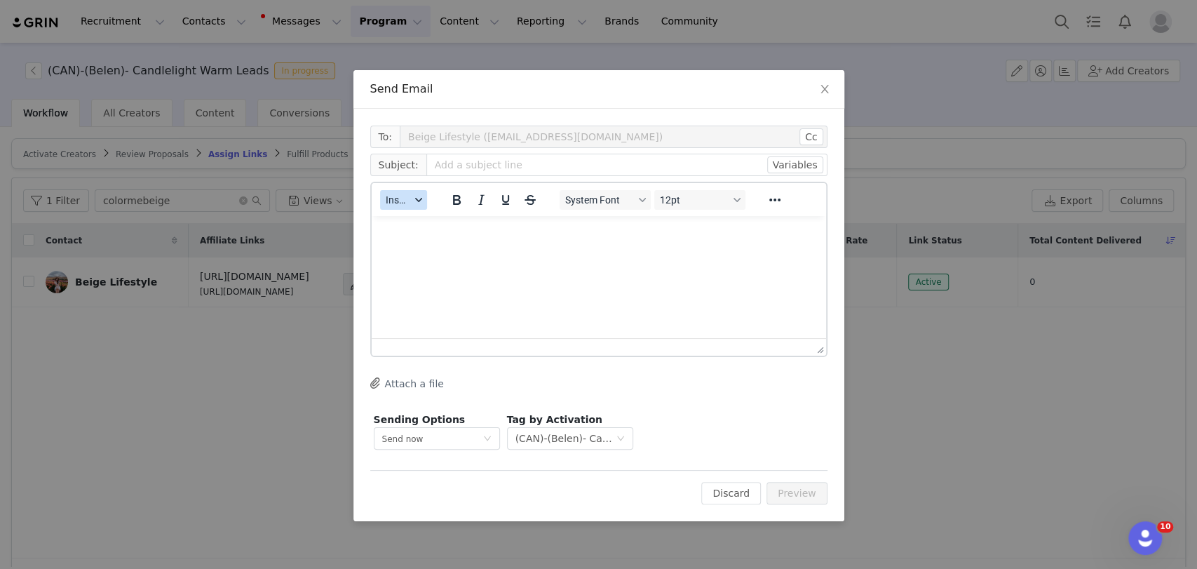
click at [400, 203] on span "Insert" at bounding box center [398, 199] width 25 height 11
click at [415, 220] on div "Insert Template" at bounding box center [454, 224] width 126 height 17
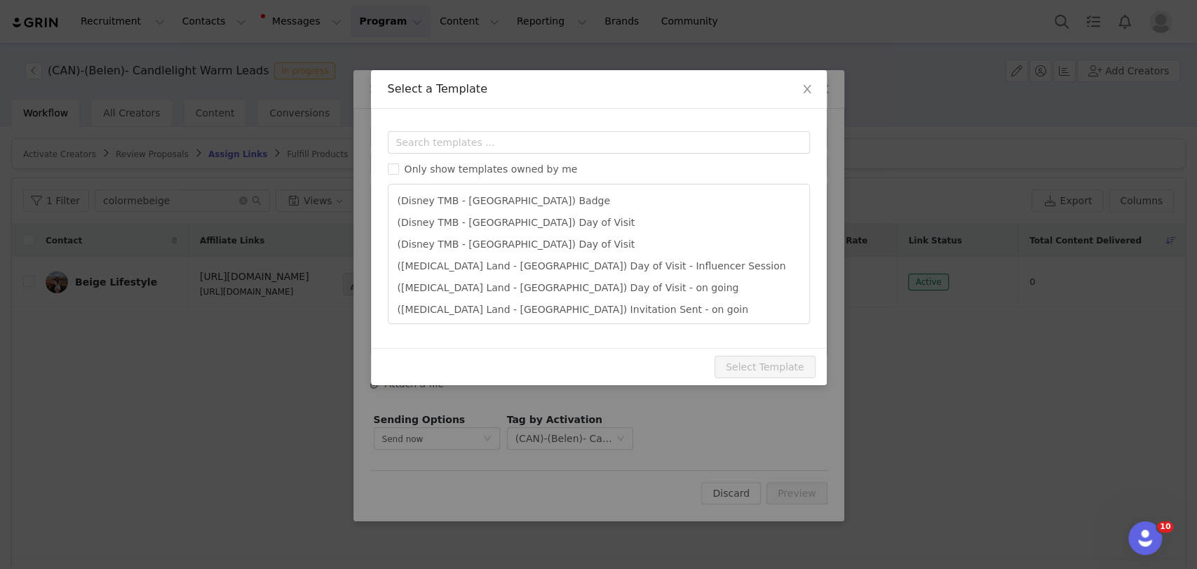
click at [426, 130] on div "Templates Only show templates owned by me (Disney TMB - Abu Dhabi) Badge (Disne…" at bounding box center [599, 228] width 456 height 239
click at [428, 138] on input "text" at bounding box center [599, 142] width 422 height 22
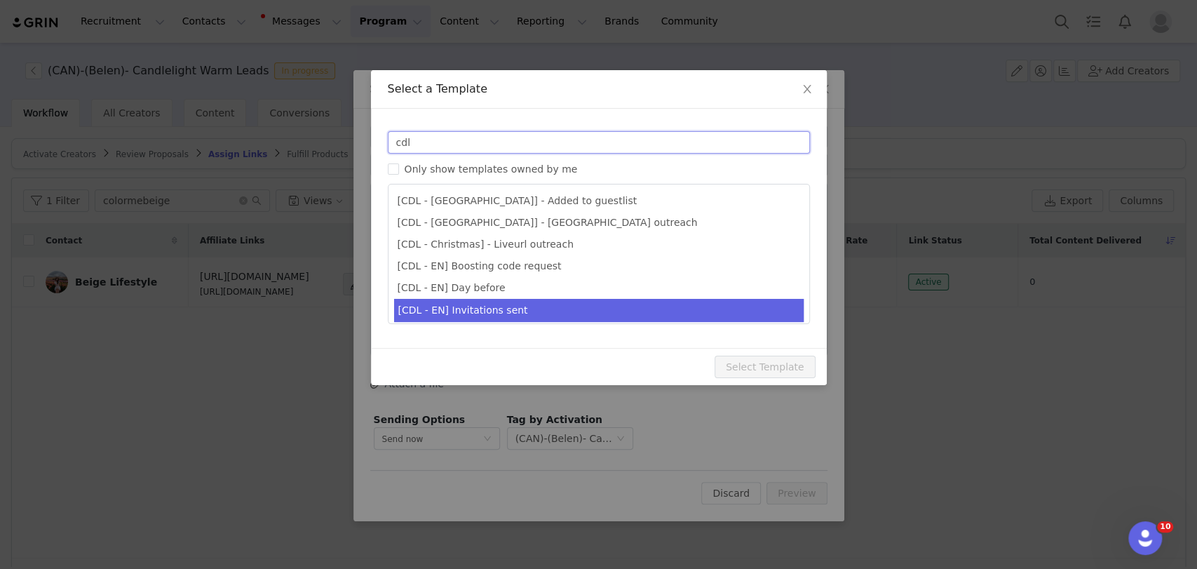
type input "cdl"
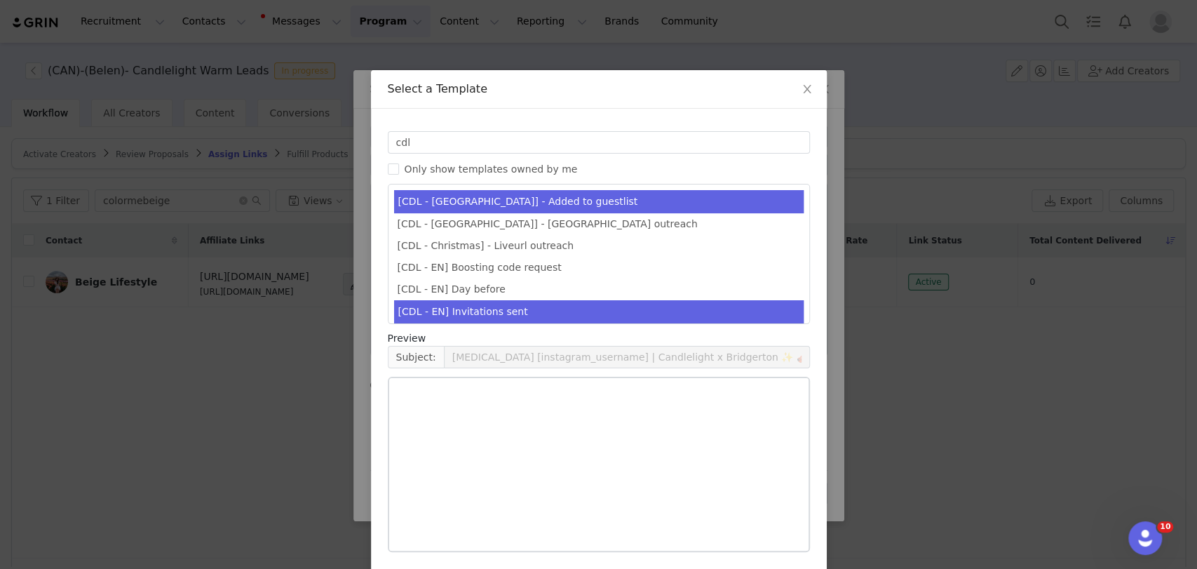
click at [470, 306] on li "[CDL - EN] Invitations sent" at bounding box center [599, 311] width 410 height 23
type input "Your invitations for Candlelight have been requested! 🕯️✨"
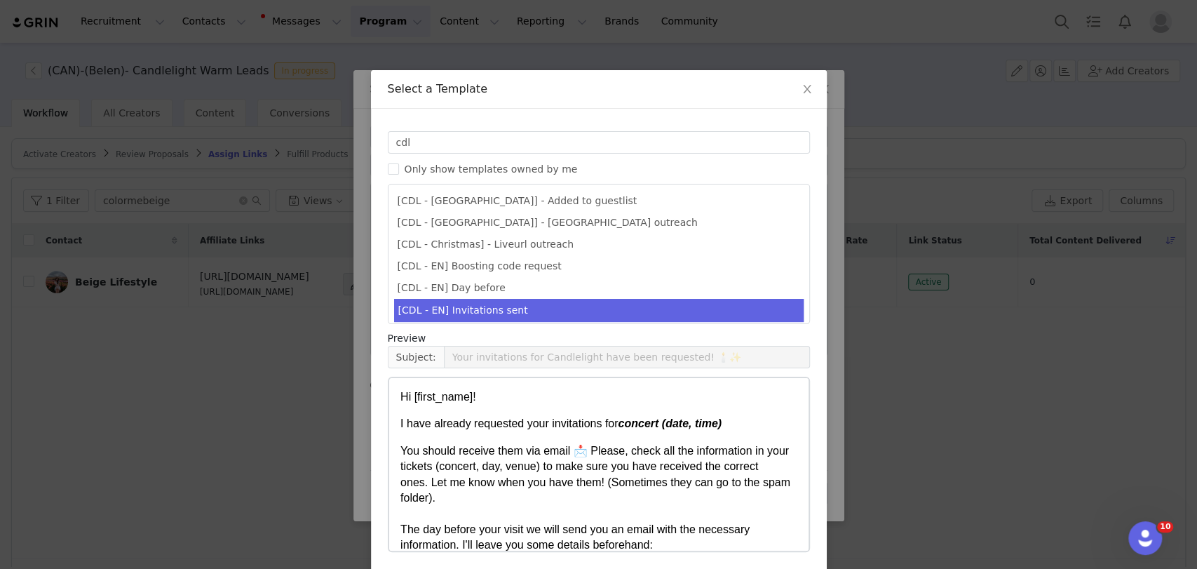
scroll to position [54, 0]
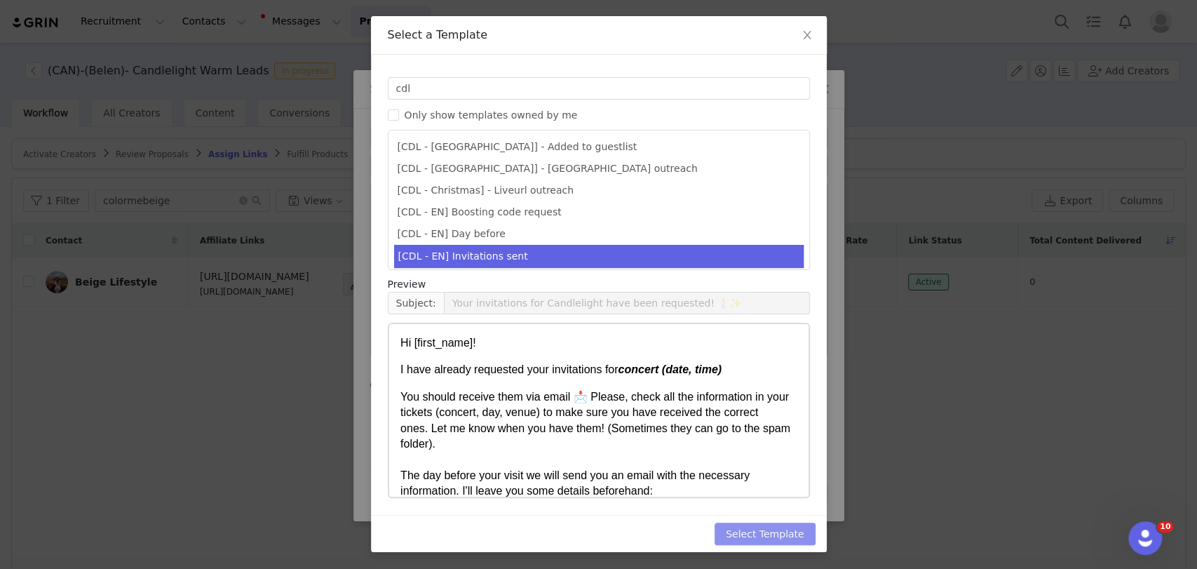
click at [773, 539] on button "Select Template" at bounding box center [765, 533] width 101 height 22
type input "Your invitations for Candlelight have been requested! 🕯️✨"
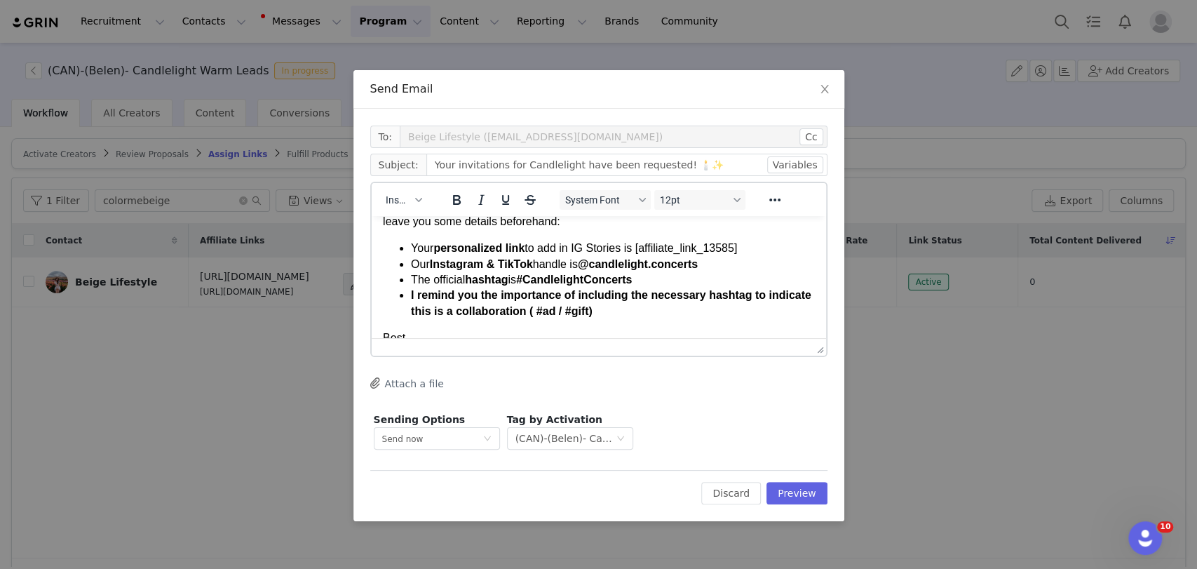
scroll to position [156, 0]
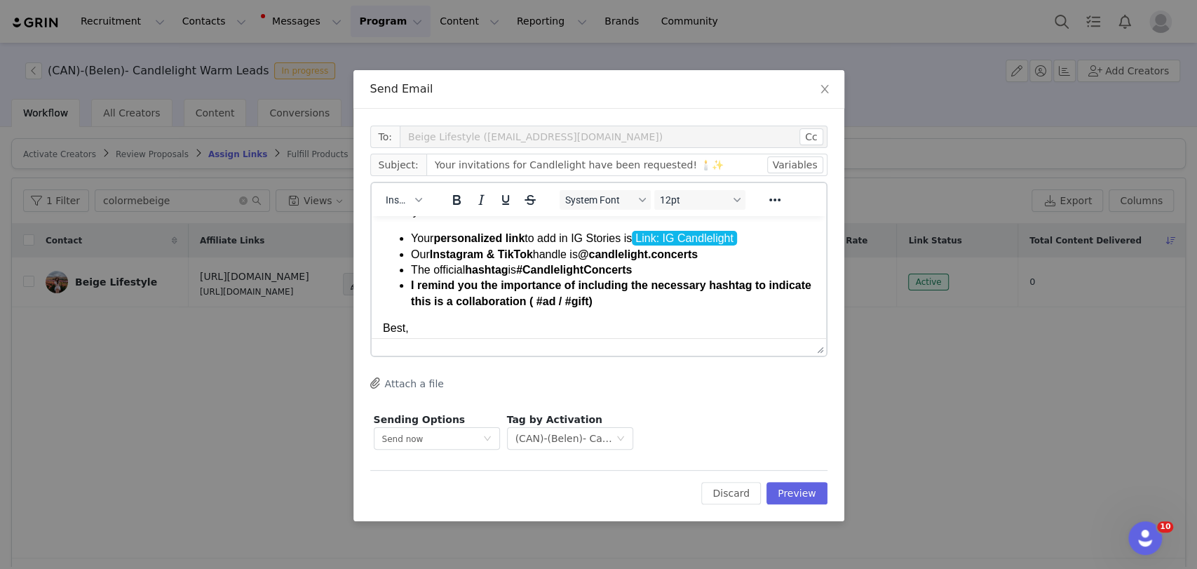
click at [758, 238] on li "Your personalized link to add in IG Stories is Link: IG Candlelight" at bounding box center [612, 238] width 404 height 15
paste body "Rich Text Area. Press ALT-0 for help."
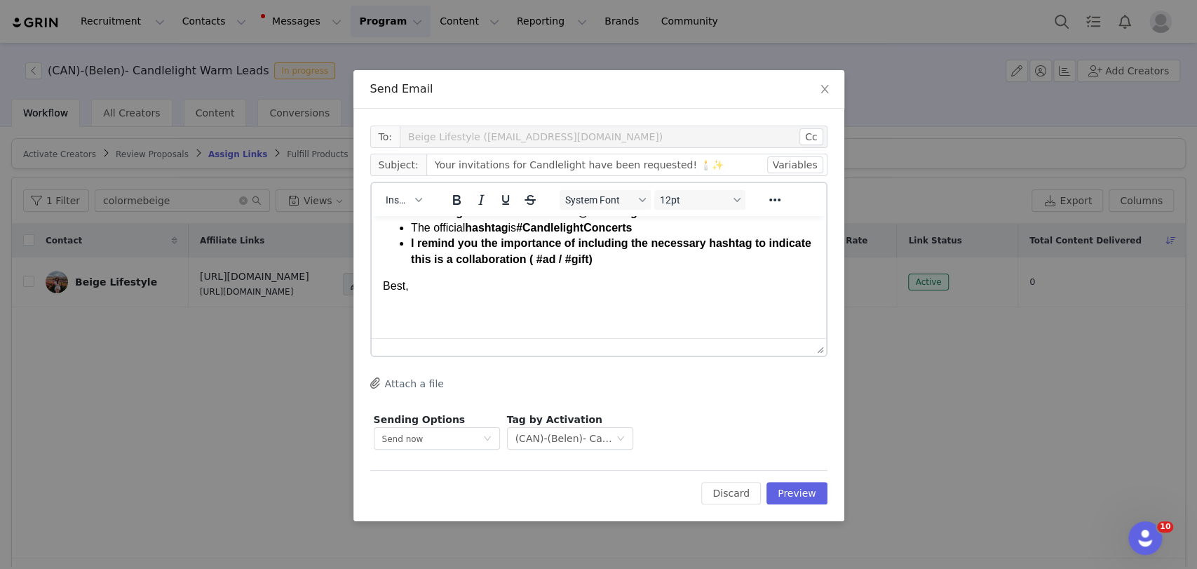
scroll to position [234, 0]
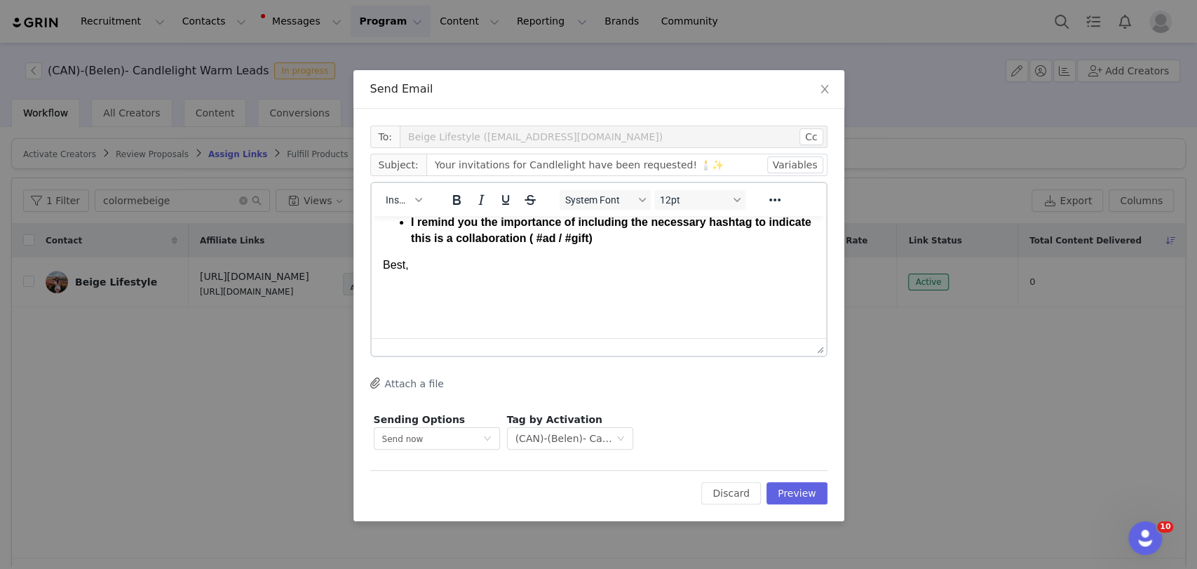
click at [404, 283] on body "Hi First Name ! I have already requested your invitations for concert (date, ti…" at bounding box center [598, 167] width 432 height 318
click at [392, 198] on span "Insert" at bounding box center [398, 199] width 25 height 11
click at [415, 269] on div "Insert Signature" at bounding box center [454, 269] width 126 height 17
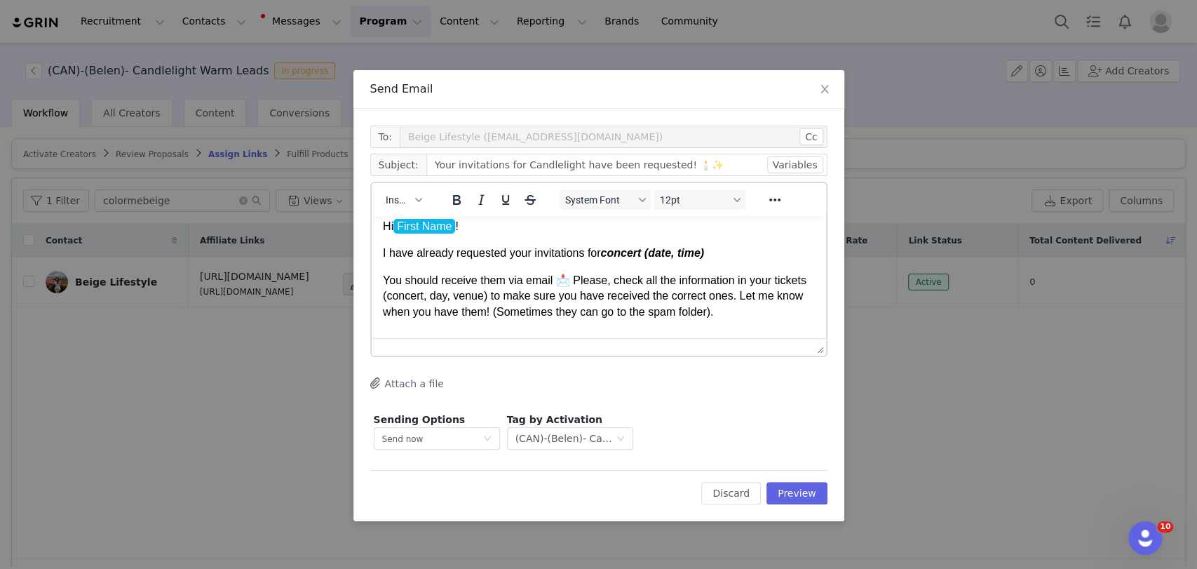
scroll to position [0, 0]
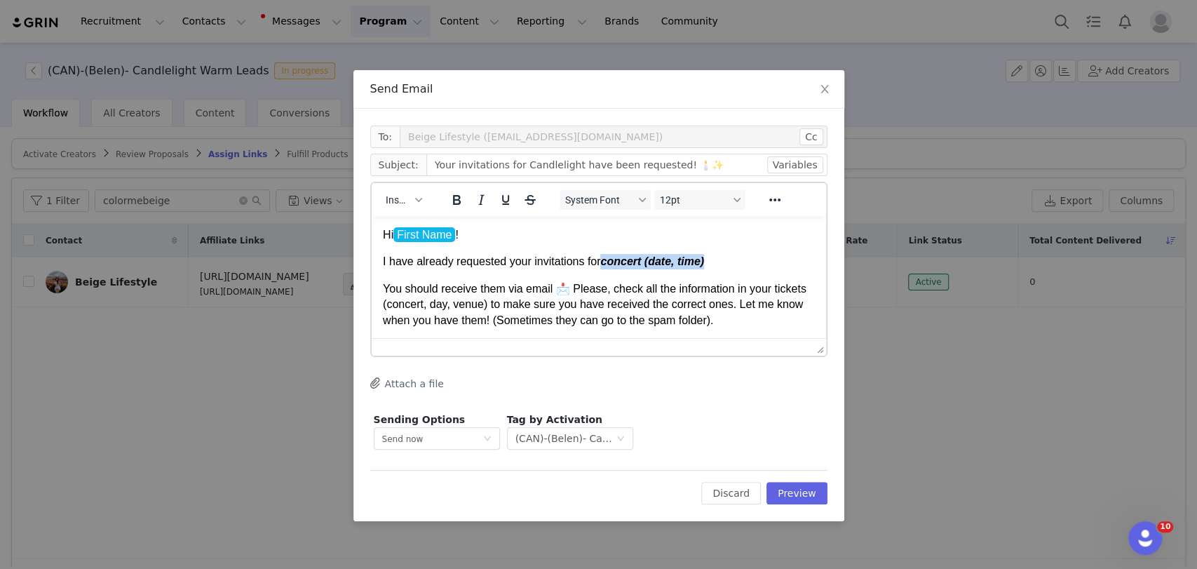
drag, startPoint x: 600, startPoint y: 259, endPoint x: 771, endPoint y: 257, distance: 171.1
click at [771, 257] on p "I have already requested your invitations for concert (date, time)" at bounding box center [598, 261] width 432 height 15
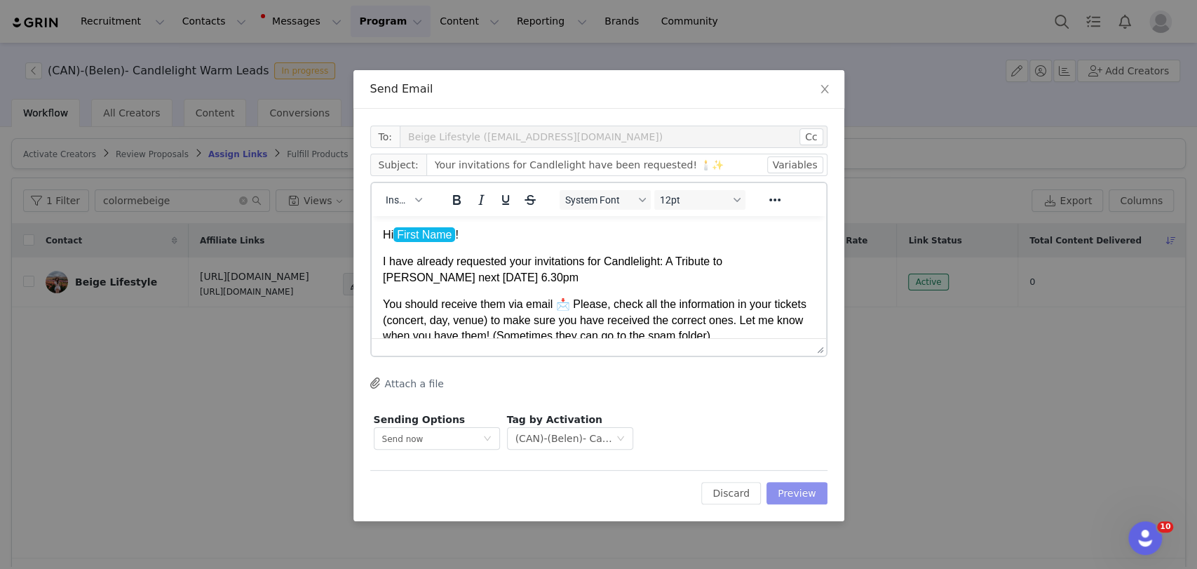
click at [802, 489] on button "Preview" at bounding box center [796, 493] width 61 height 22
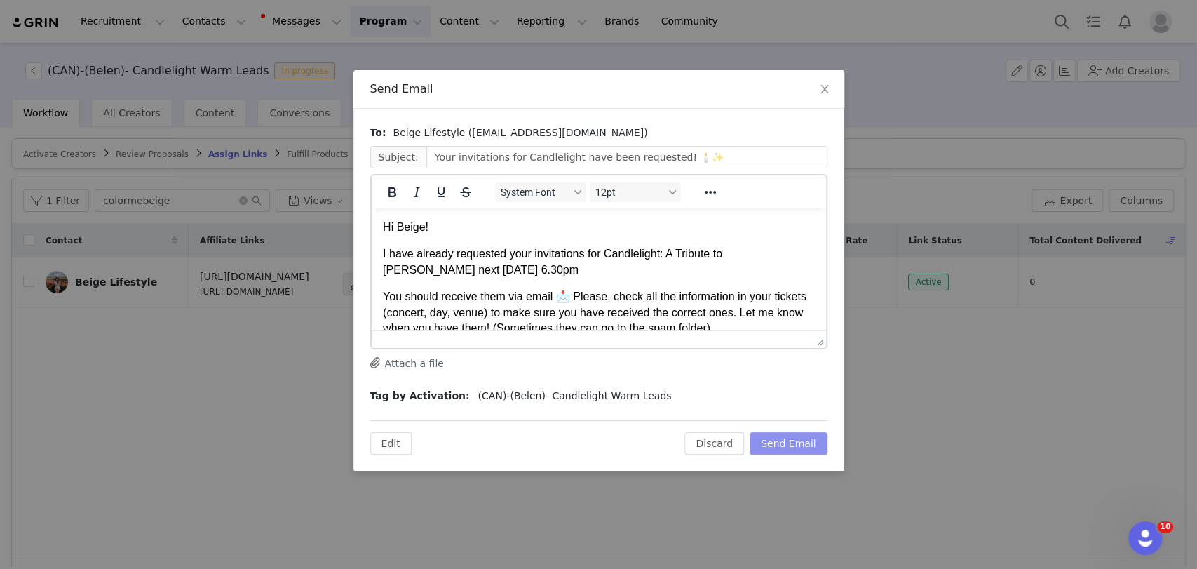
click at [790, 447] on button "Send Email" at bounding box center [789, 443] width 78 height 22
